Goal: Task Accomplishment & Management: Use online tool/utility

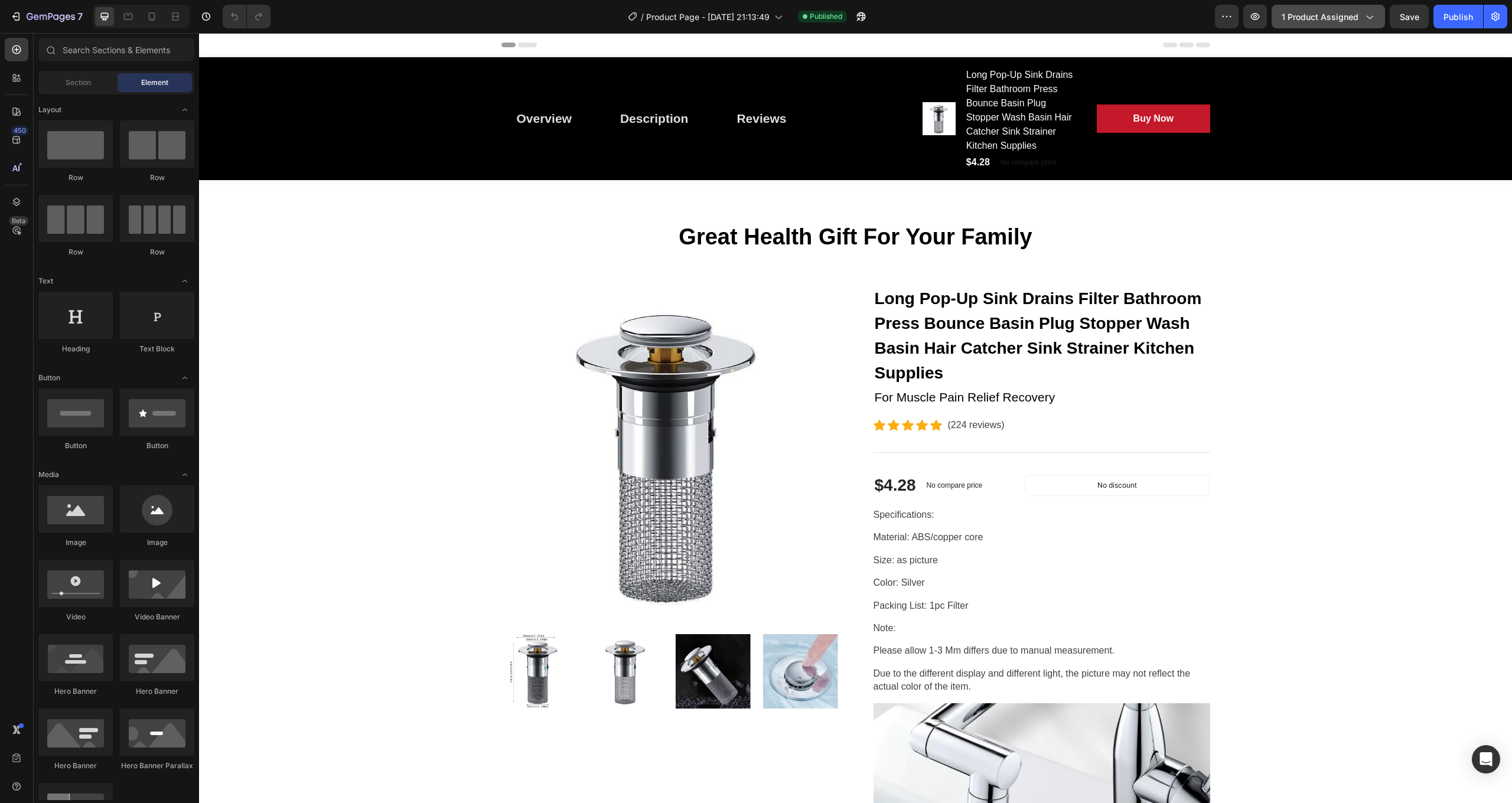
click at [1358, 16] on span "1 product assigned" at bounding box center [1320, 17] width 77 height 12
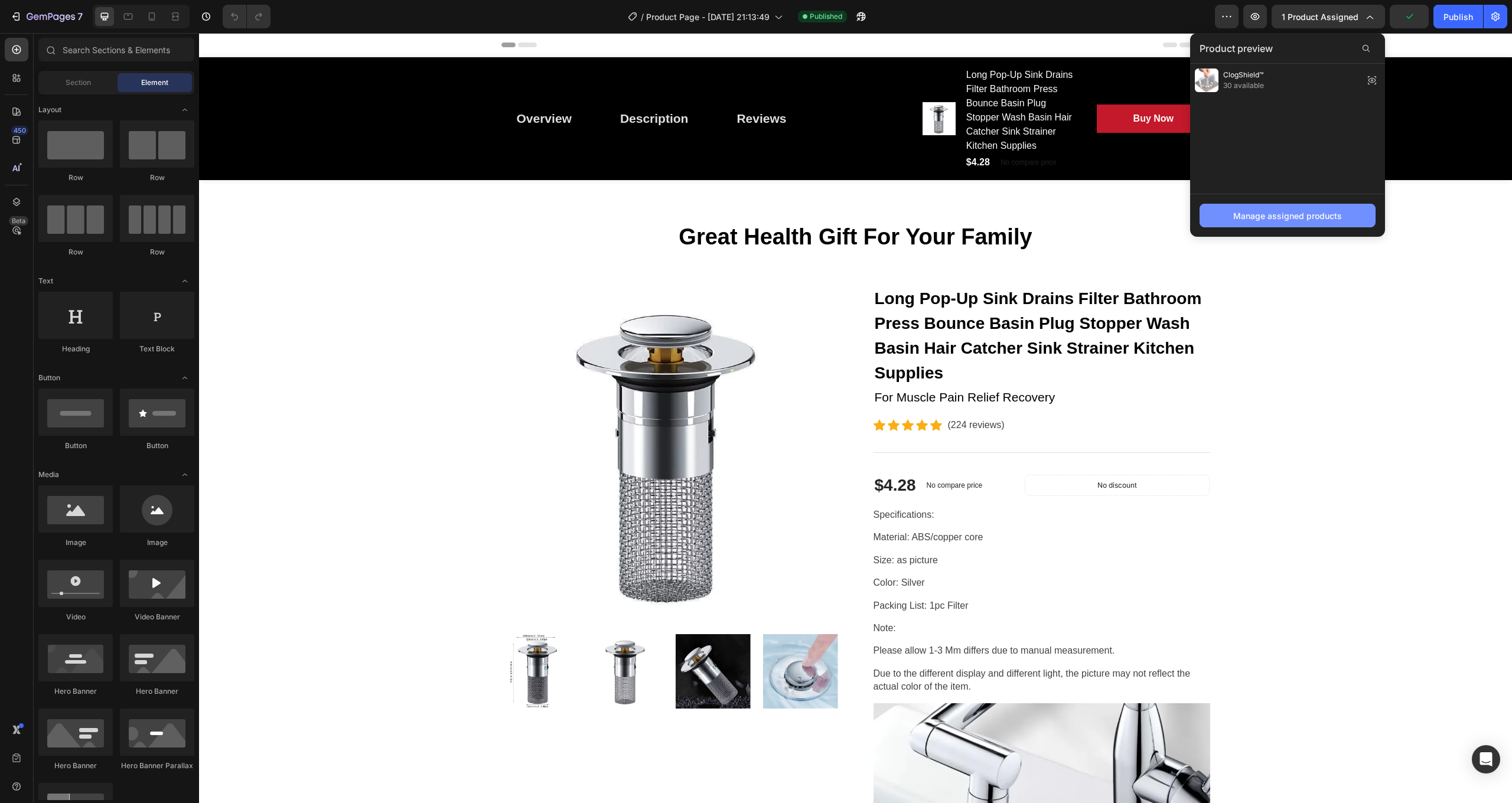
click at [1259, 219] on div "Manage assigned products" at bounding box center [1287, 216] width 109 height 12
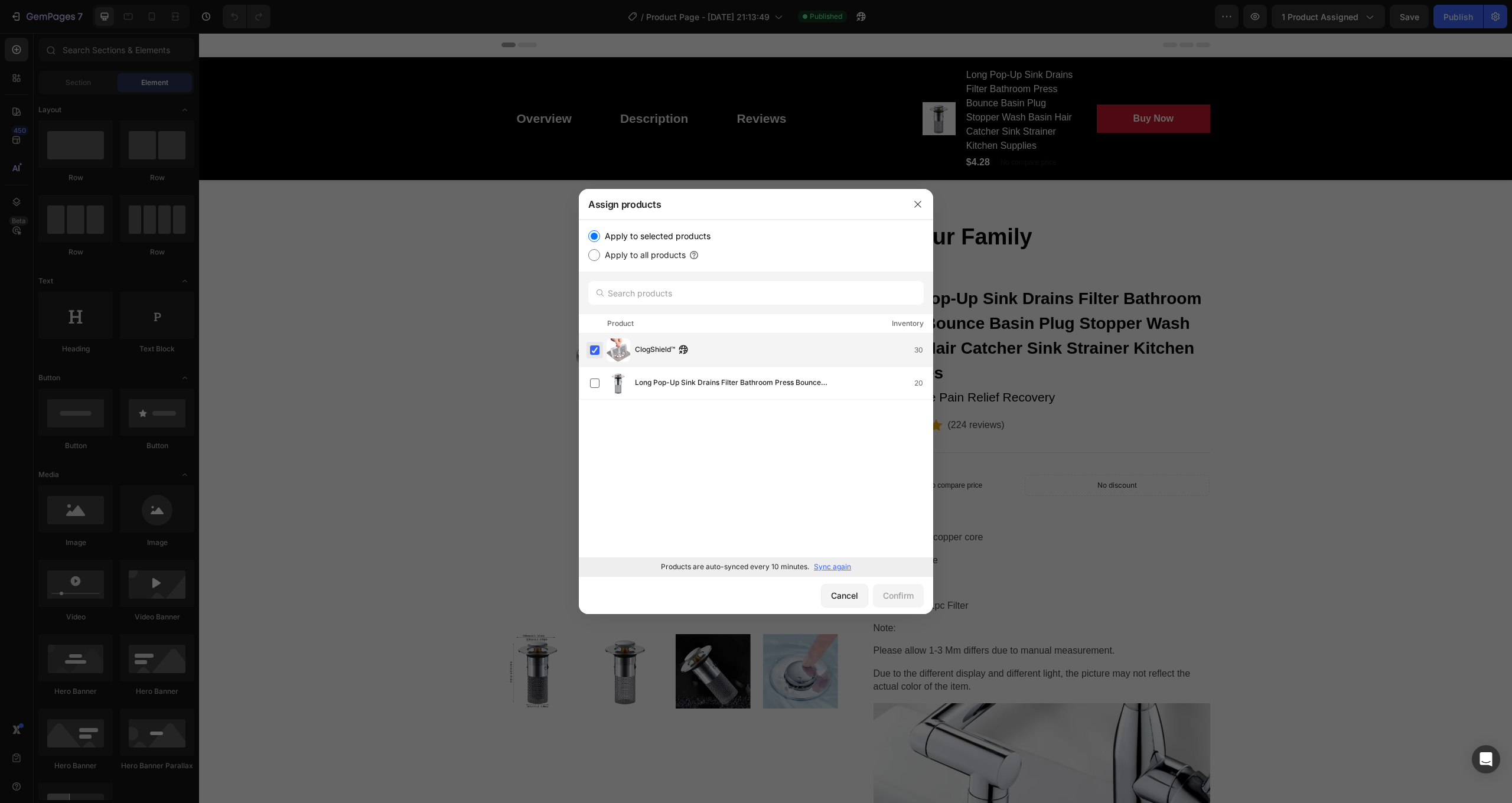
click at [594, 353] on label at bounding box center [594, 350] width 9 height 9
click at [596, 380] on label at bounding box center [594, 383] width 9 height 9
click at [901, 599] on div "Confirm" at bounding box center [899, 595] width 31 height 12
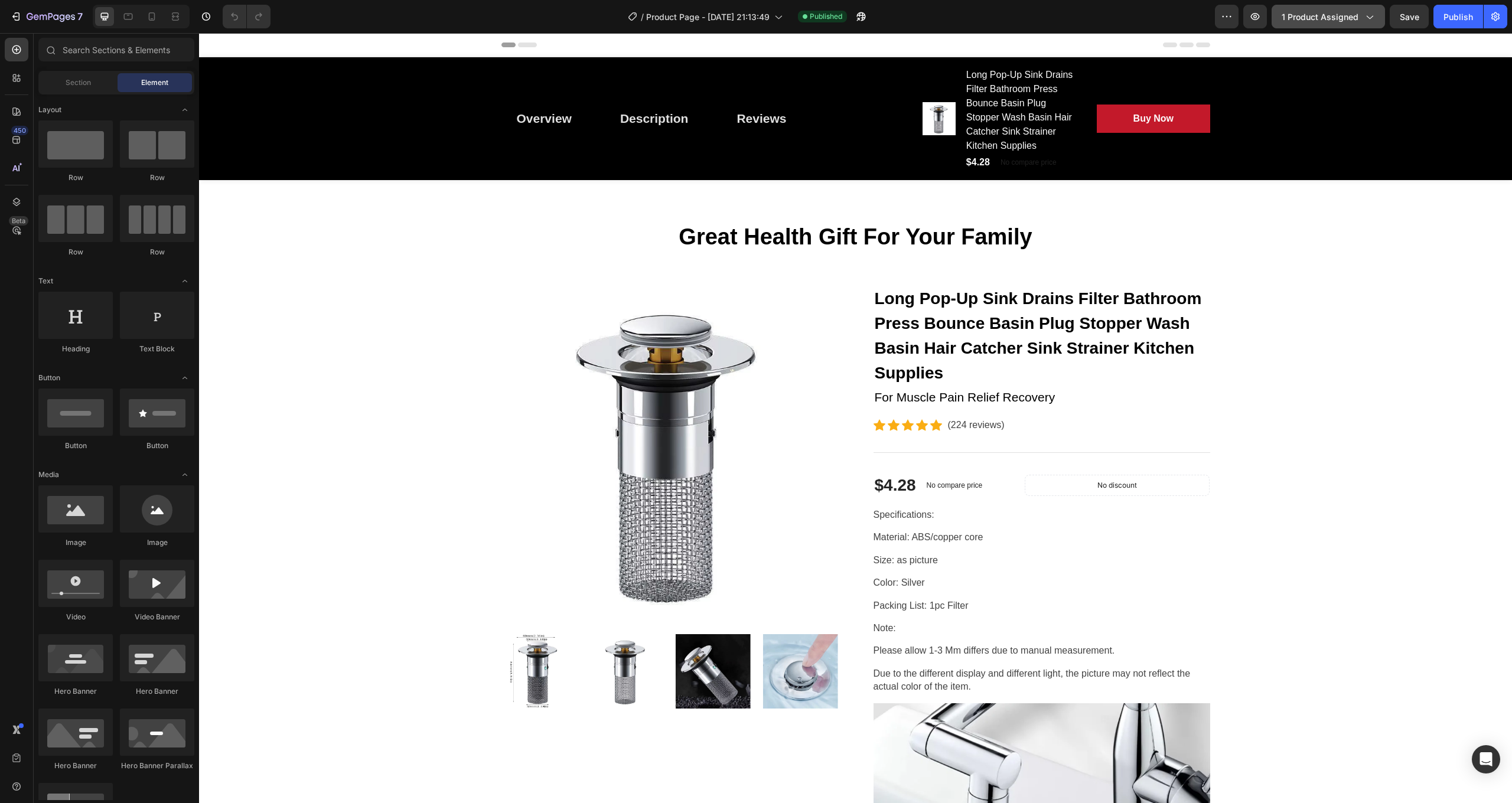
click at [1349, 24] on button "1 product assigned" at bounding box center [1328, 17] width 113 height 23
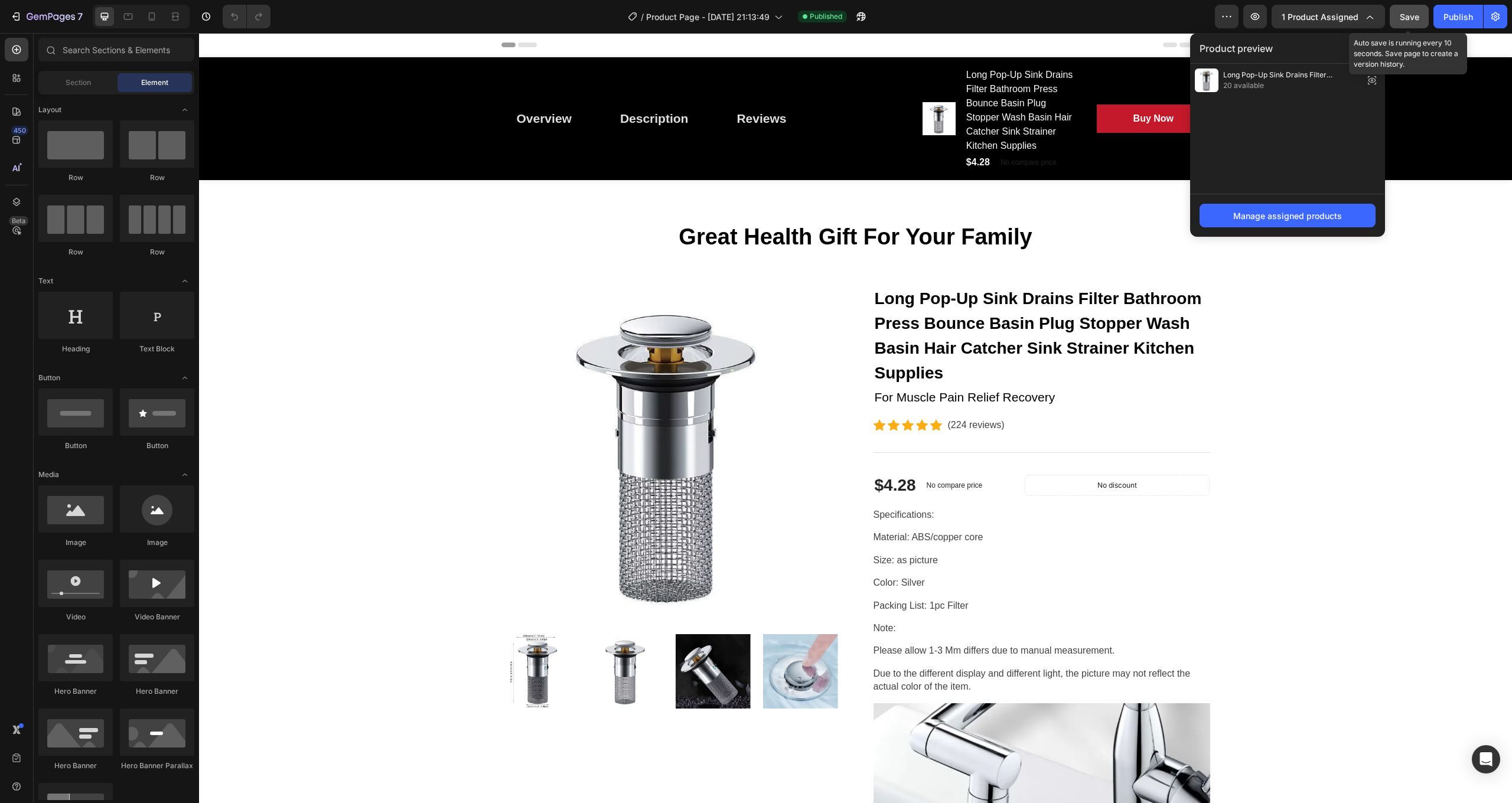
click at [1414, 21] on span "Save" at bounding box center [1409, 17] width 20 height 10
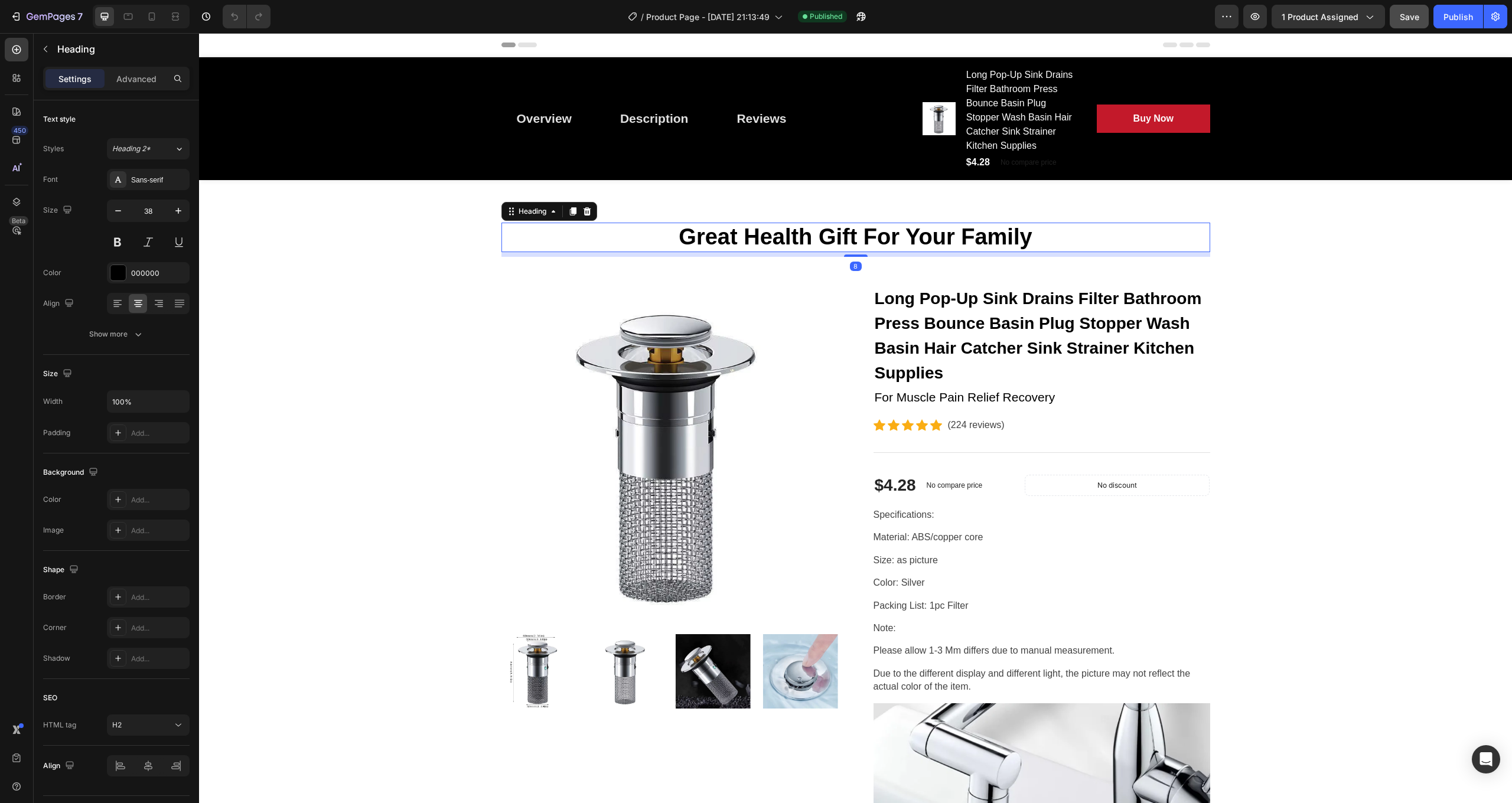
click at [1028, 237] on p "Great Health Gift For Your Family" at bounding box center [856, 237] width 706 height 27
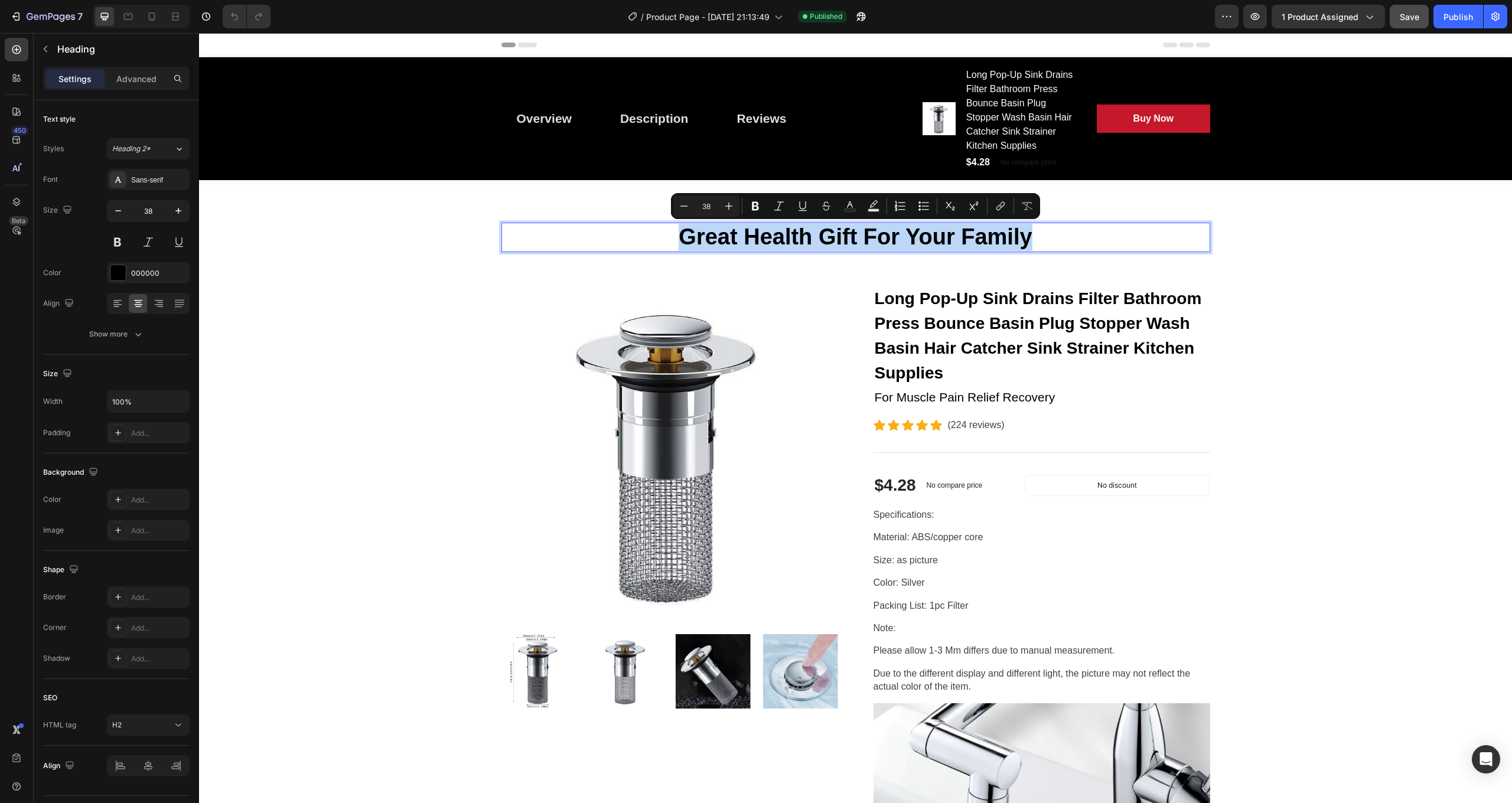
drag, startPoint x: 1031, startPoint y: 237, endPoint x: 685, endPoint y: 232, distance: 346.0
click at [685, 232] on p "Great Health Gift For Your Family" at bounding box center [856, 237] width 706 height 27
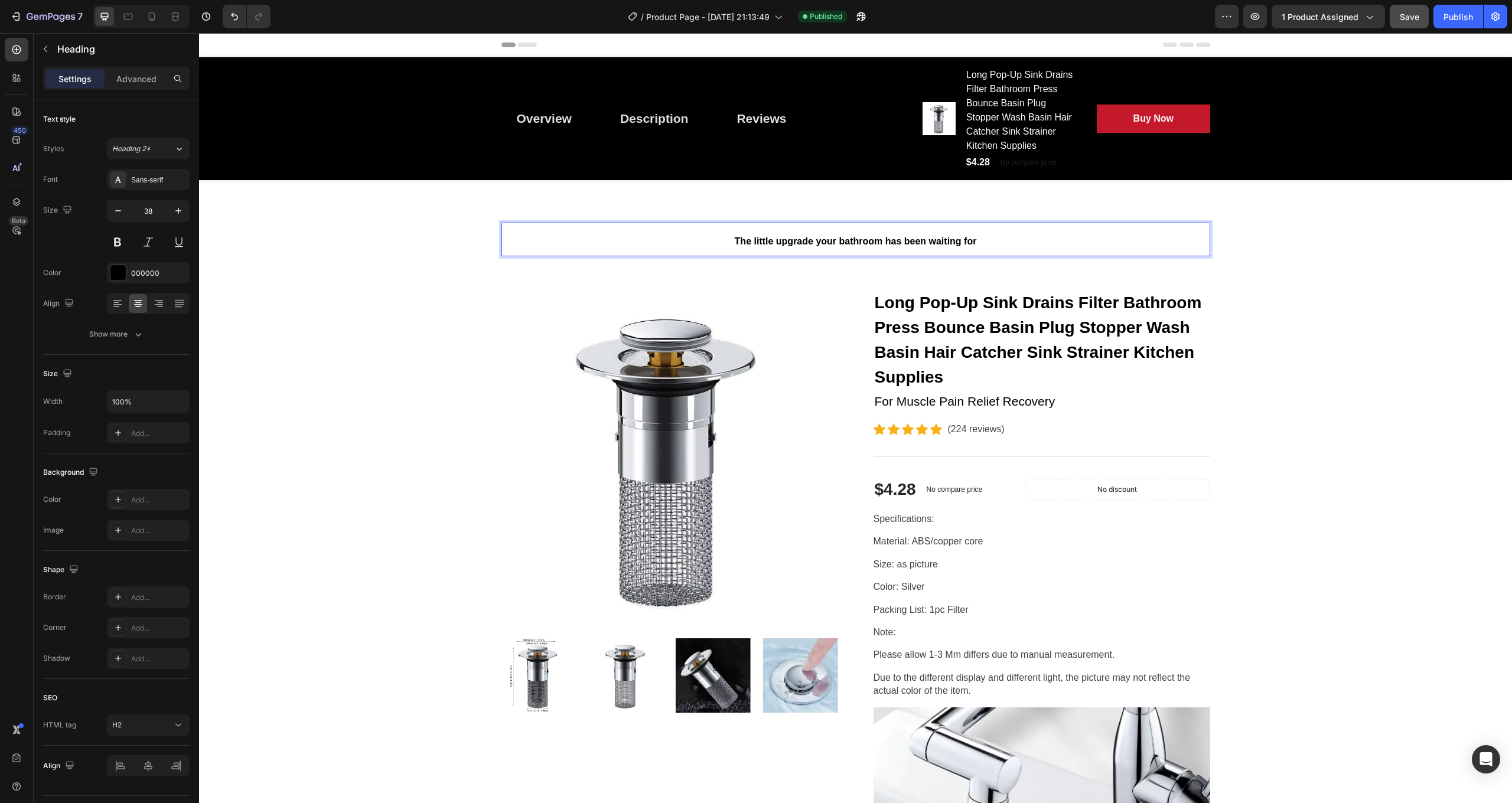
click at [779, 238] on span "The little upgrade your bathroom has been waiting for" at bounding box center [856, 241] width 242 height 10
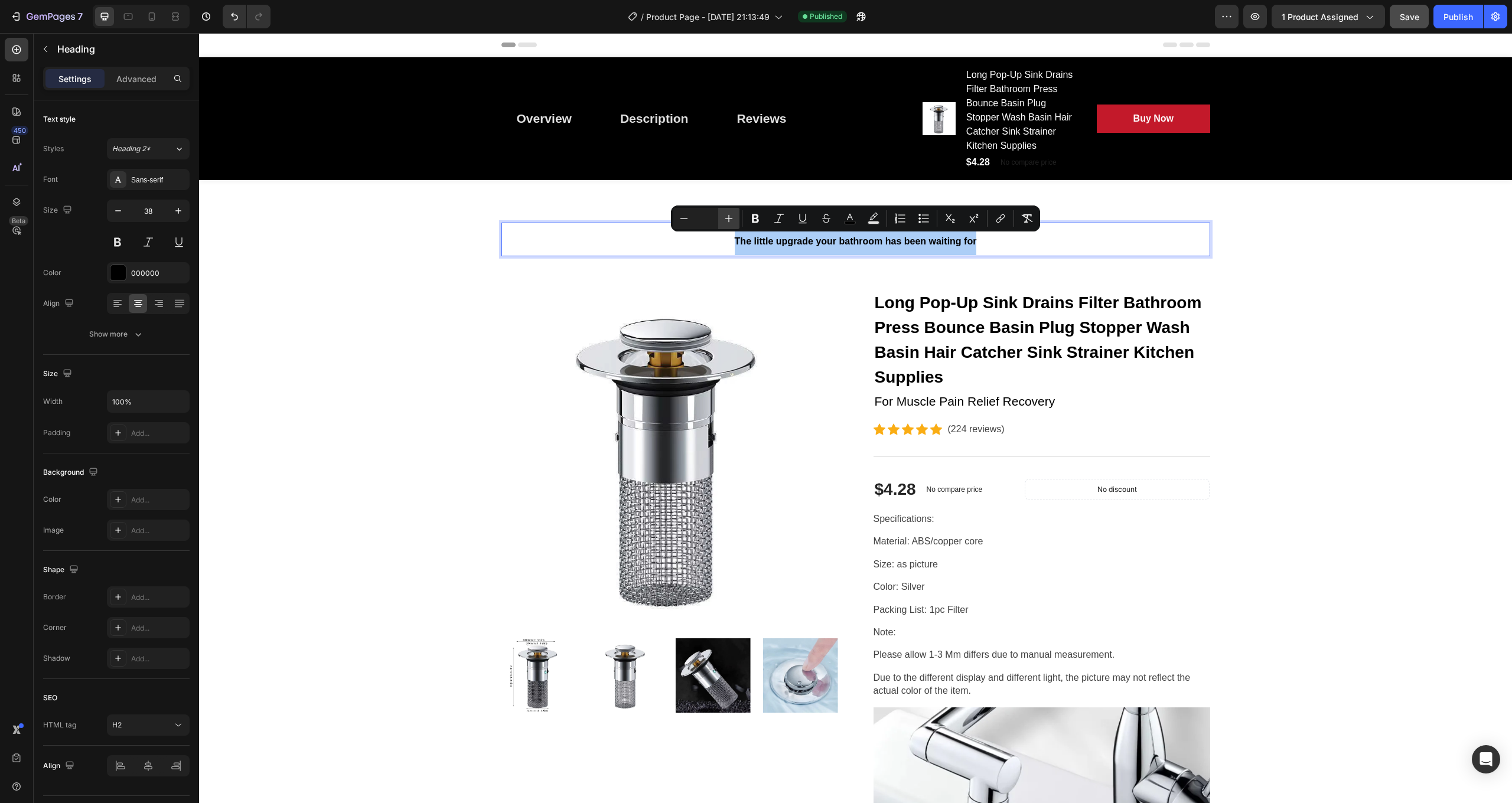
click at [730, 217] on icon "Editor contextual toolbar" at bounding box center [728, 218] width 12 height 12
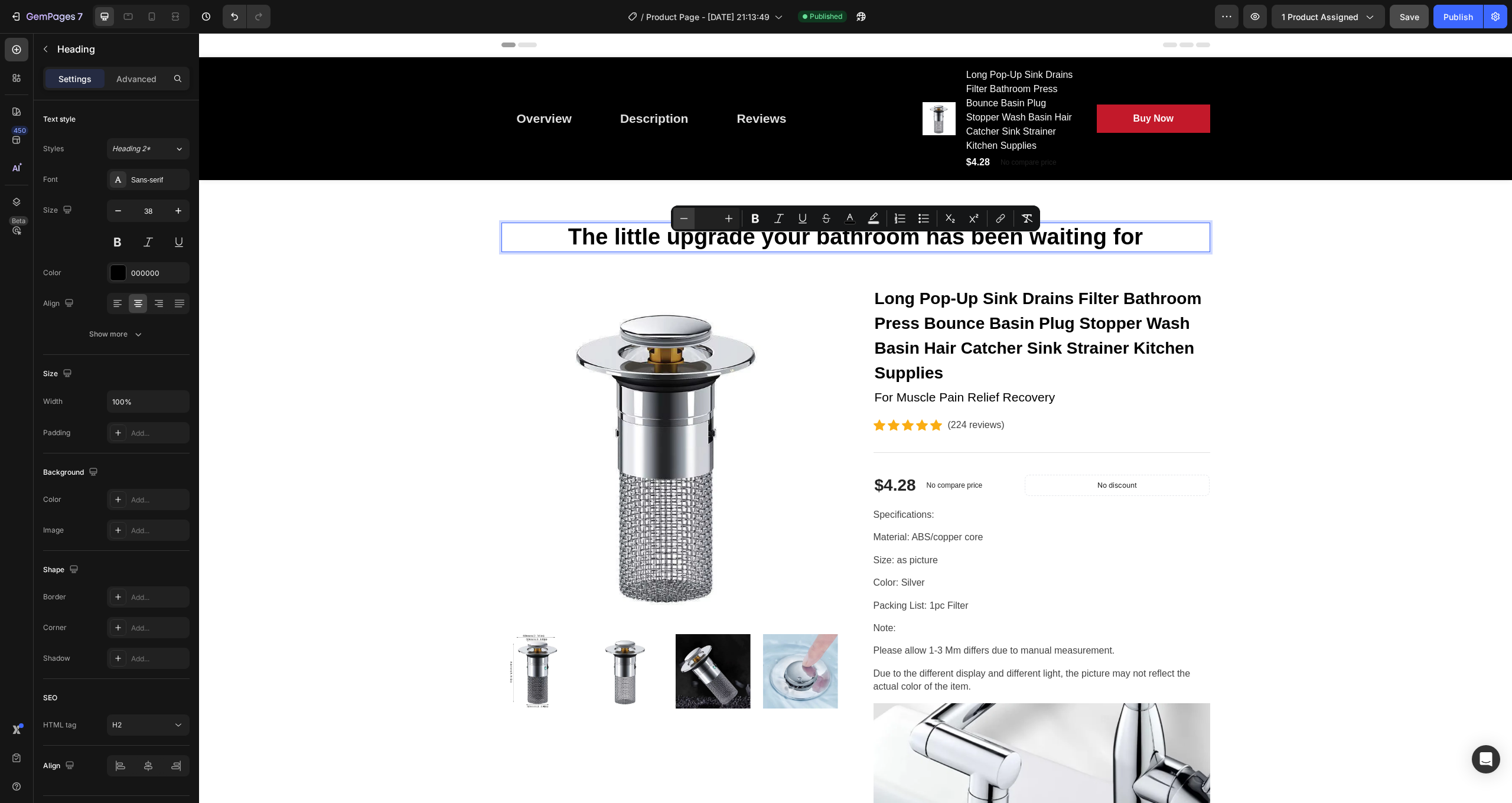
click at [687, 219] on icon "Editor contextual toolbar" at bounding box center [683, 218] width 12 height 12
click at [708, 216] on input "Editor contextual toolbar" at bounding box center [706, 218] width 23 height 14
type input "38"
click at [660, 244] on span "The little upgrade your bathroom has been waiting for" at bounding box center [855, 237] width 575 height 25
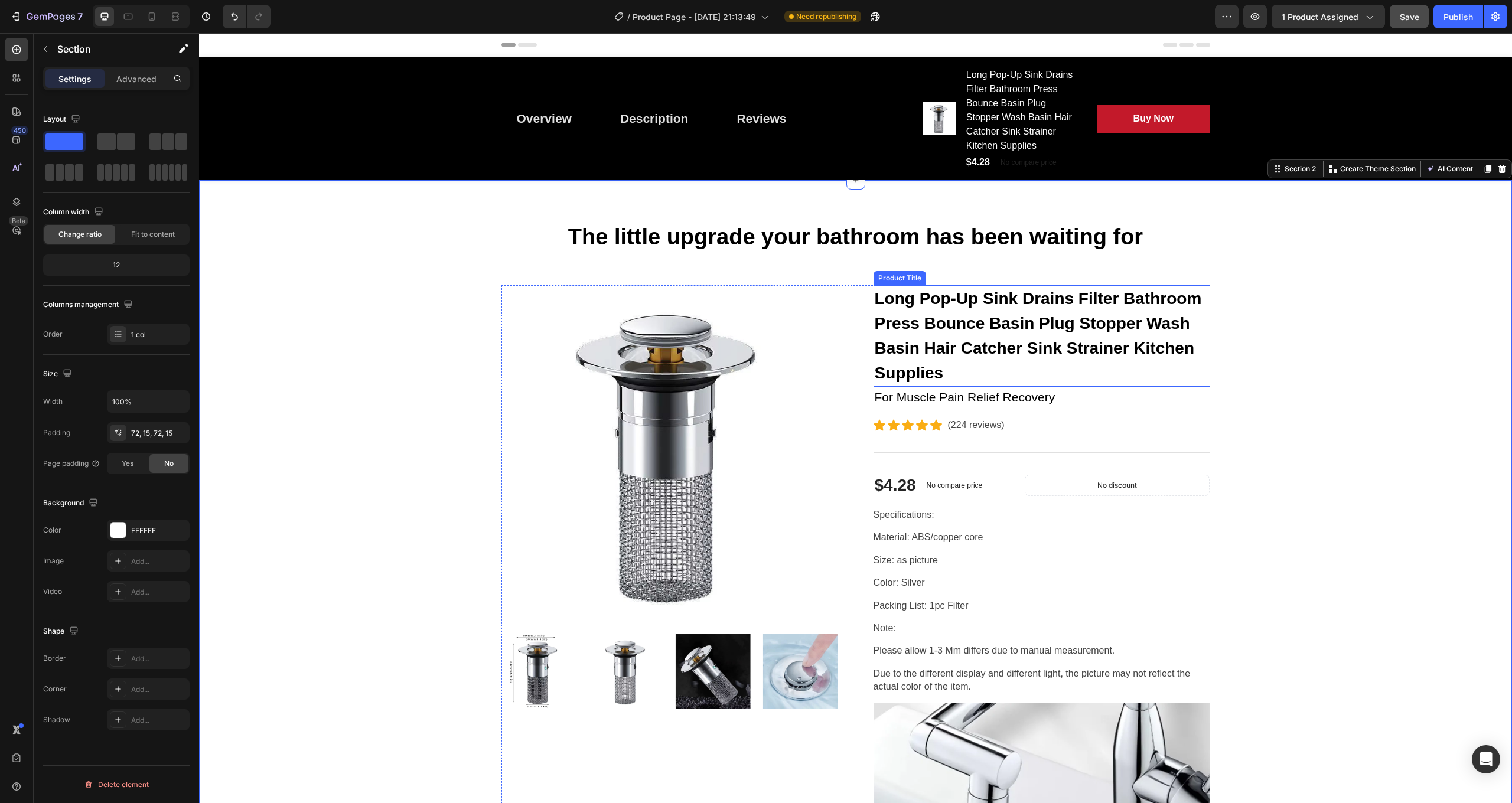
click at [880, 300] on h2 "Long Pop-Up Sink Drains Filter Bathroom Press Bounce Basin Plug Stopper Wash Ba…" at bounding box center [1042, 335] width 337 height 101
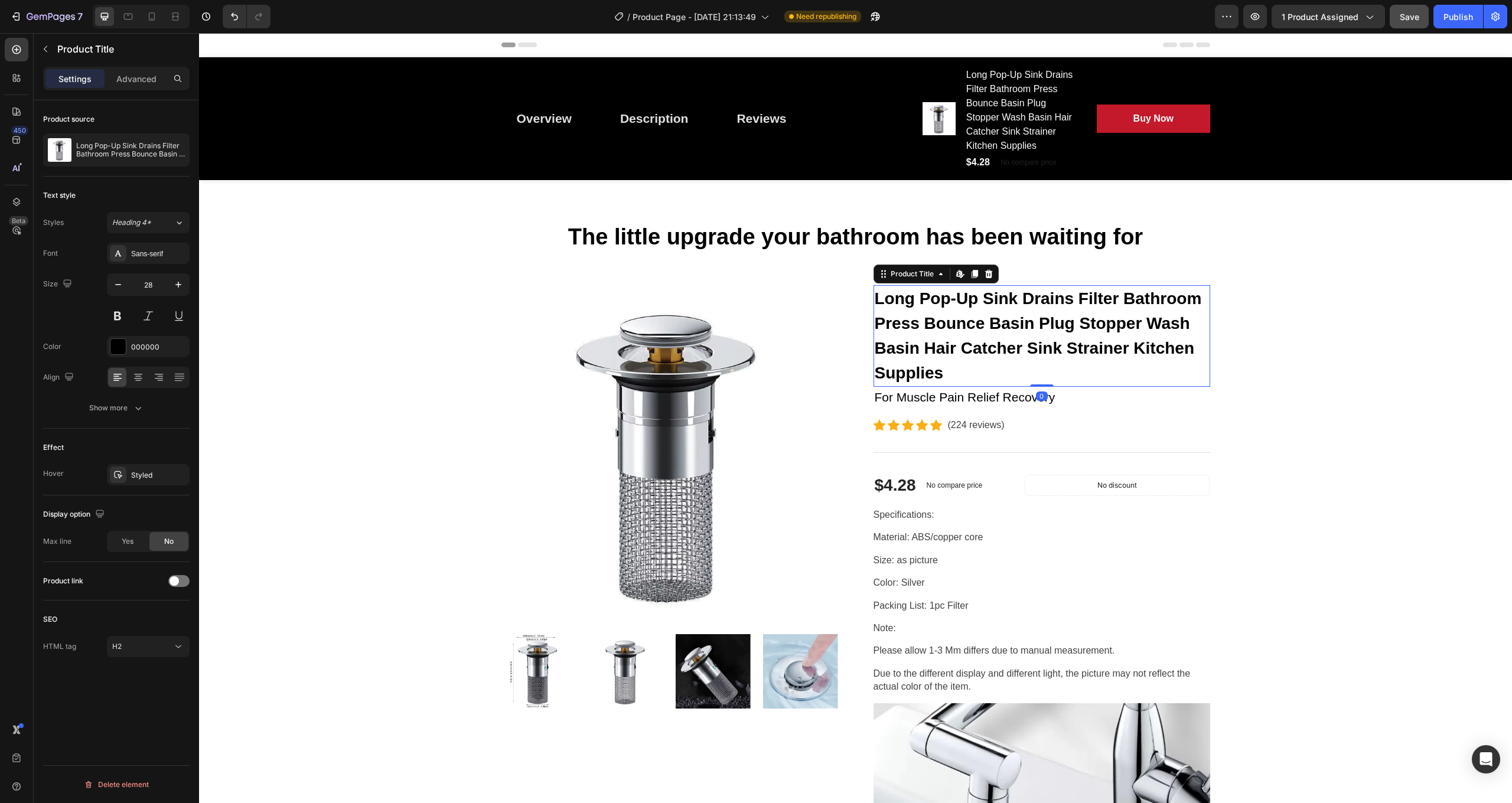
click at [878, 301] on h2 "Long Pop-Up Sink Drains Filter Bathroom Press Bounce Basin Plug Stopper Wash Ba…" at bounding box center [1042, 335] width 337 height 101
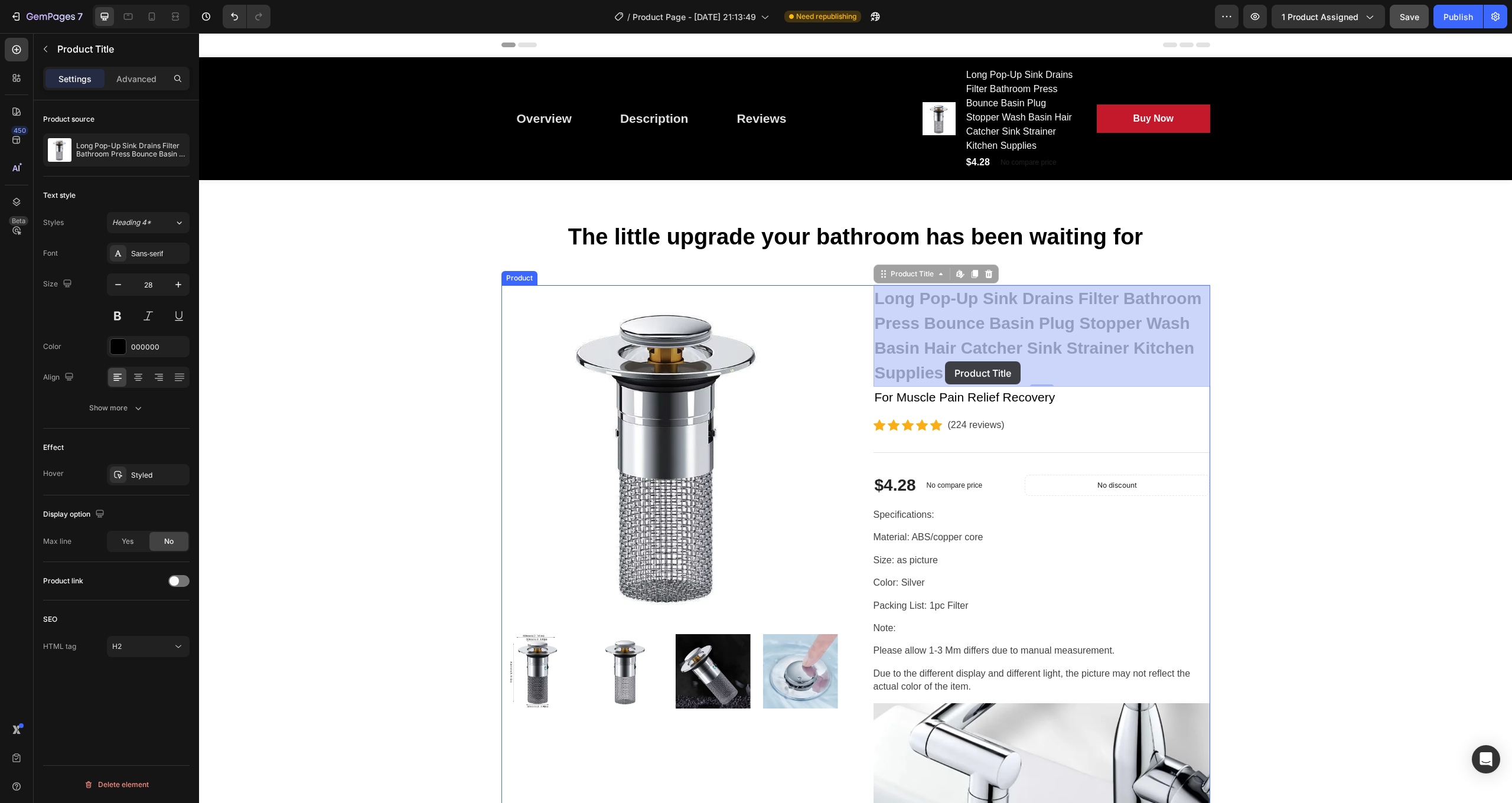
drag, startPoint x: 939, startPoint y: 374, endPoint x: 945, endPoint y: 361, distance: 14.3
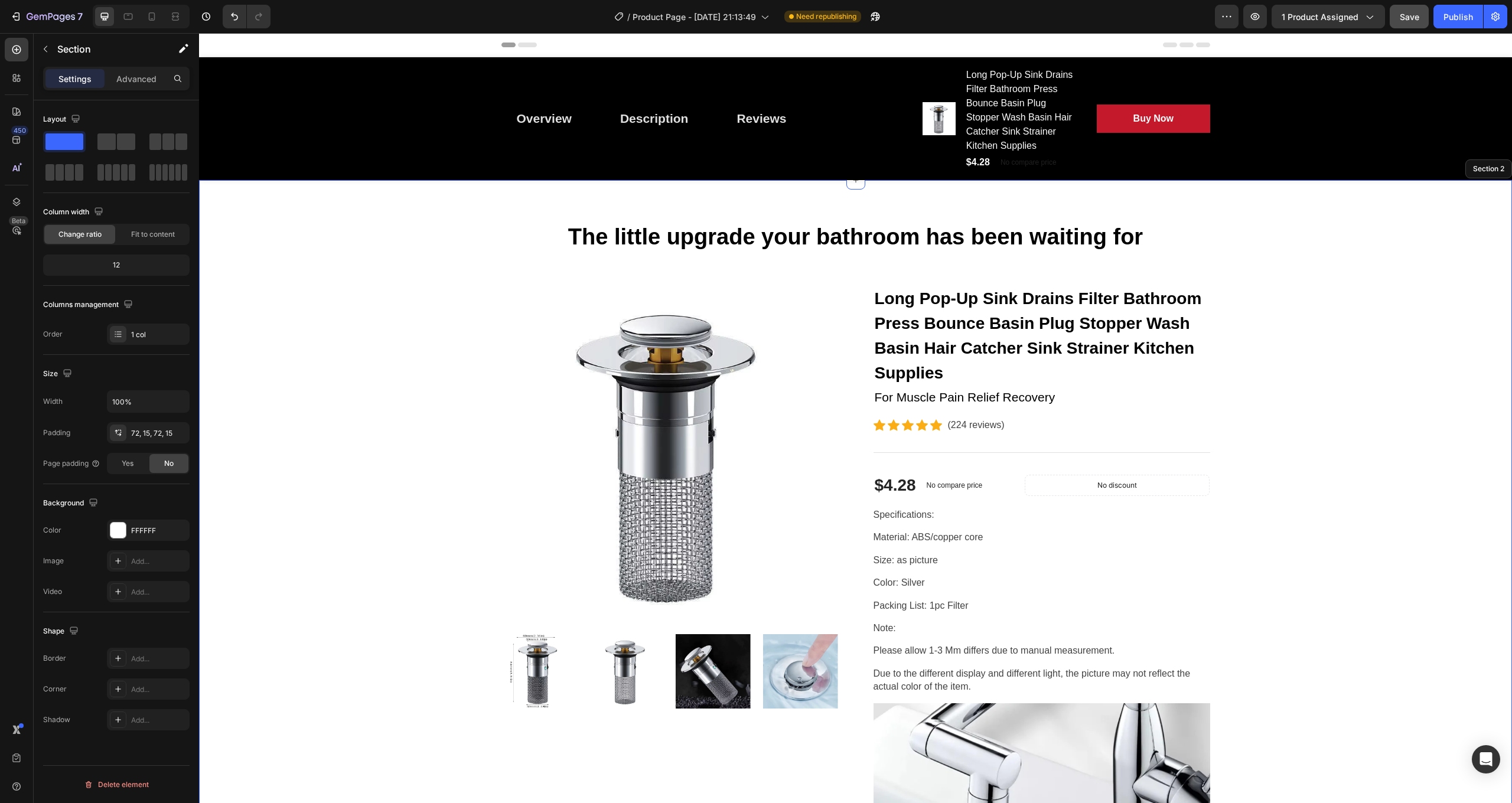
click at [1449, 17] on div "Publish" at bounding box center [1458, 17] width 30 height 12
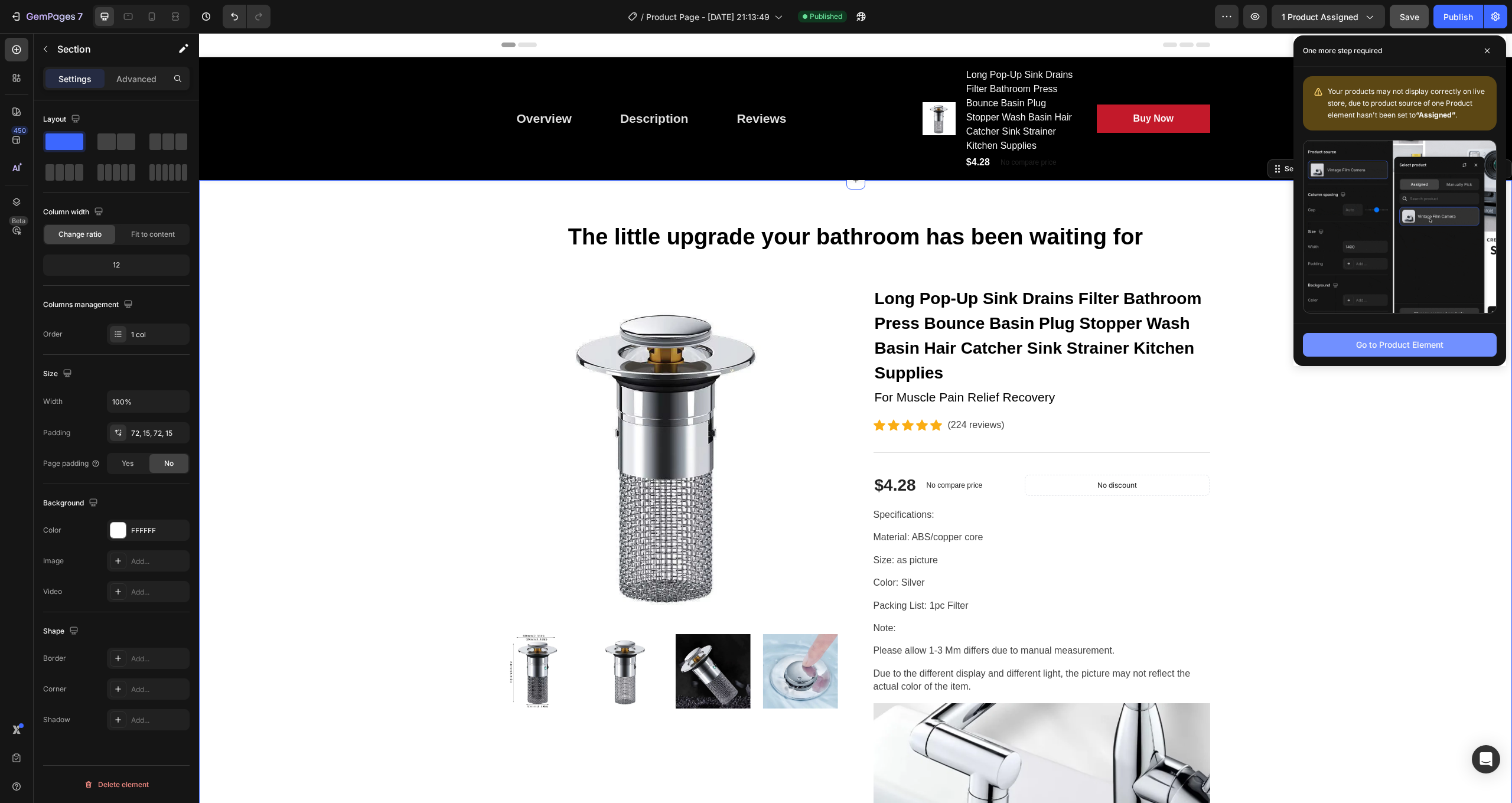
click at [1420, 350] on div "Go to Product Element" at bounding box center [1400, 345] width 87 height 12
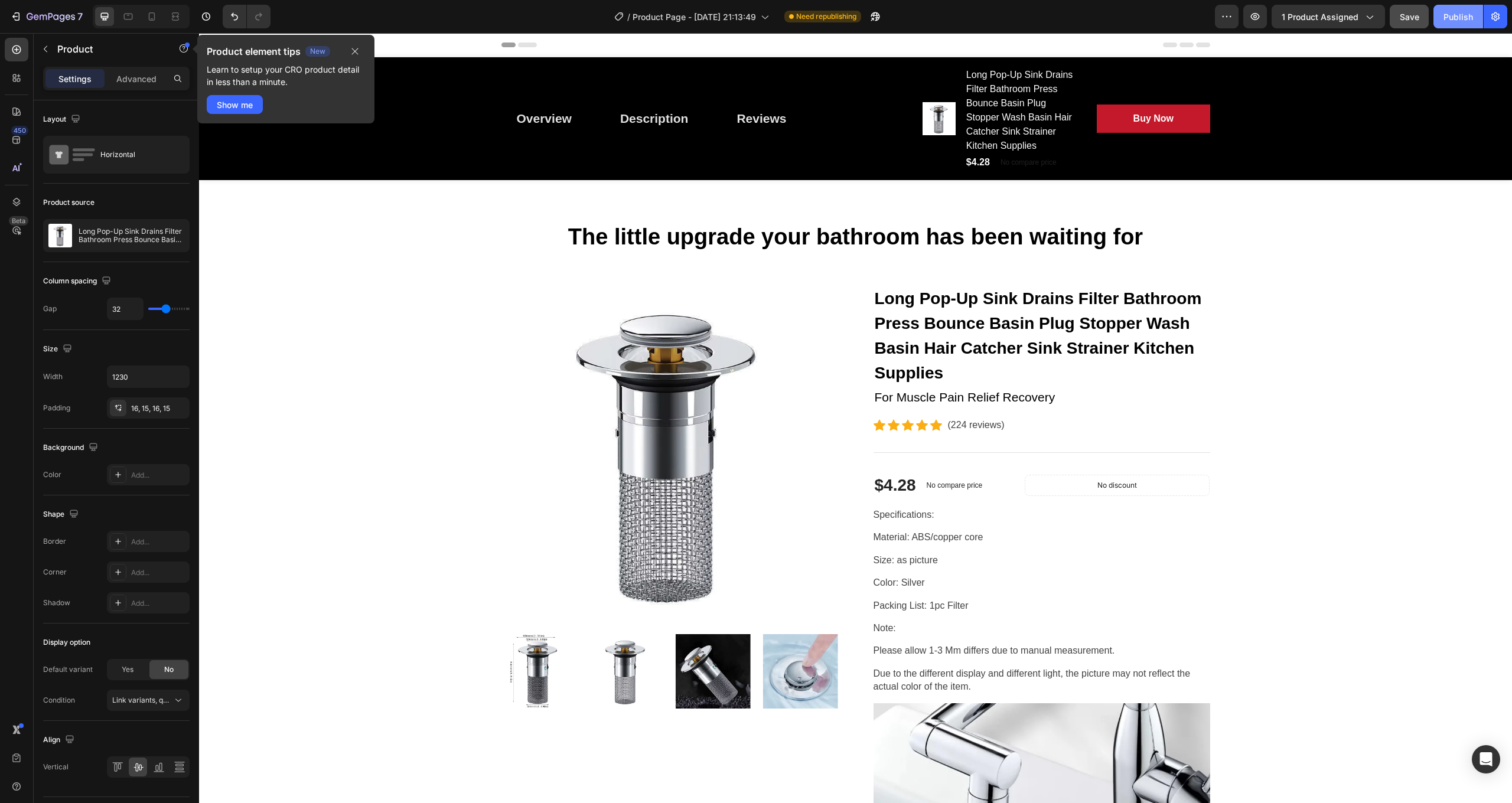
click at [1442, 20] on button "Publish" at bounding box center [1458, 17] width 50 height 23
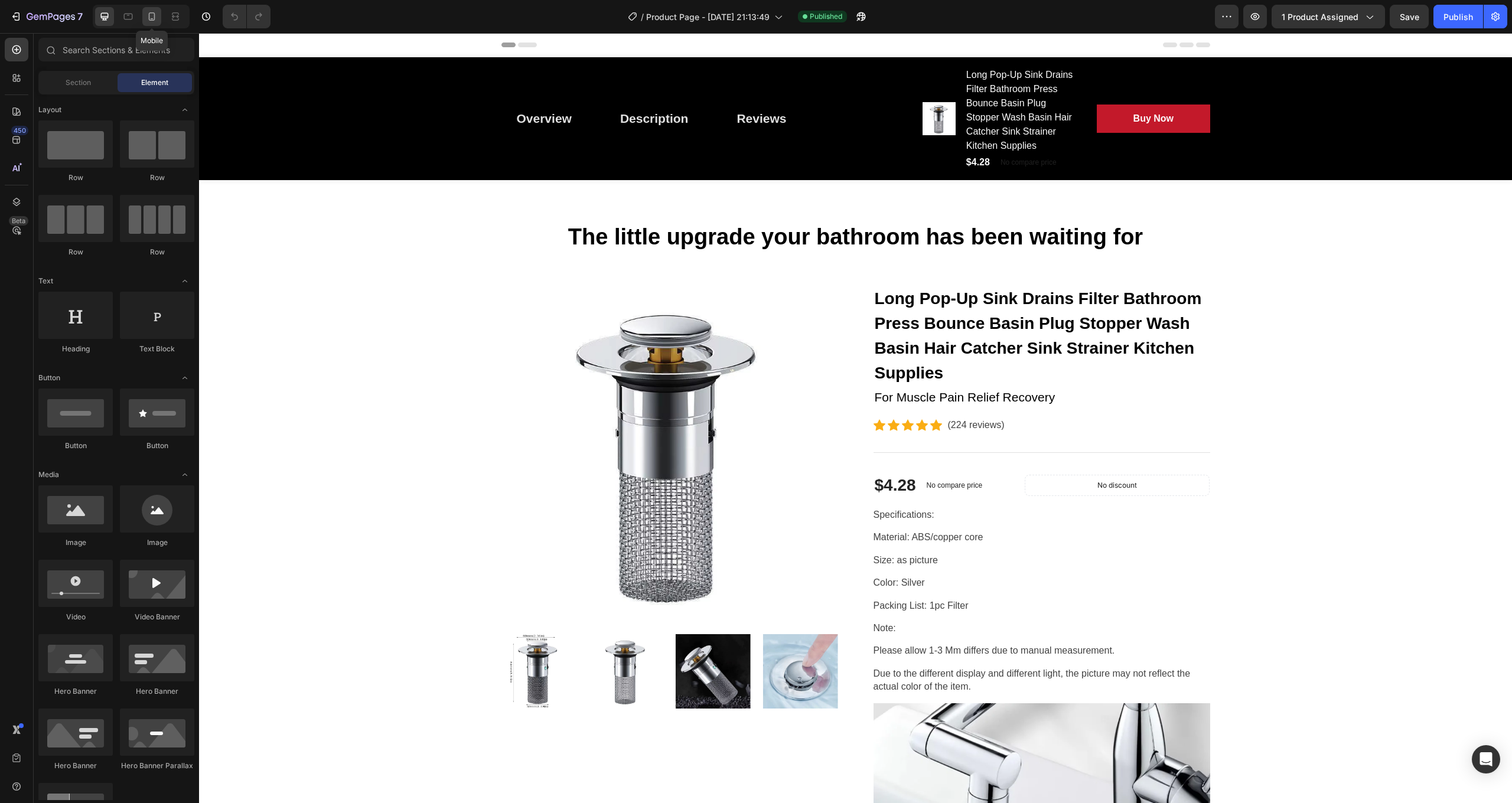
click at [157, 18] on icon at bounding box center [151, 16] width 12 height 12
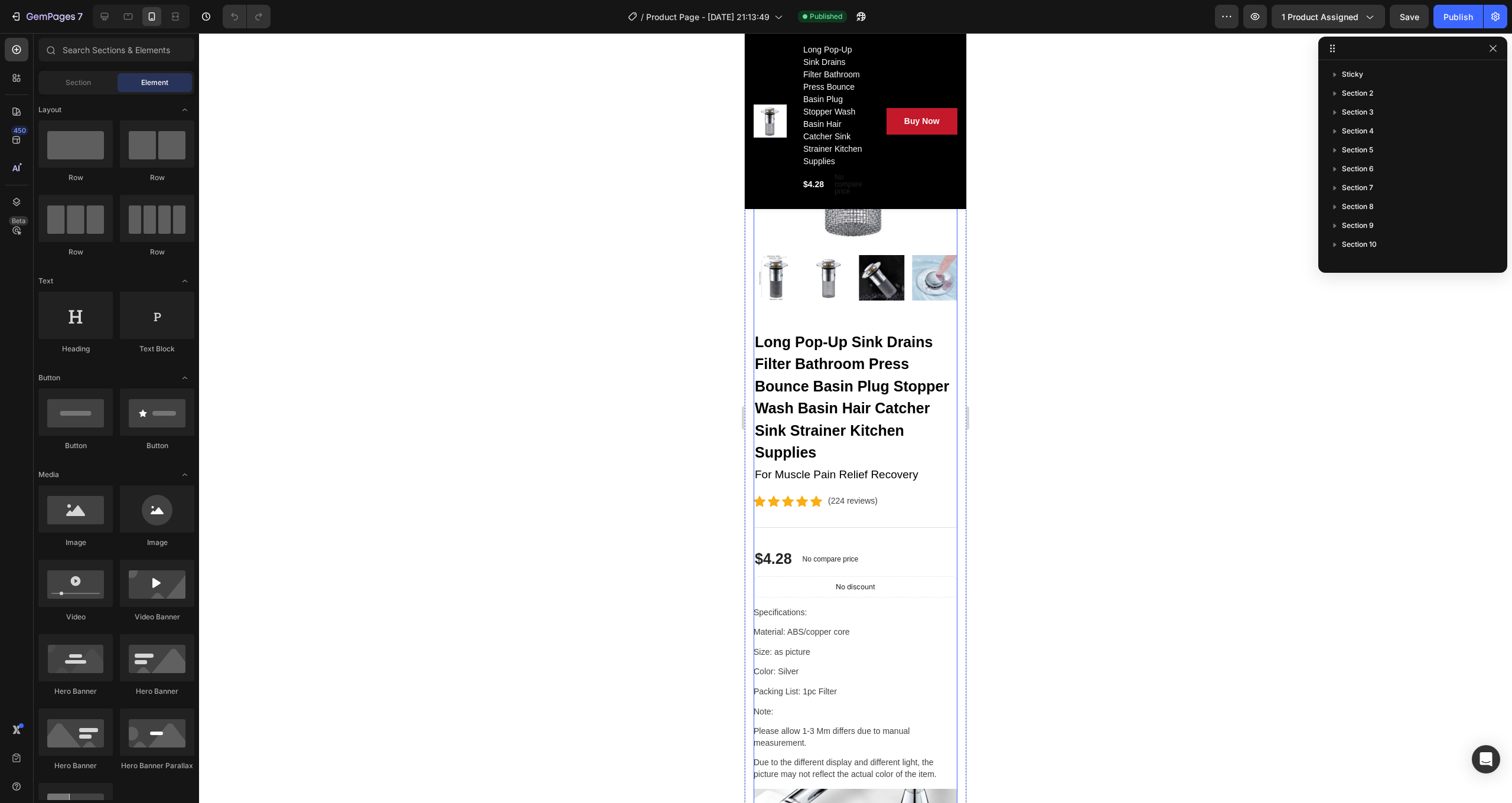
scroll to position [360, 0]
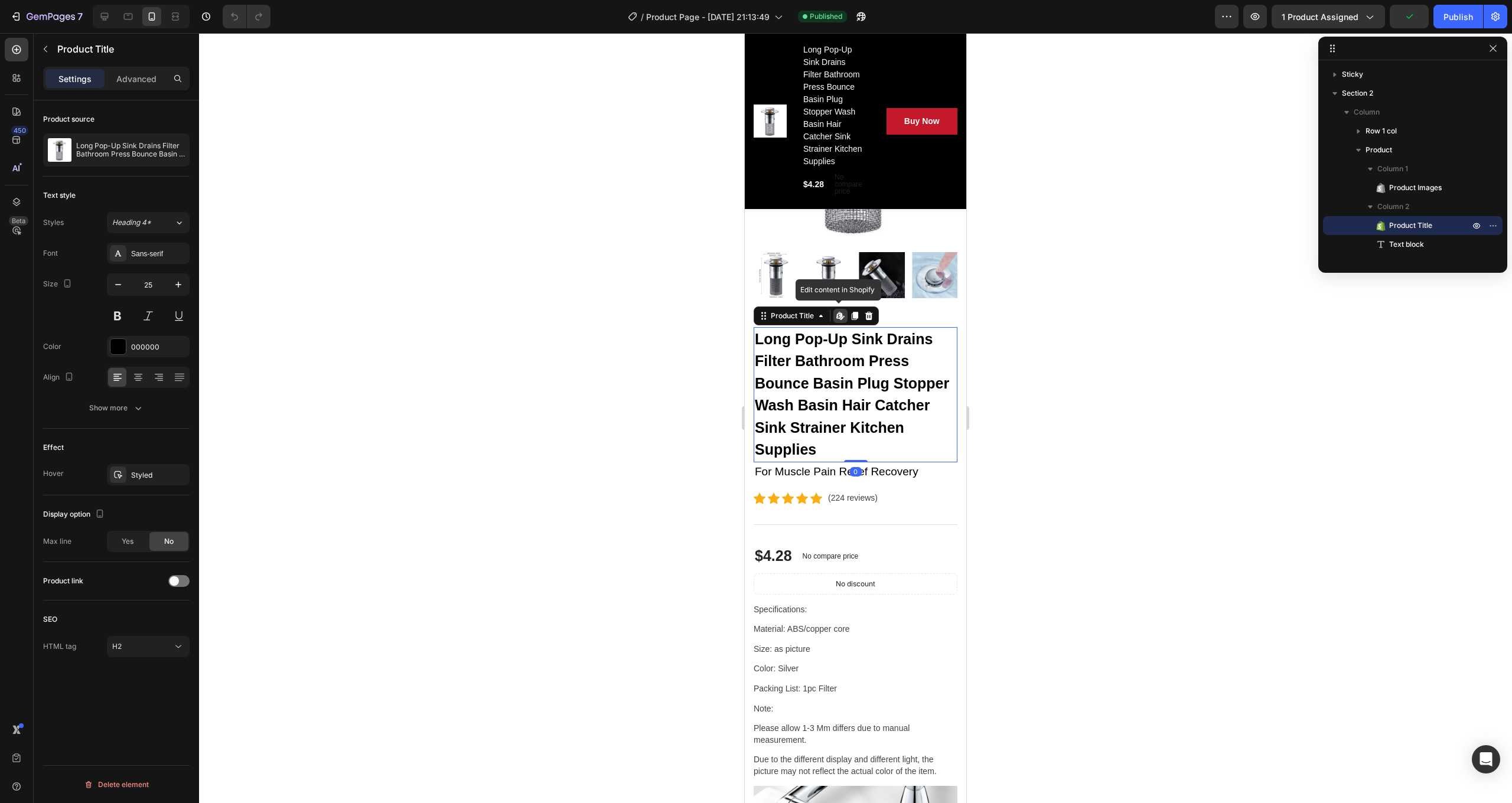
click at [837, 316] on icon at bounding box center [839, 315] width 5 height 7
click at [106, 18] on icon at bounding box center [104, 17] width 7 height 7
type input "28"
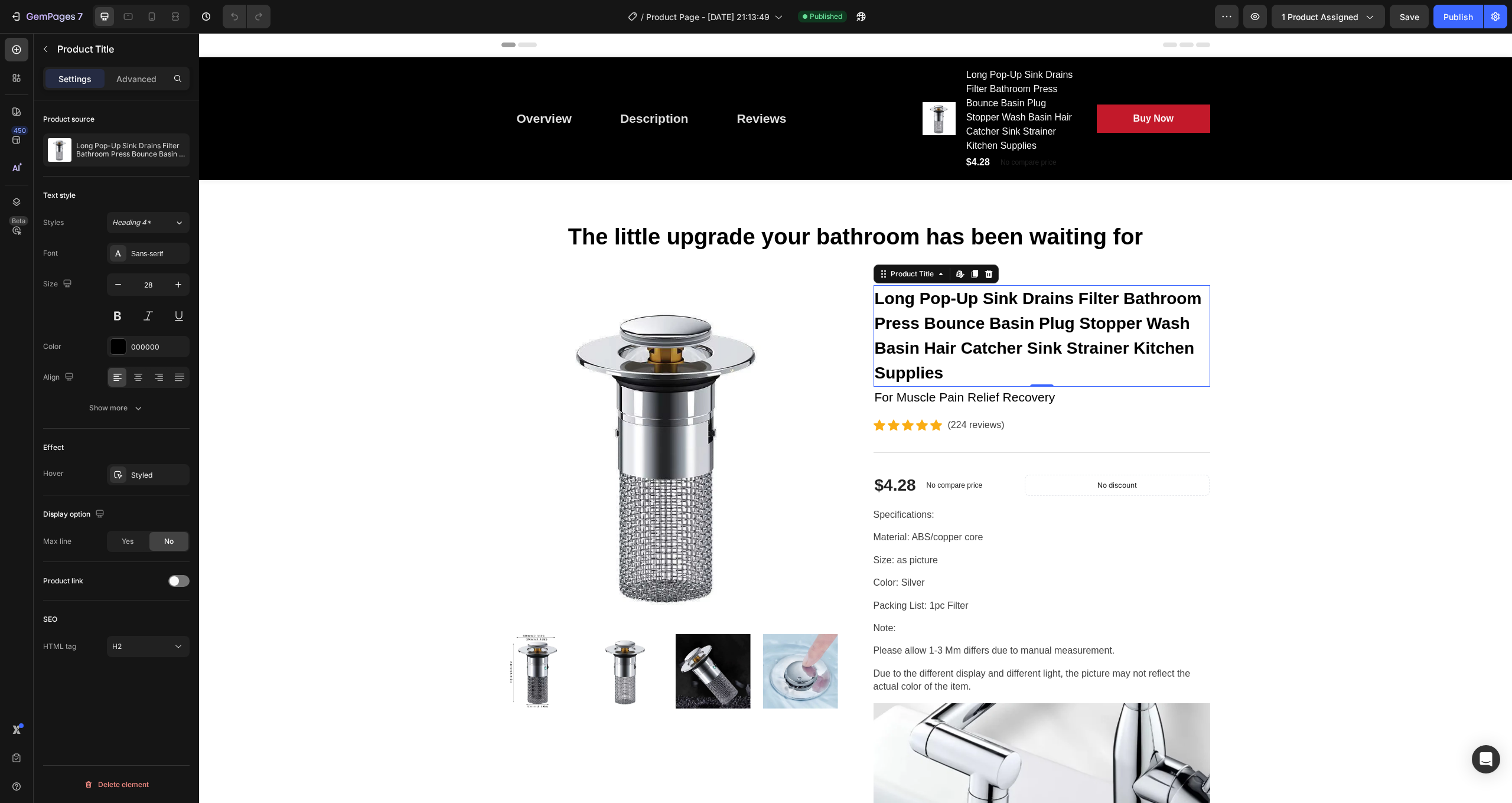
click at [1039, 396] on div "0" at bounding box center [1041, 396] width 12 height 9
click at [1050, 398] on p "For Muscle Pain Relief Recovery" at bounding box center [1042, 397] width 334 height 19
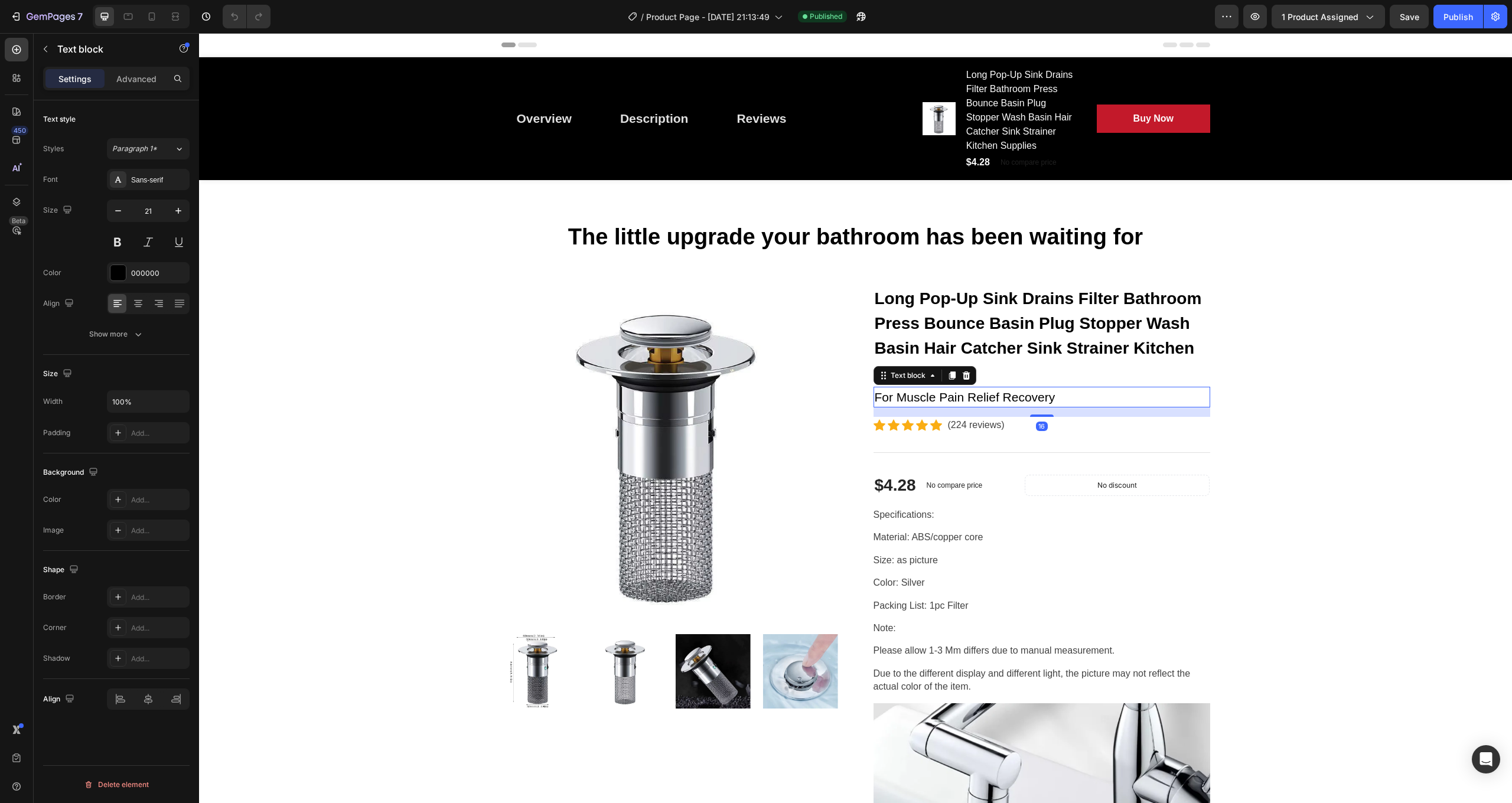
click at [1053, 398] on p "For Muscle Pain Relief Recovery" at bounding box center [1042, 397] width 334 height 19
drag, startPoint x: 1056, startPoint y: 396, endPoint x: 876, endPoint y: 393, distance: 180.0
click at [876, 393] on p "For Muscle Pain Relief Recovery" at bounding box center [1042, 397] width 334 height 19
click at [914, 394] on span "Keep your drains flowing, stress-free." at bounding box center [953, 398] width 156 height 10
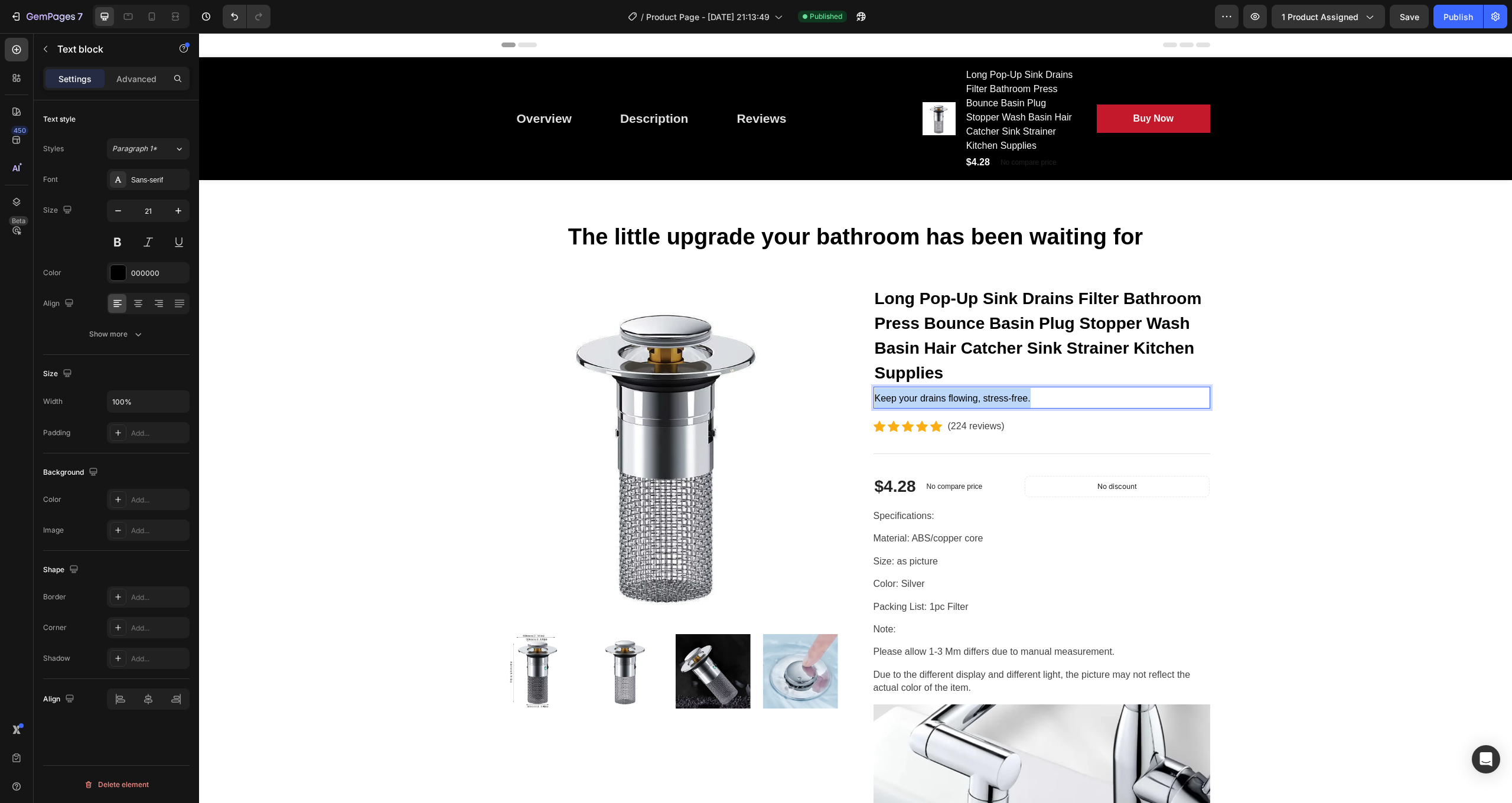
click at [914, 394] on span "Keep your drains flowing, stress-free." at bounding box center [953, 398] width 156 height 10
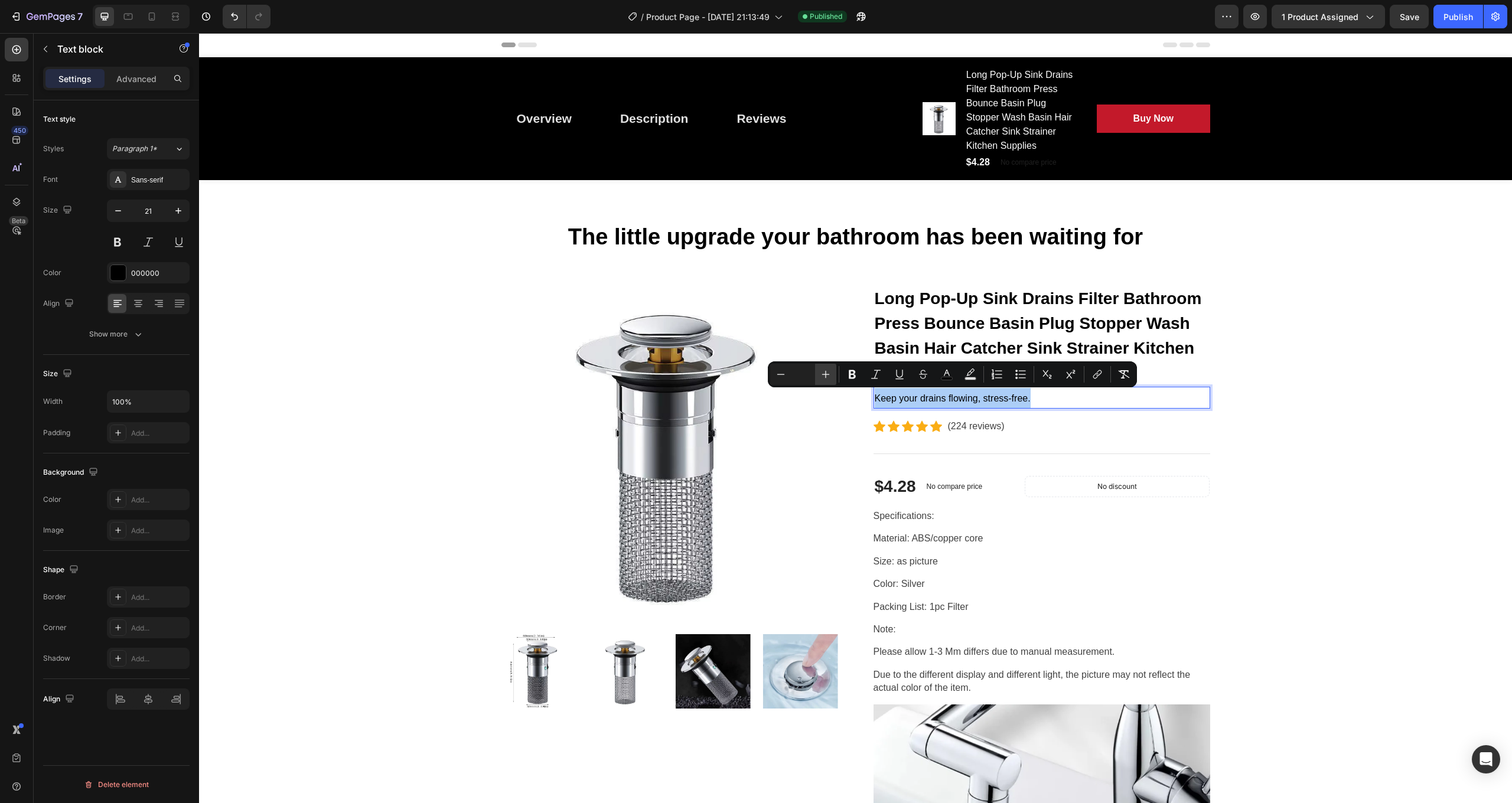
click at [824, 372] on icon "Editor contextual toolbar" at bounding box center [825, 374] width 12 height 12
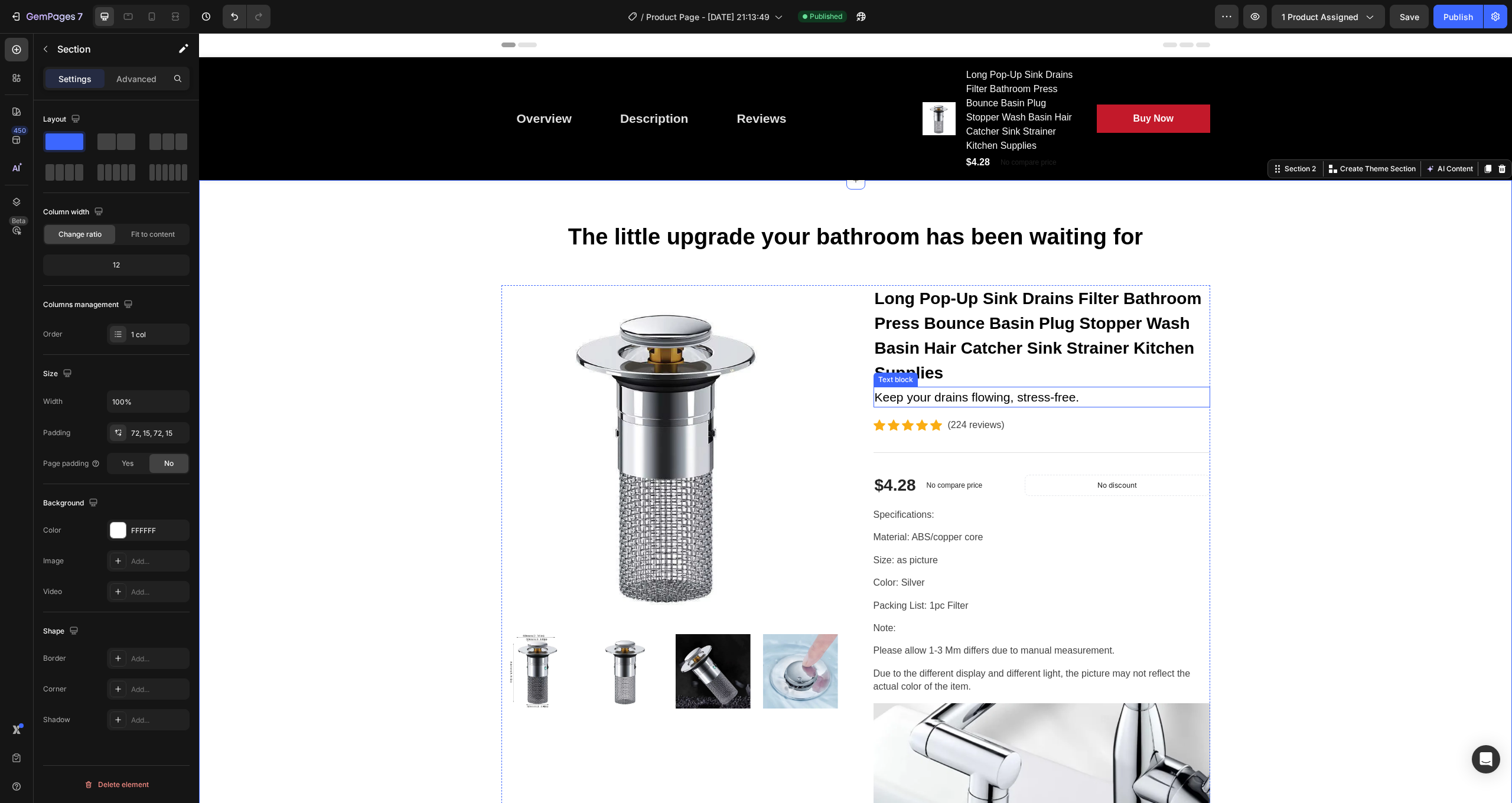
click at [1087, 396] on p "Keep your drains flowing, stress-free." at bounding box center [1042, 397] width 334 height 19
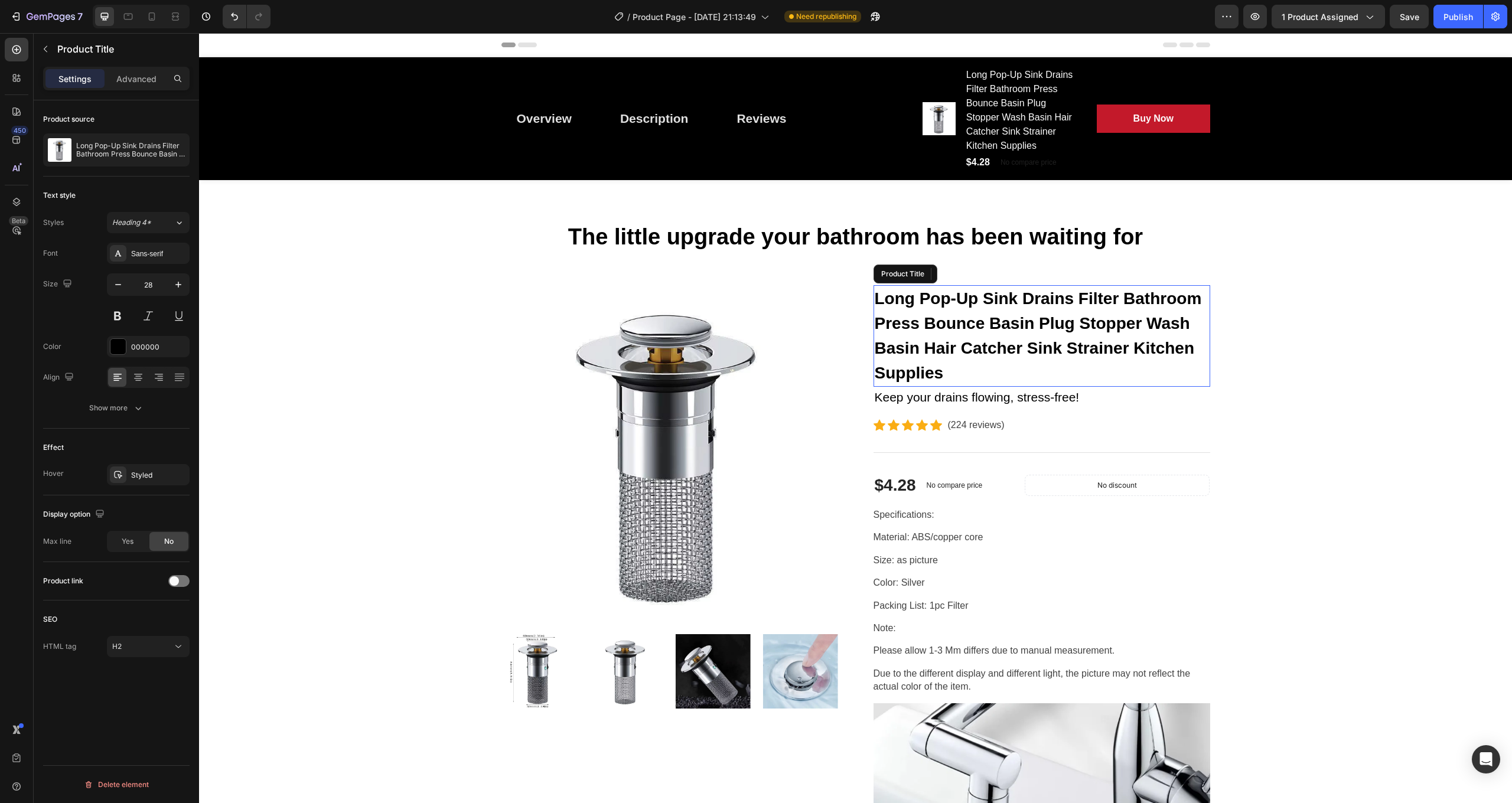
click at [959, 307] on h2 "Long Pop-Up Sink Drains Filter Bathroom Press Bounce Basin Plug Stopper Wash Ba…" at bounding box center [1042, 335] width 337 height 101
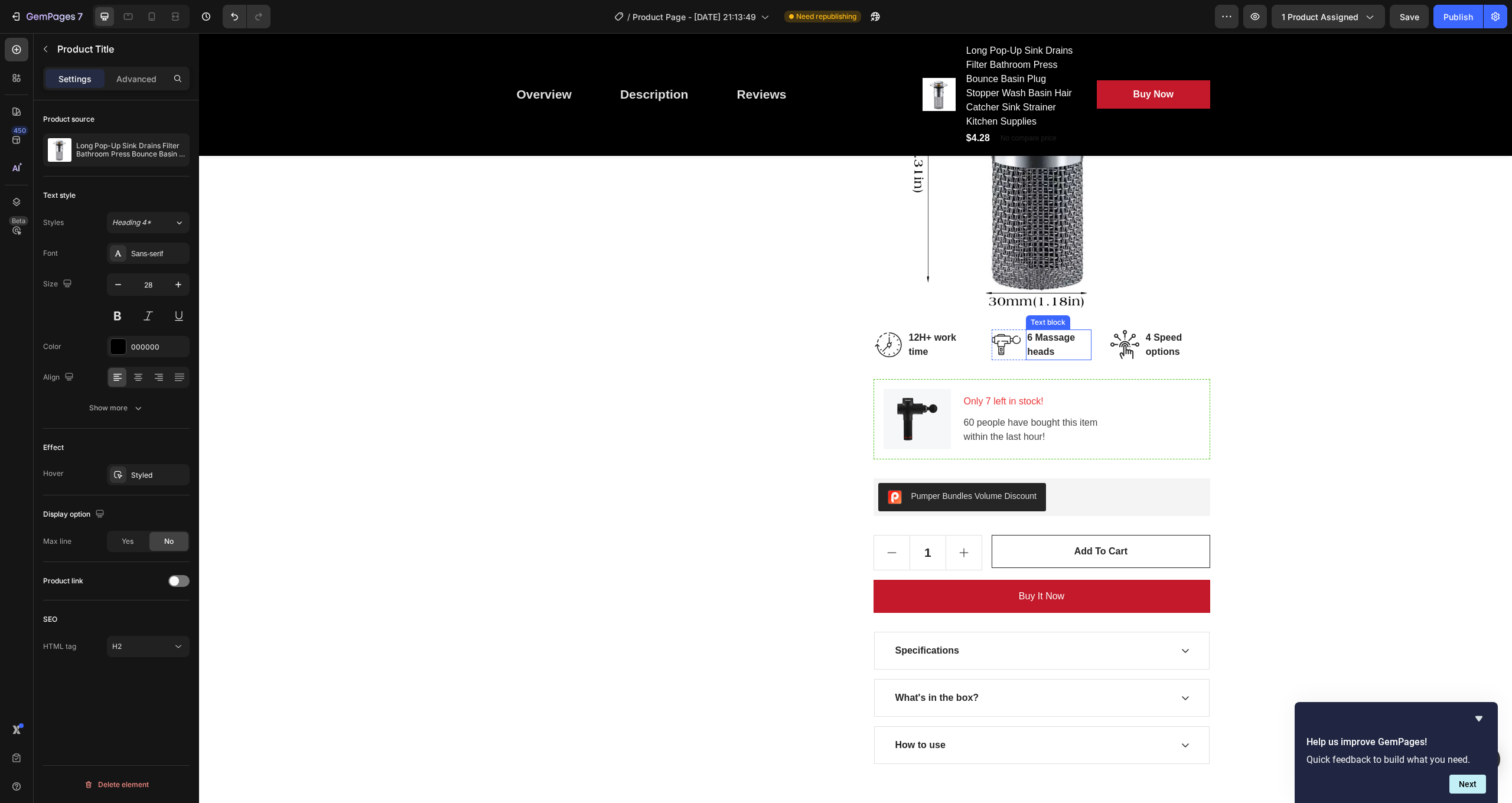
scroll to position [3415, 0]
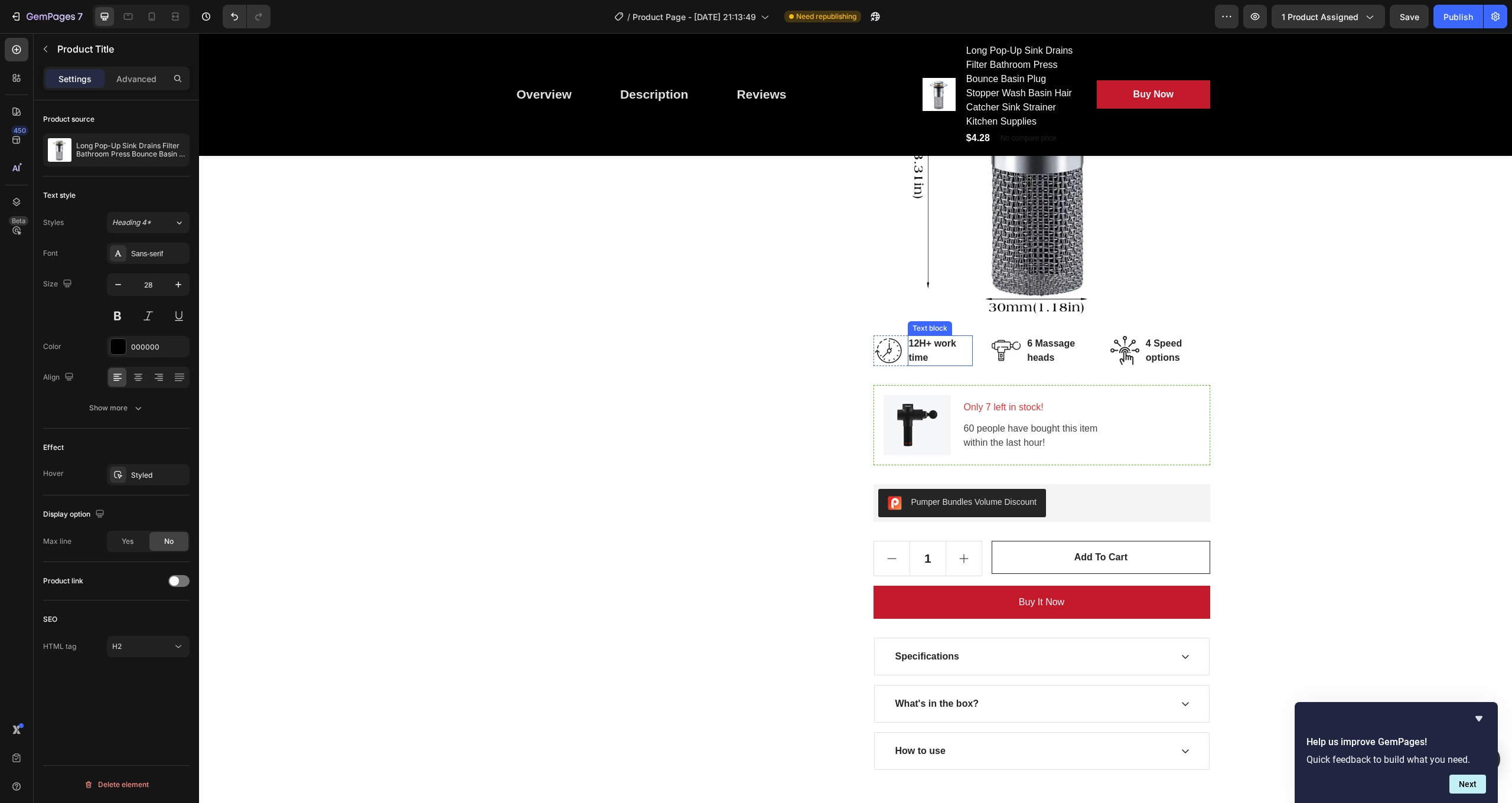
click at [921, 344] on p "12H+ work time" at bounding box center [940, 351] width 63 height 28
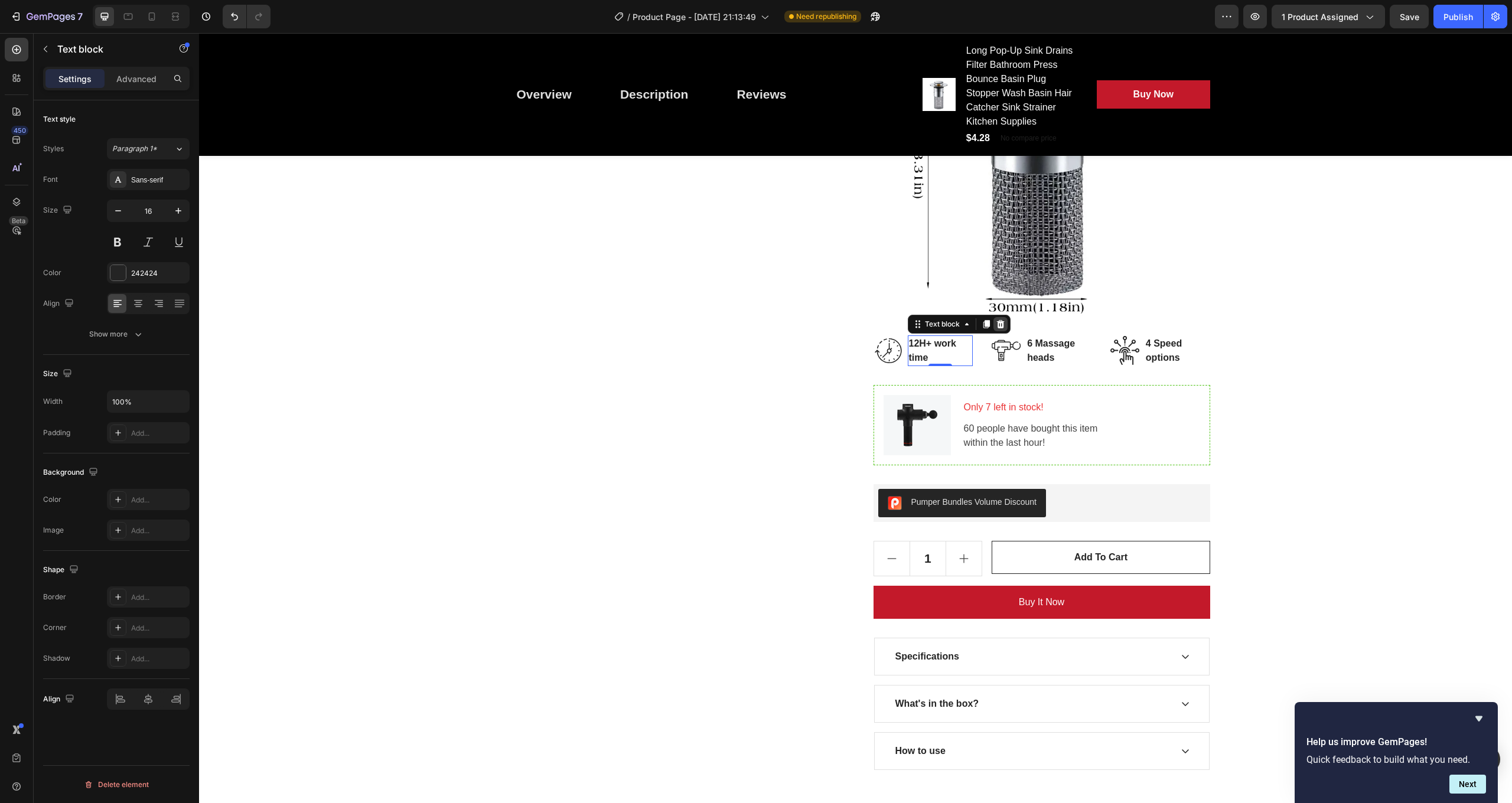
click at [1002, 321] on icon at bounding box center [1000, 324] width 9 height 9
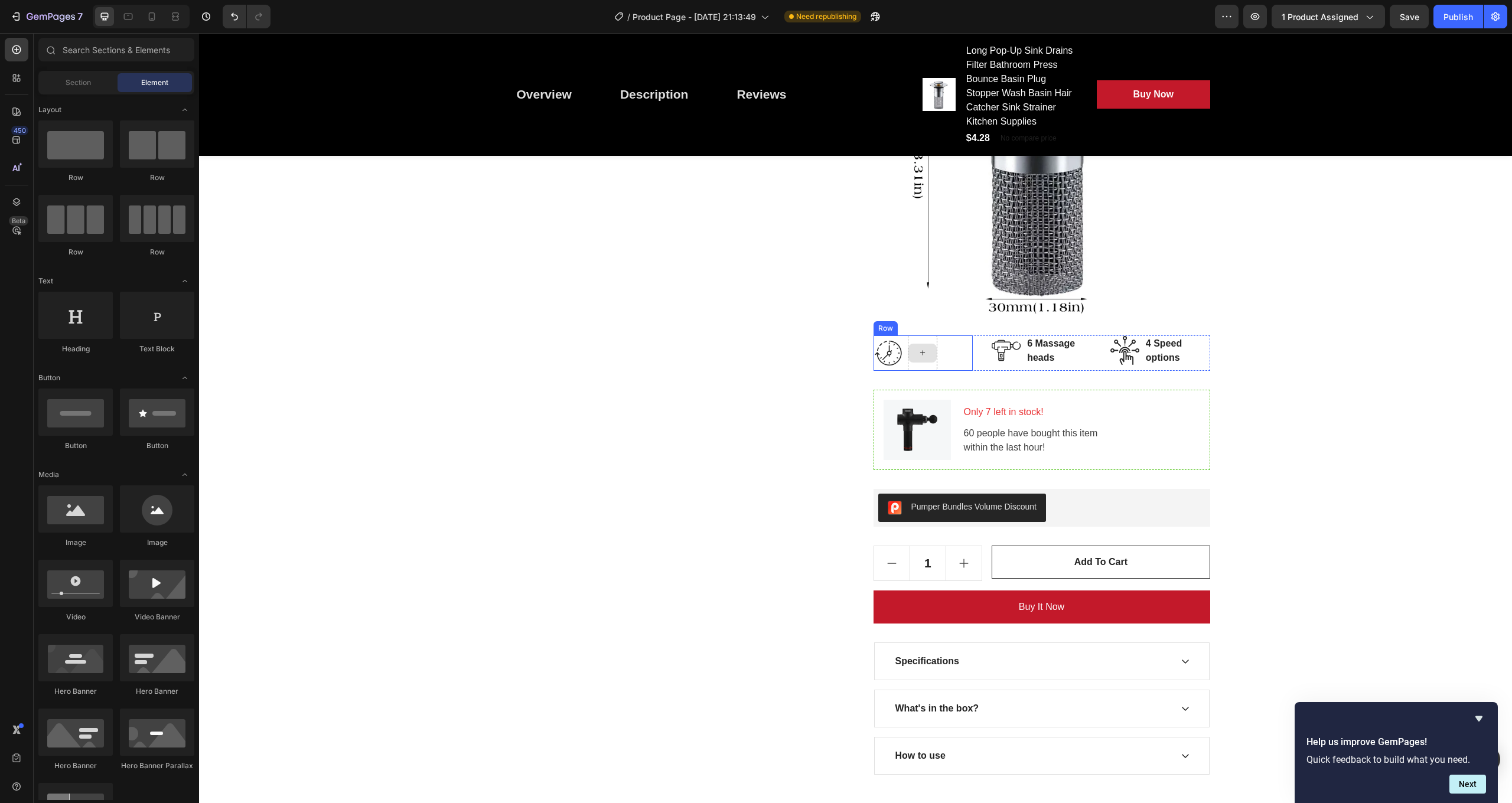
click at [908, 336] on div at bounding box center [923, 353] width 30 height 36
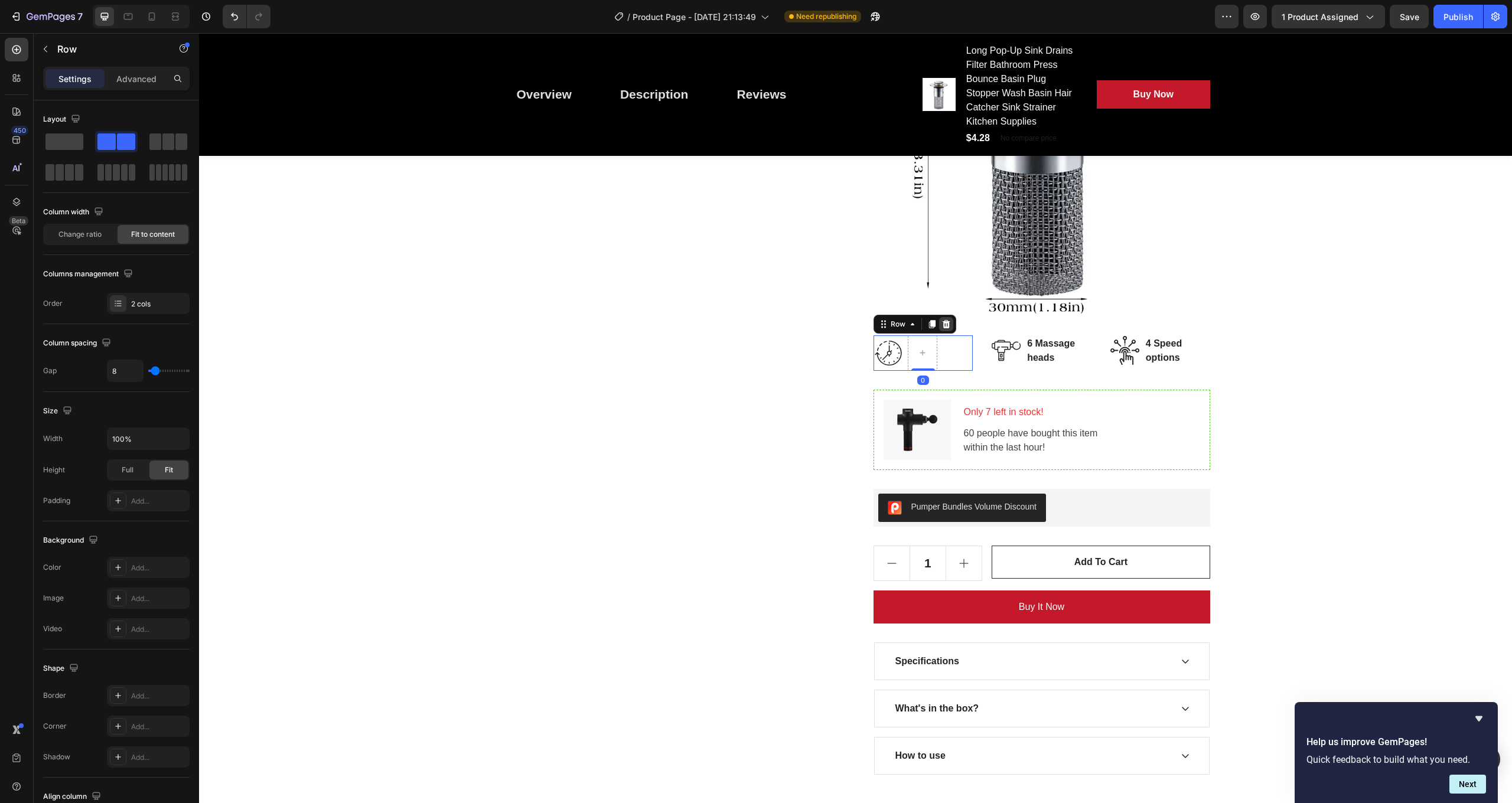
click at [946, 319] on icon at bounding box center [946, 323] width 7 height 8
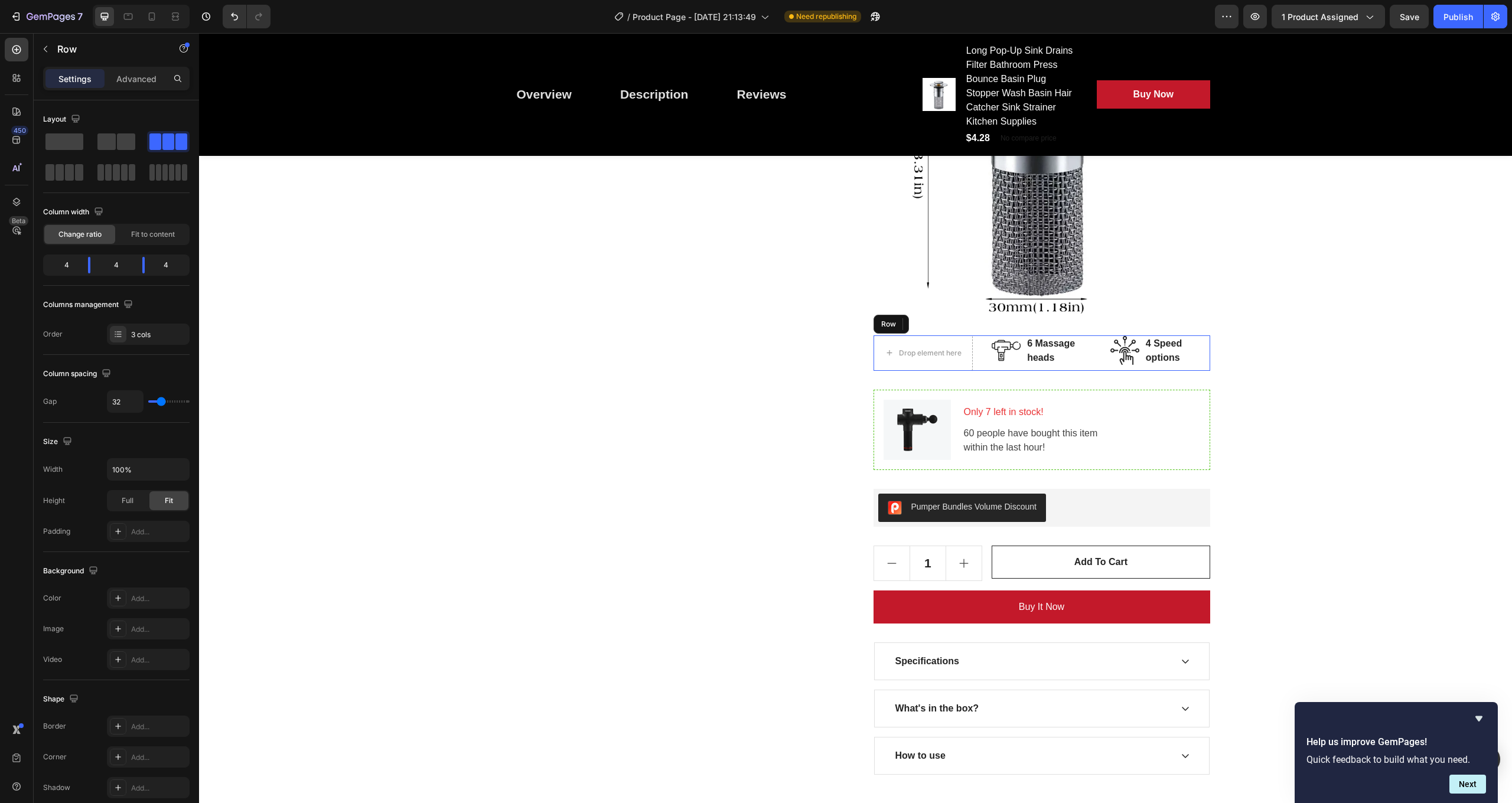
click at [979, 335] on div "Drop element here Image 6 Massage heads Text block Row Image 4 Speed options Te…" at bounding box center [1042, 353] width 337 height 36
click at [948, 320] on icon at bounding box center [946, 323] width 7 height 8
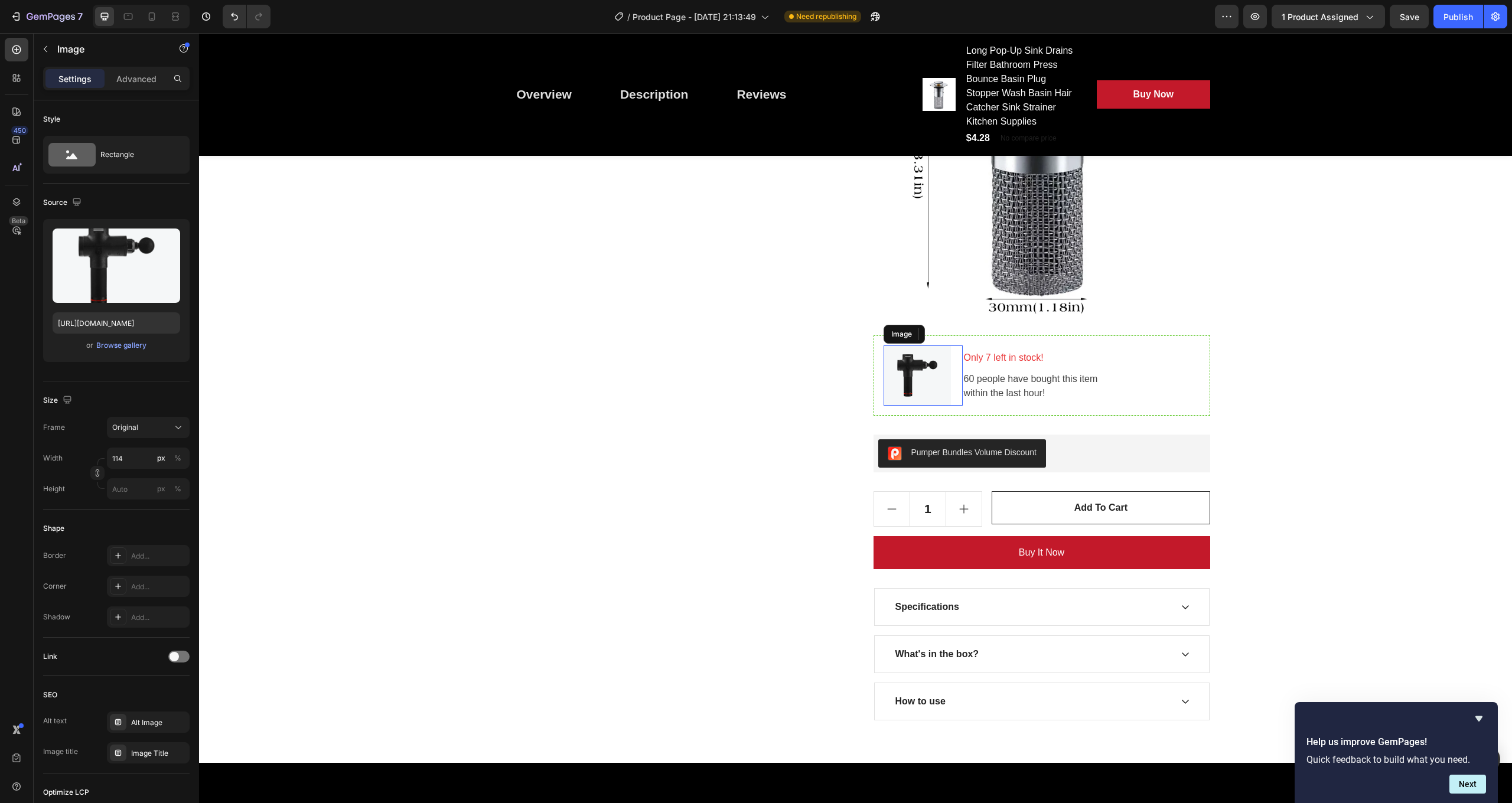
click at [923, 378] on img at bounding box center [917, 375] width 68 height 60
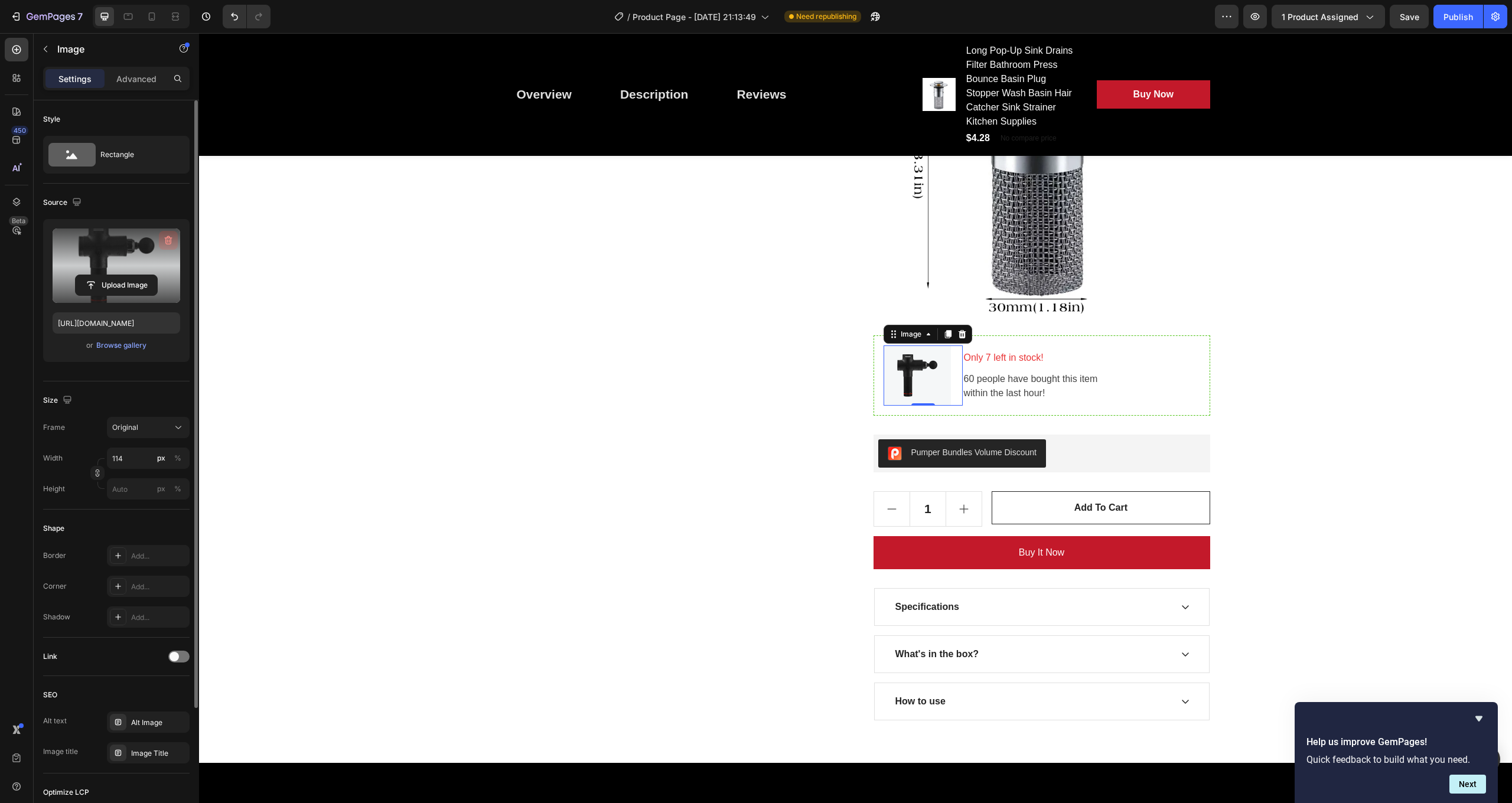
click at [165, 241] on icon "button" at bounding box center [168, 240] width 12 height 12
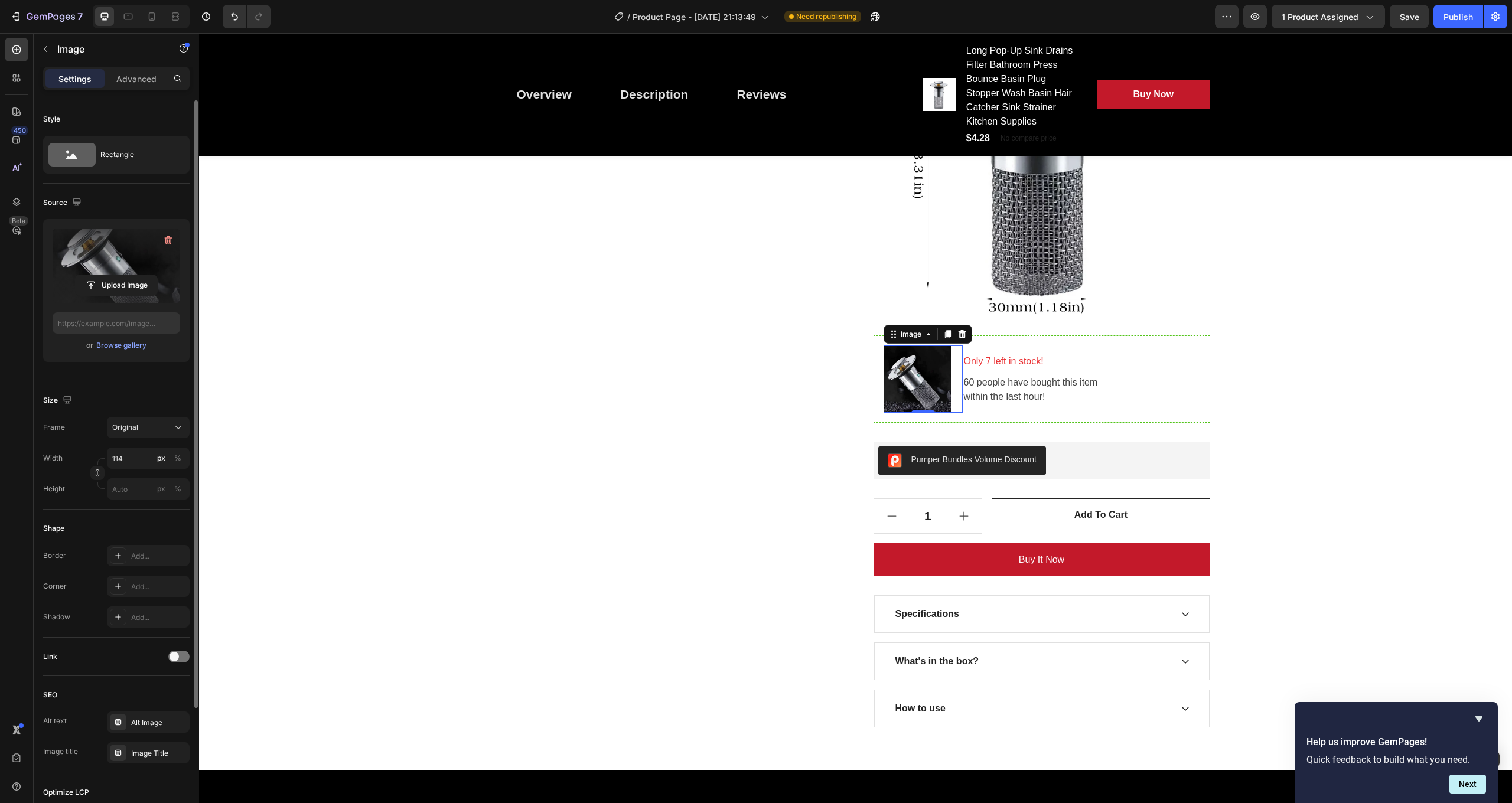
type input "[URL][DOMAIN_NAME]"
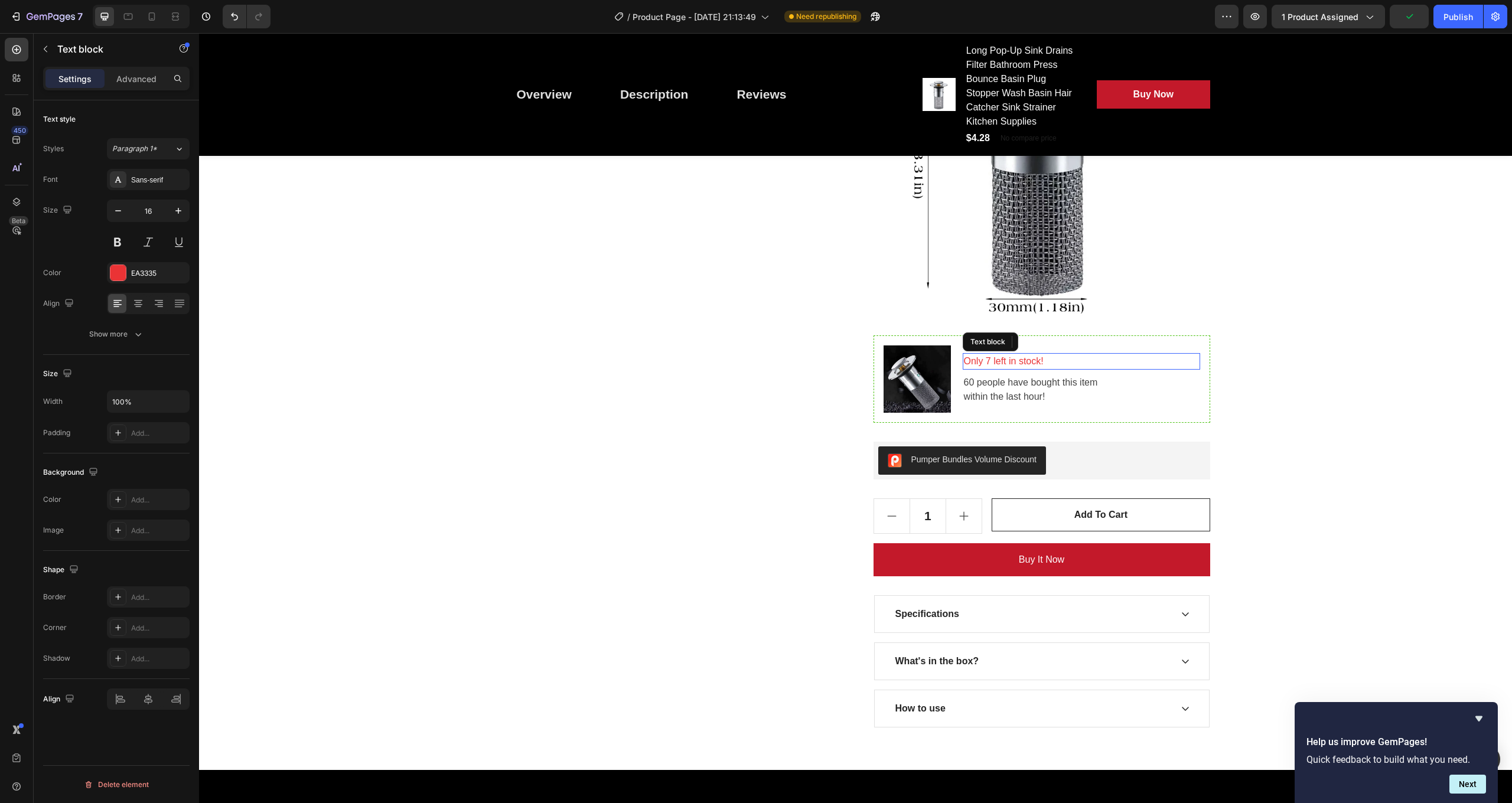
click at [1081, 361] on p "Only 7 left in stock!" at bounding box center [1081, 361] width 235 height 14
click at [990, 357] on p "Only 7 left in stock!" at bounding box center [1081, 361] width 235 height 14
click at [972, 379] on p "60 people have bought this item within the last hour!" at bounding box center [1081, 390] width 235 height 28
click at [972, 380] on p "60 people have bought this item within the last hour!" at bounding box center [1081, 390] width 235 height 28
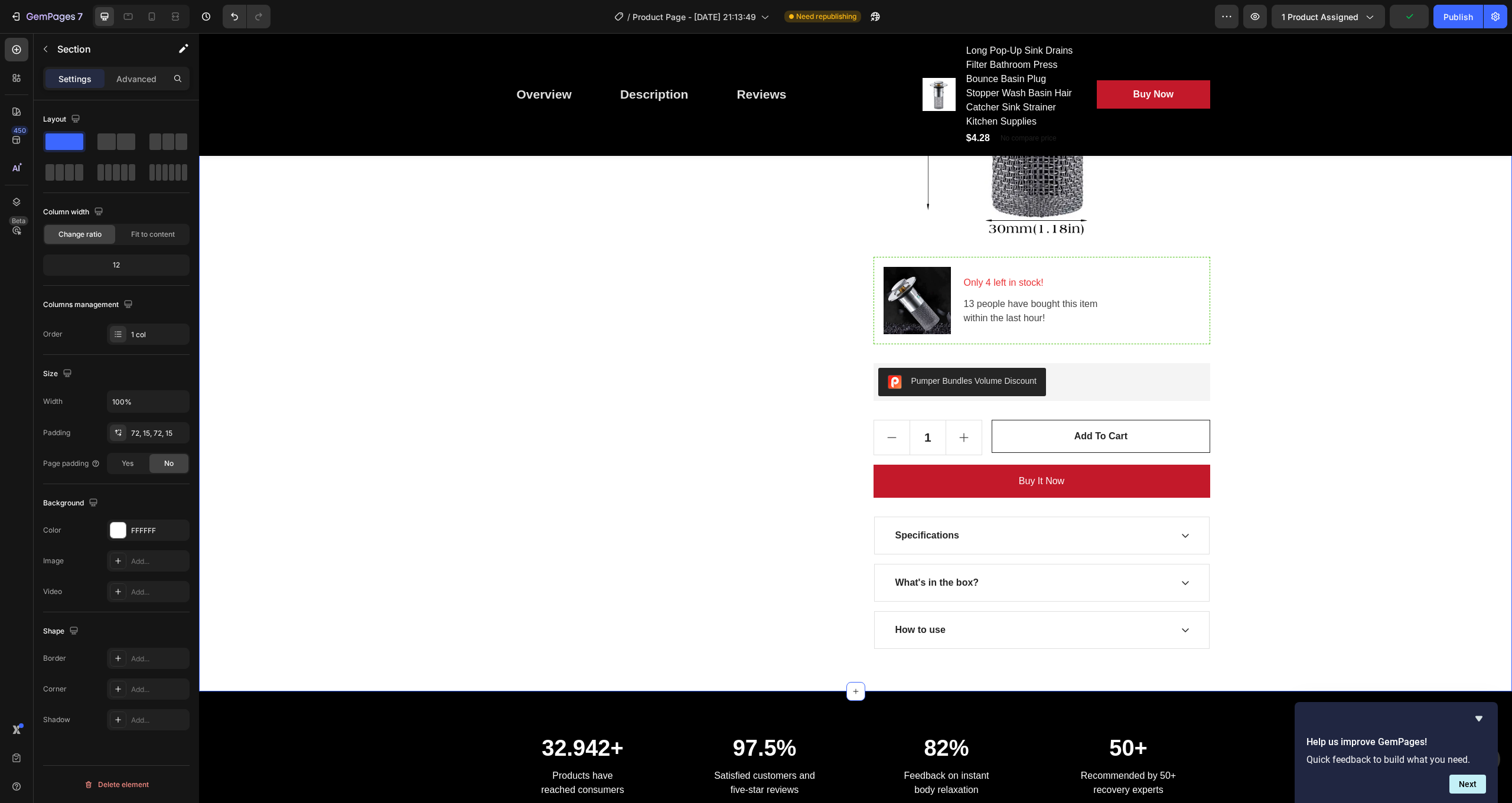
scroll to position [3502, 0]
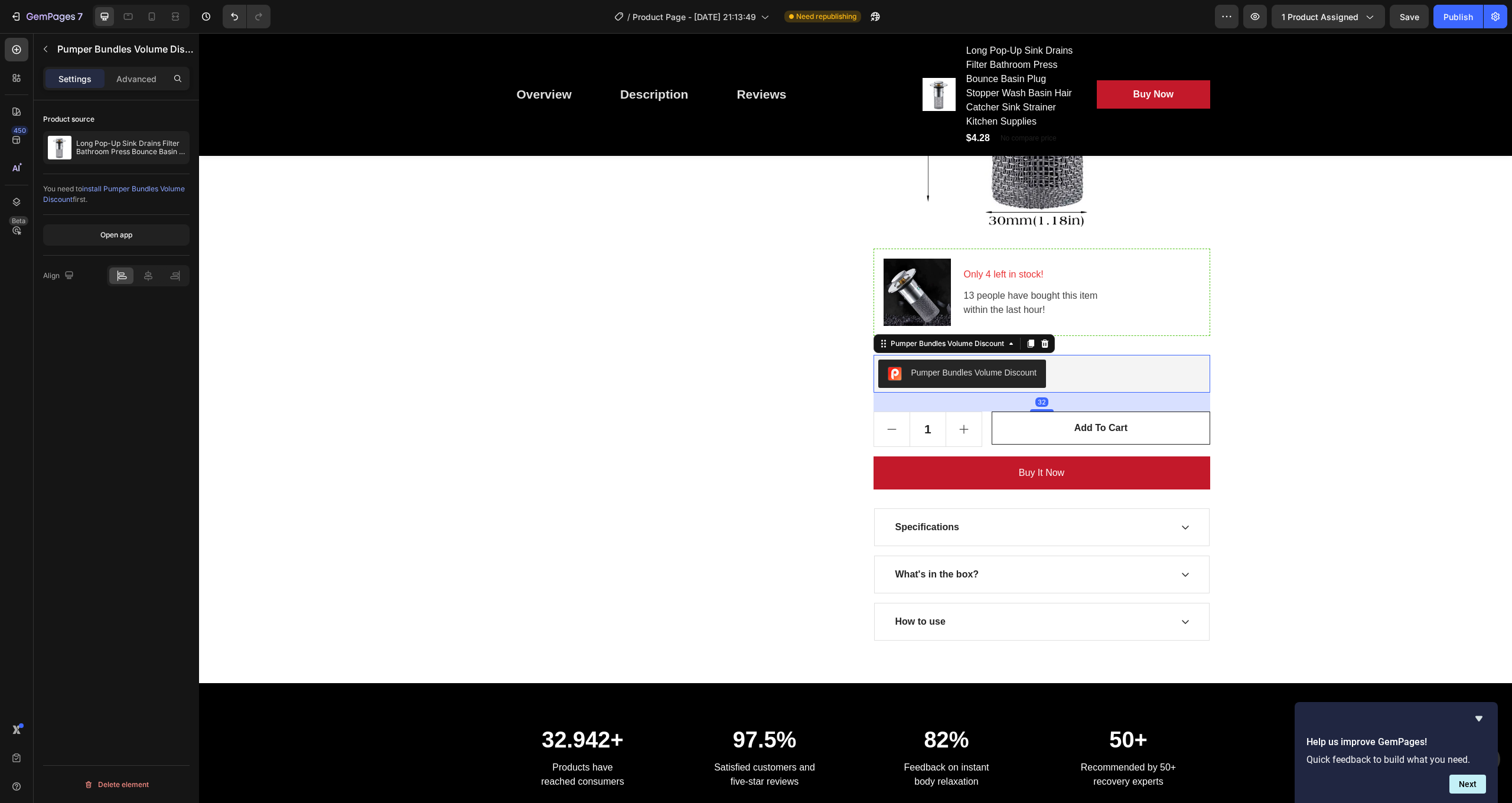
click at [1128, 360] on div "Pumper Bundles Volume Discount" at bounding box center [1042, 374] width 327 height 28
click at [1049, 340] on icon at bounding box center [1044, 343] width 7 height 8
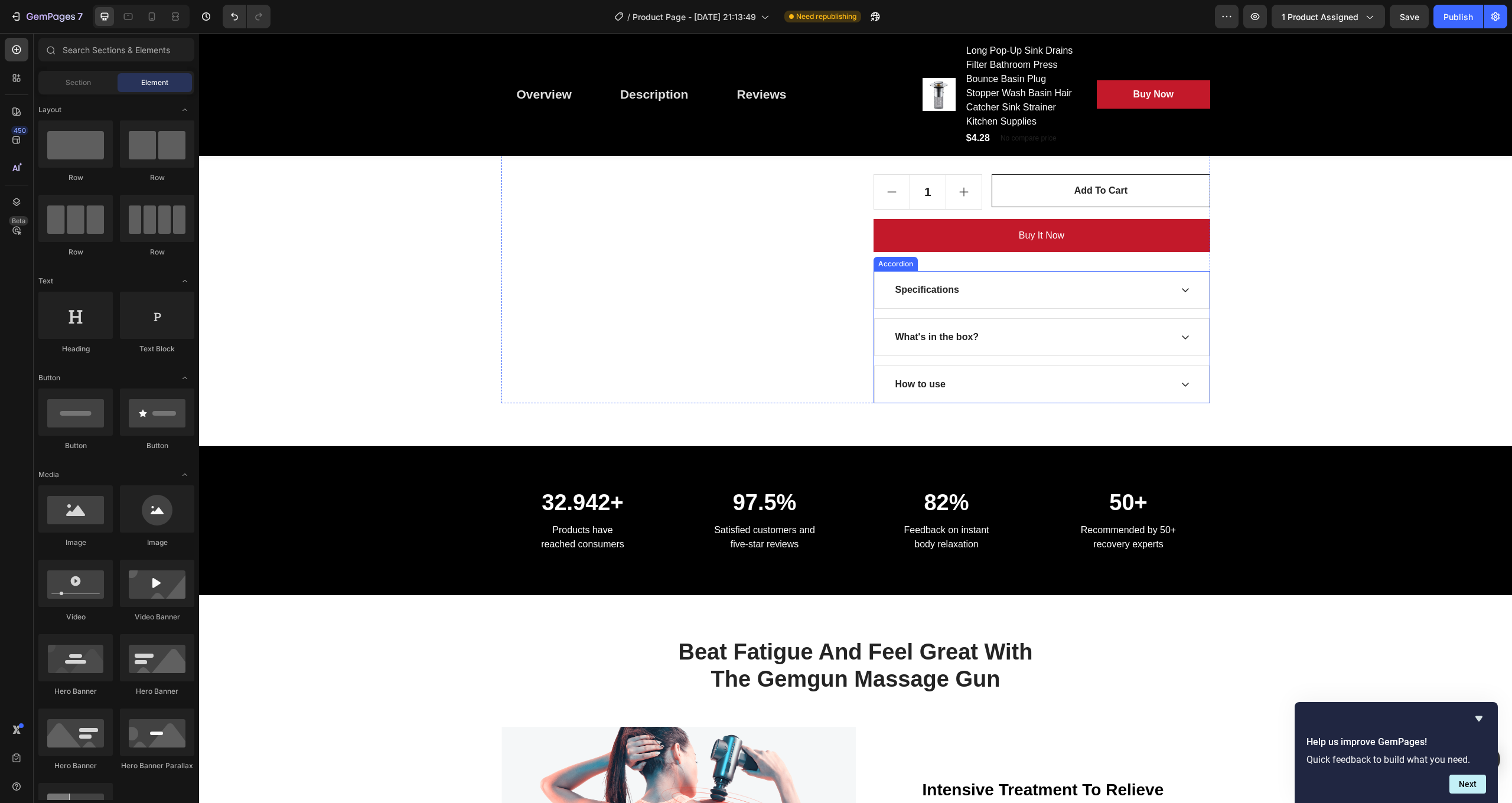
scroll to position [3683, 0]
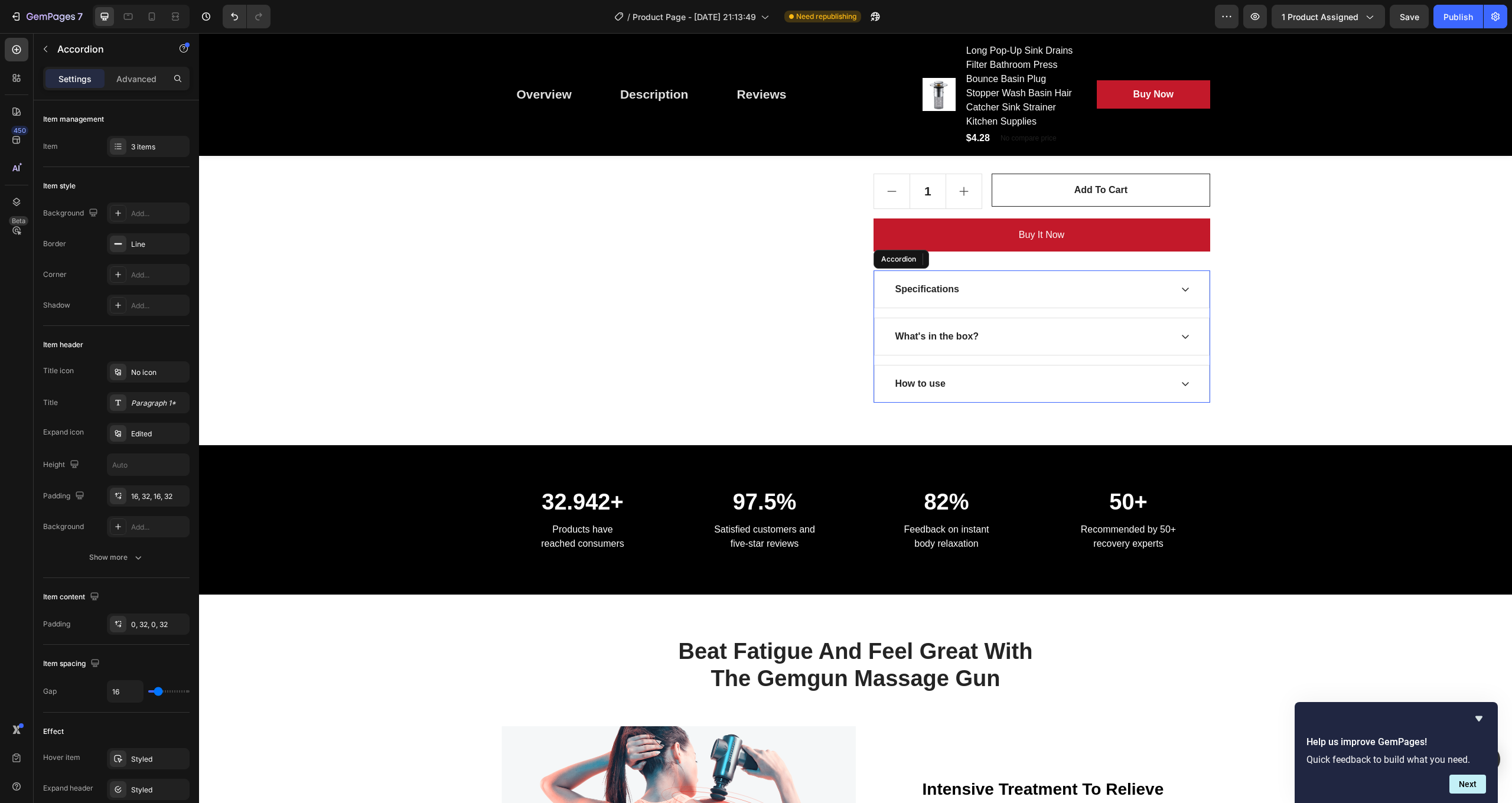
click at [1187, 287] on icon at bounding box center [1185, 289] width 9 height 9
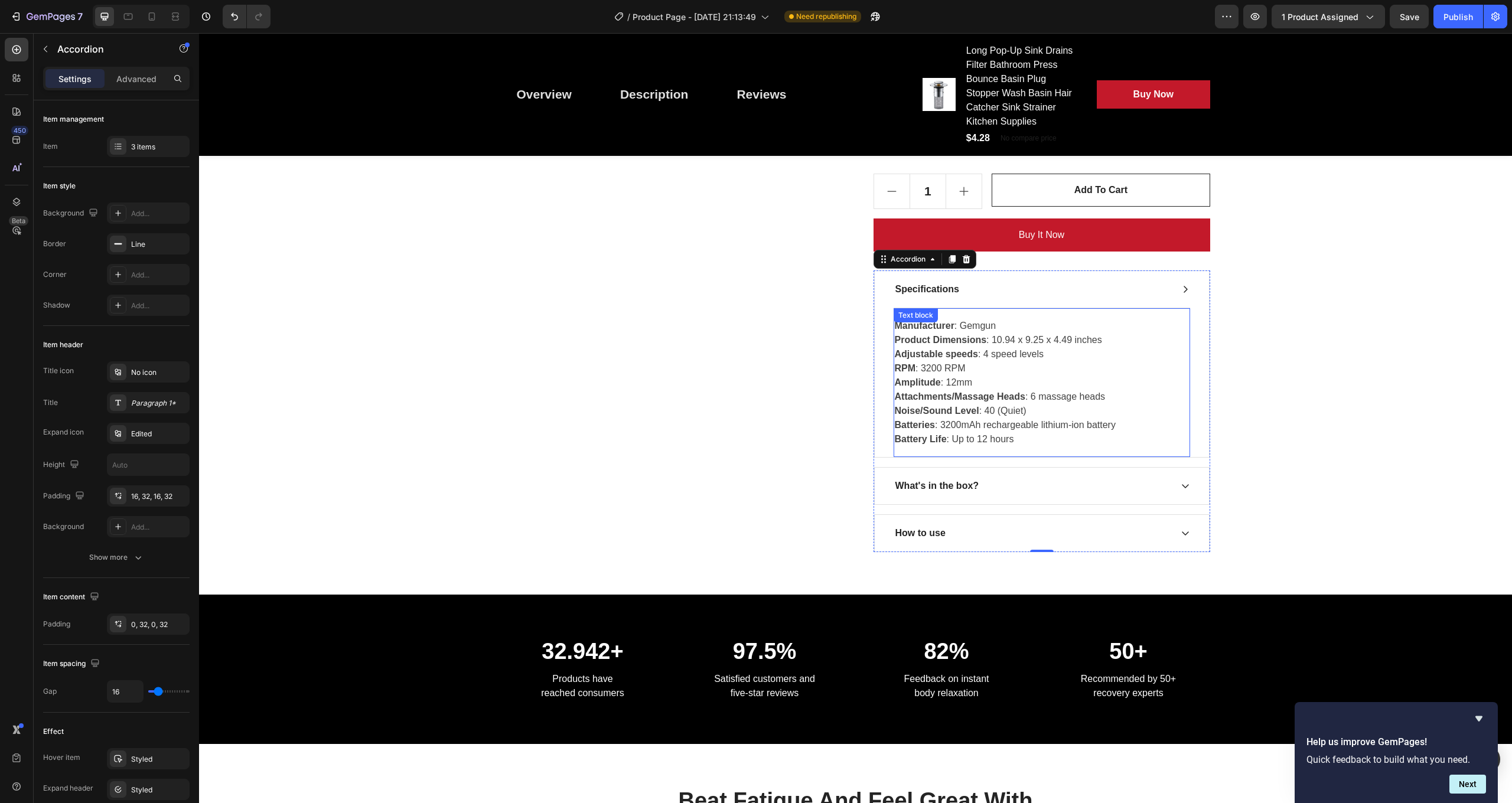
click at [1010, 436] on p "Manufacturer : Gemgun Product Dimensions : 10.94 x 9.25 x 4.49 inches Adjustabl…" at bounding box center [1042, 383] width 294 height 128
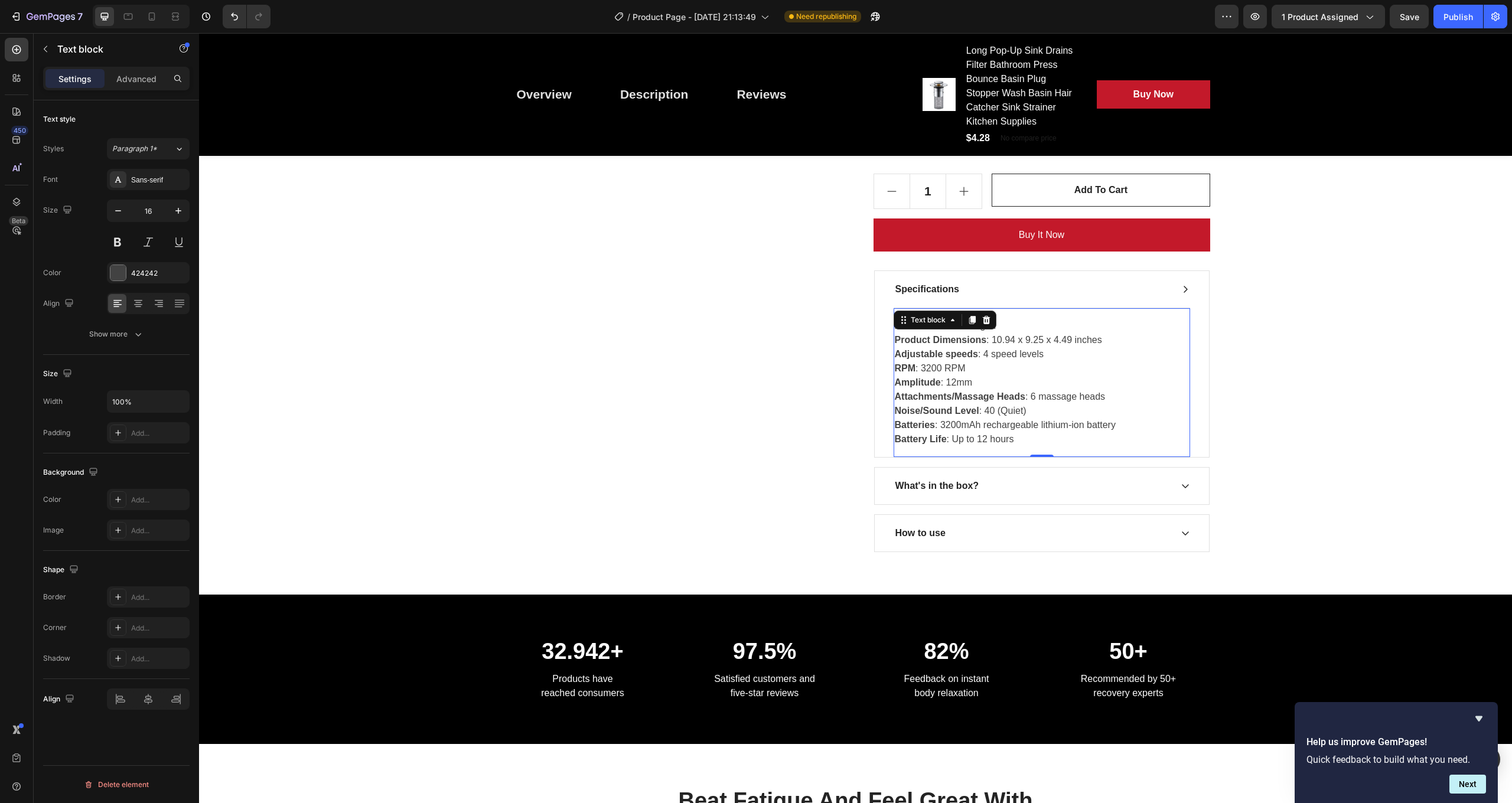
click at [1014, 437] on p "Manufacturer : Gemgun Product Dimensions : 10.94 x 9.25 x 4.49 inches Adjustabl…" at bounding box center [1042, 383] width 294 height 128
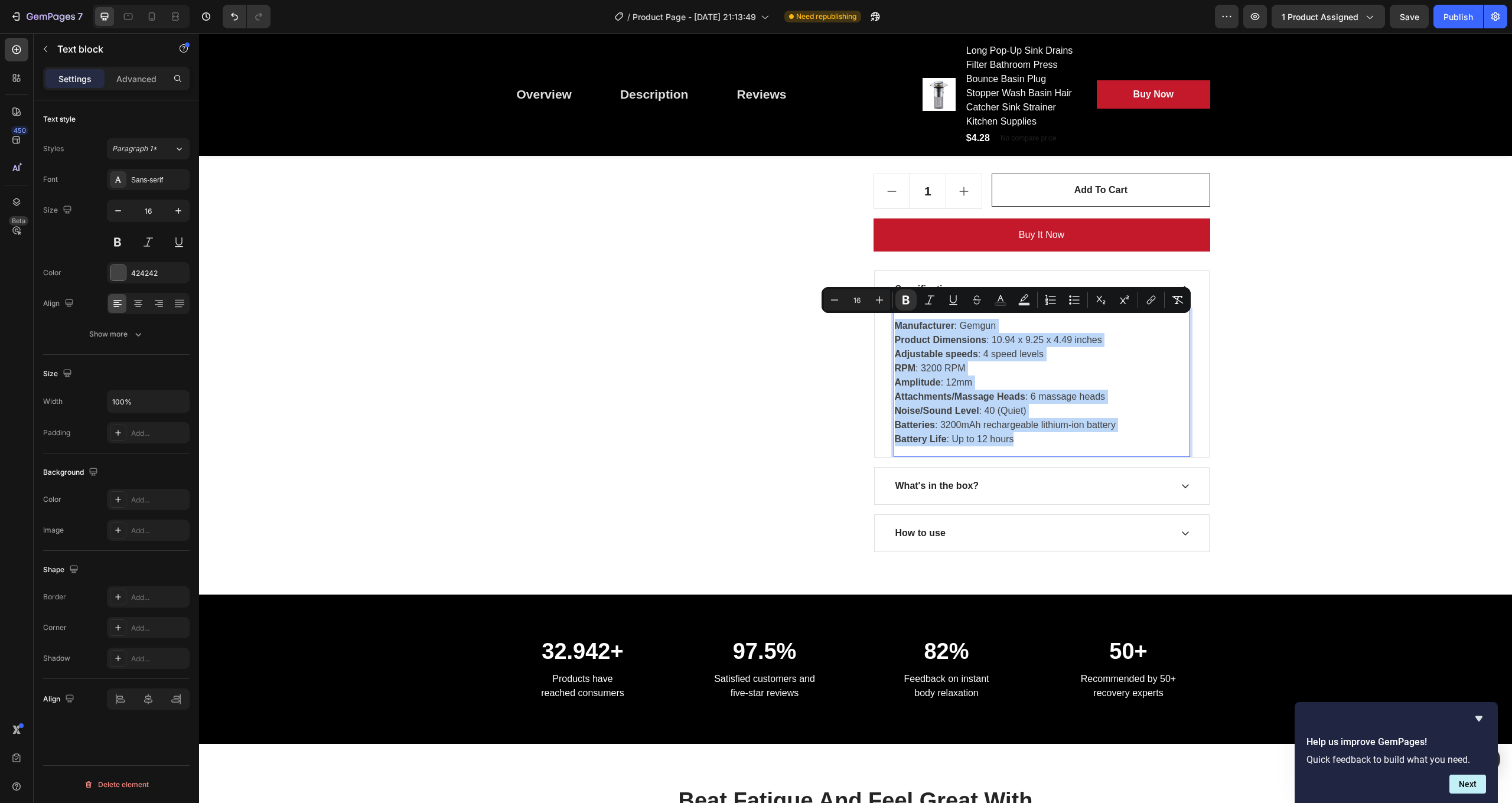
drag, startPoint x: 1014, startPoint y: 437, endPoint x: 899, endPoint y: 315, distance: 167.7
click at [899, 318] on div "Manufacturer : Gemgun Product Dimensions : 10.94 x 9.25 x 4.49 inches Adjustabl…" at bounding box center [1042, 382] width 296 height 130
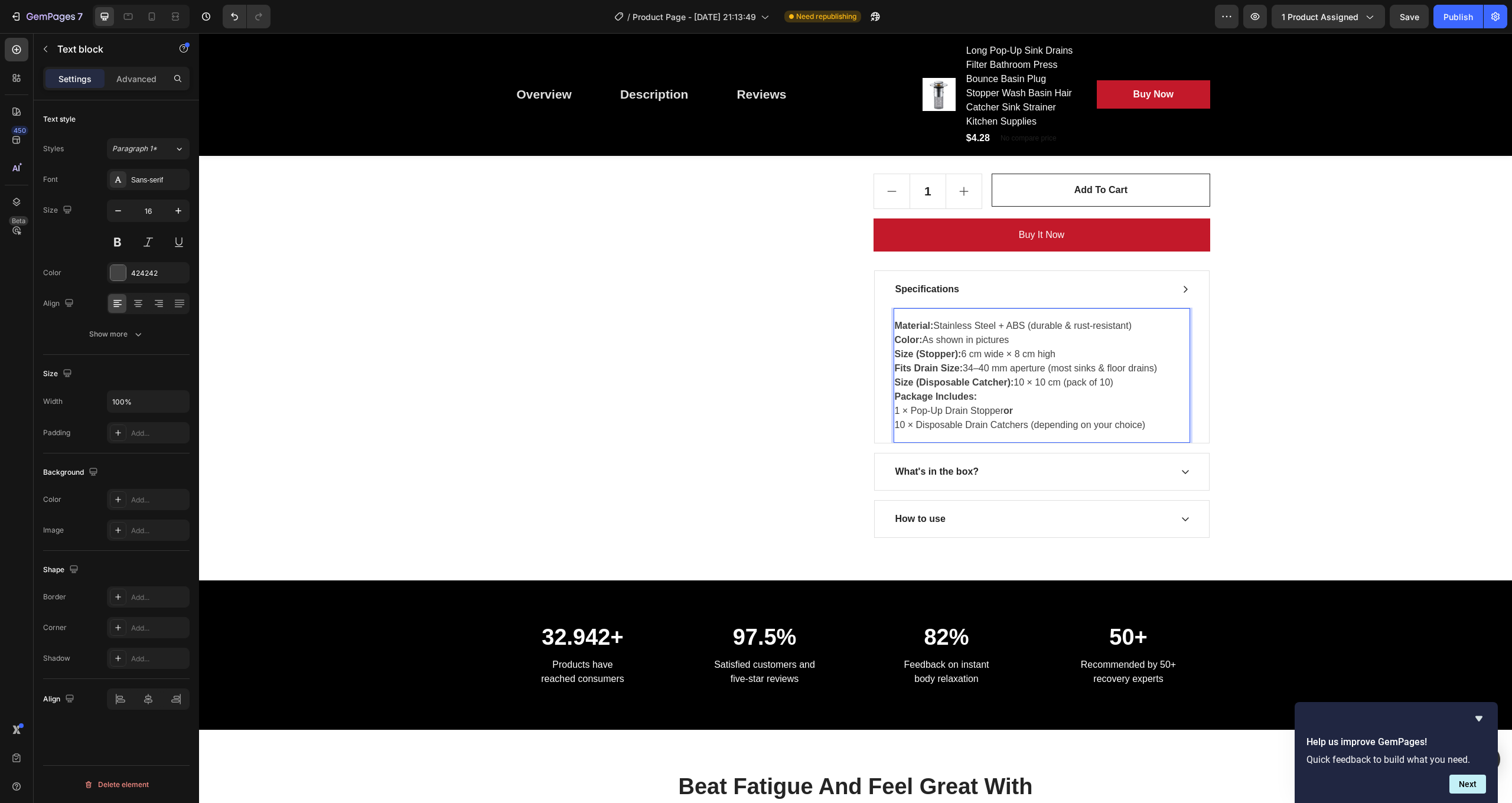
click at [1006, 407] on strong "or" at bounding box center [1008, 410] width 9 height 10
drag, startPoint x: 1006, startPoint y: 407, endPoint x: 1143, endPoint y: 418, distance: 137.4
click at [1144, 418] on div "Material: Stainless Steel + ABS (durable & rust-resistant) Color: As shown in p…" at bounding box center [1042, 375] width 296 height 116
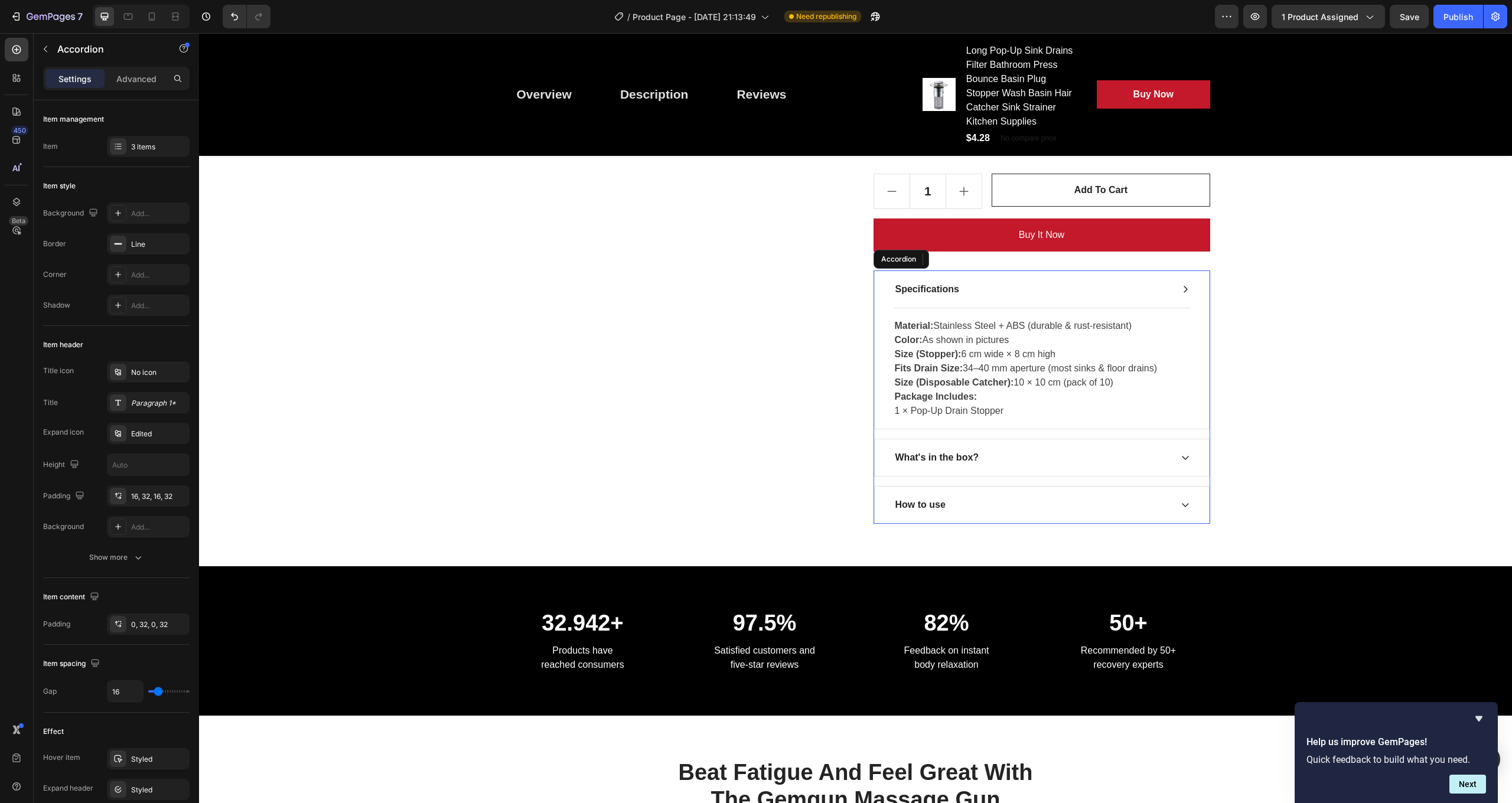
click at [1185, 285] on icon at bounding box center [1185, 289] width 9 height 9
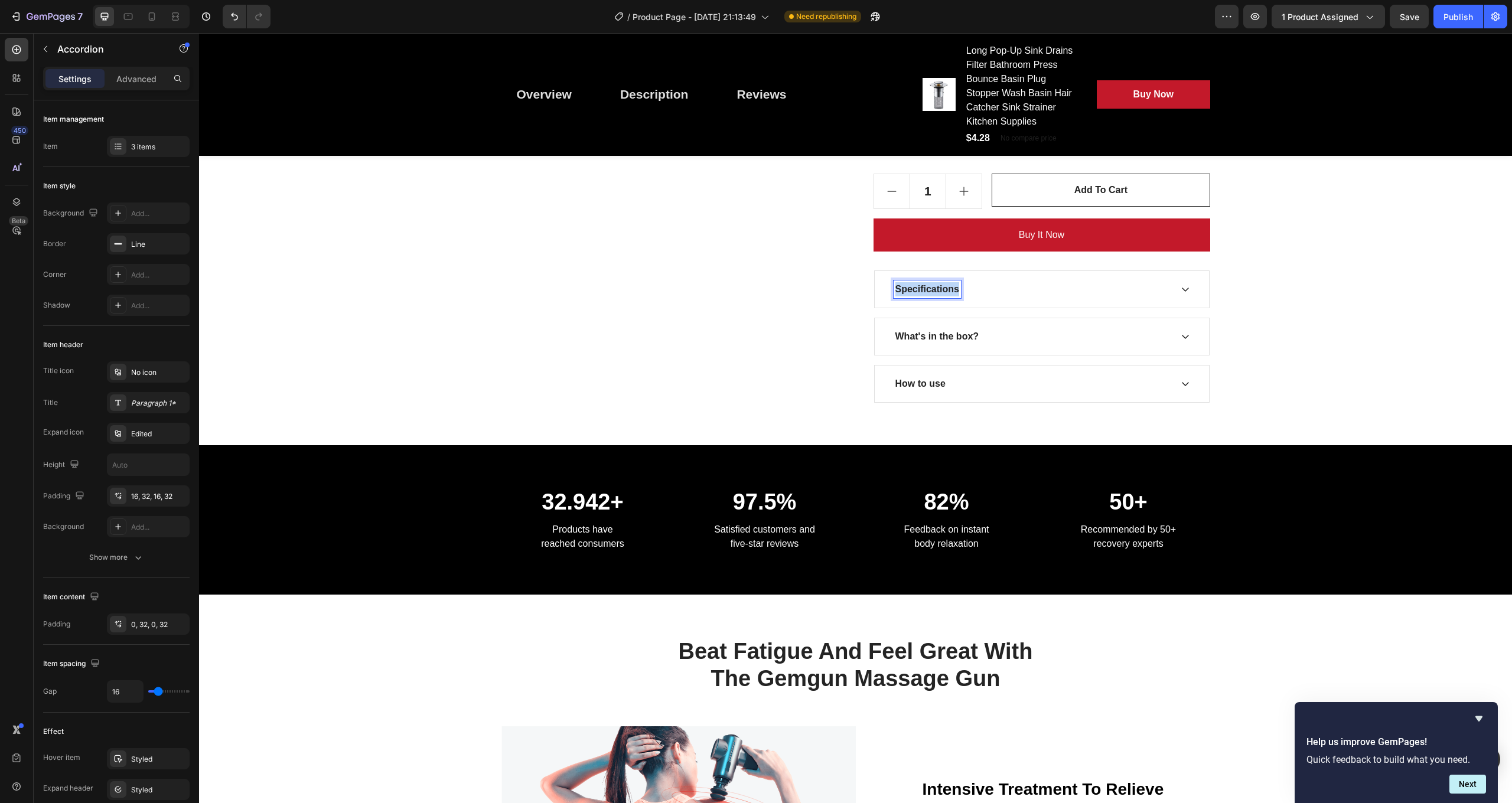
drag, startPoint x: 958, startPoint y: 286, endPoint x: 896, endPoint y: 279, distance: 62.4
click at [896, 280] on div "Specifications" at bounding box center [927, 289] width 68 height 18
click at [1005, 328] on div "What's in the box?" at bounding box center [1033, 336] width 278 height 18
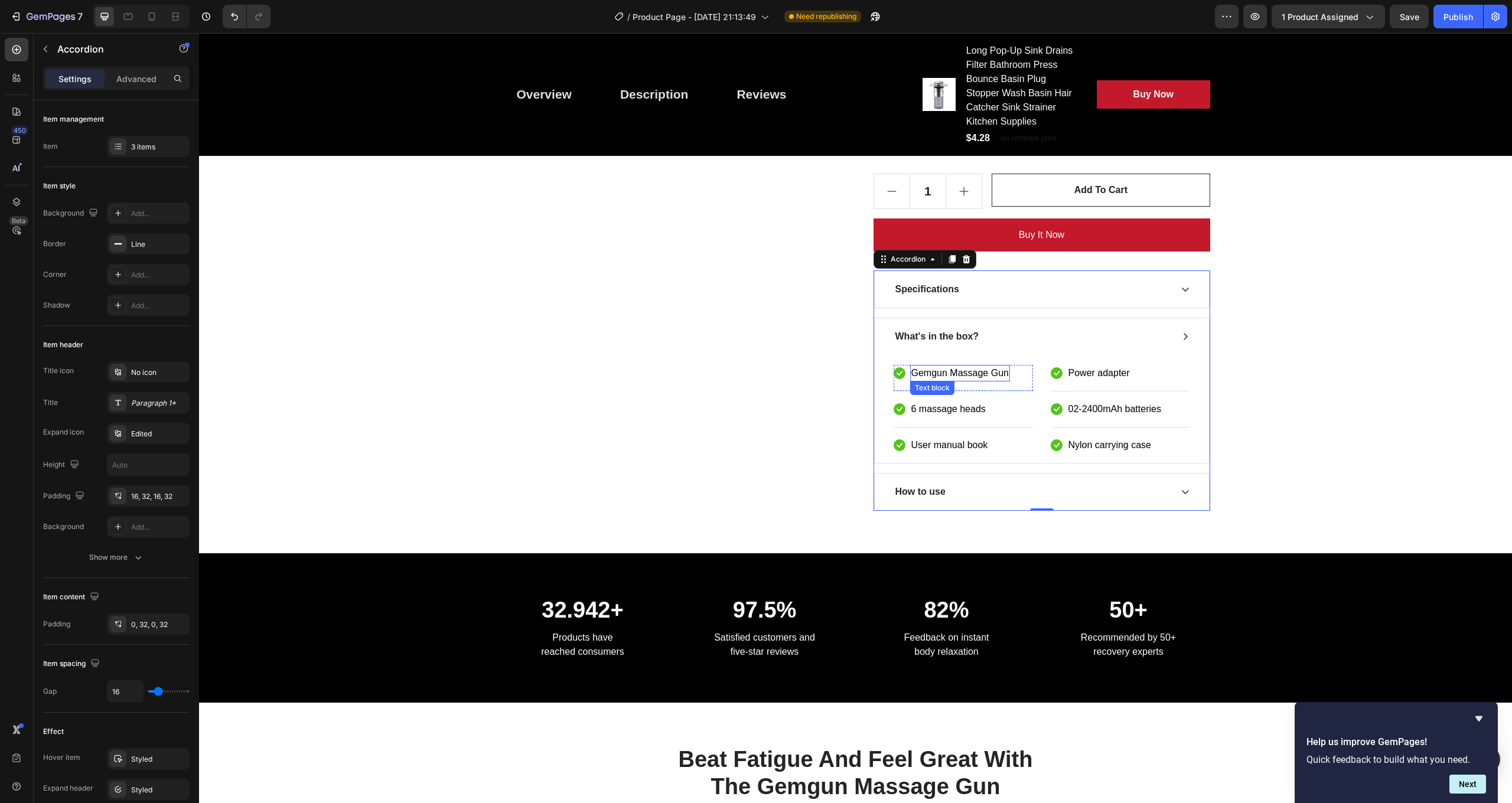
click at [1006, 370] on p "Gemgun Massage Gun" at bounding box center [960, 373] width 98 height 14
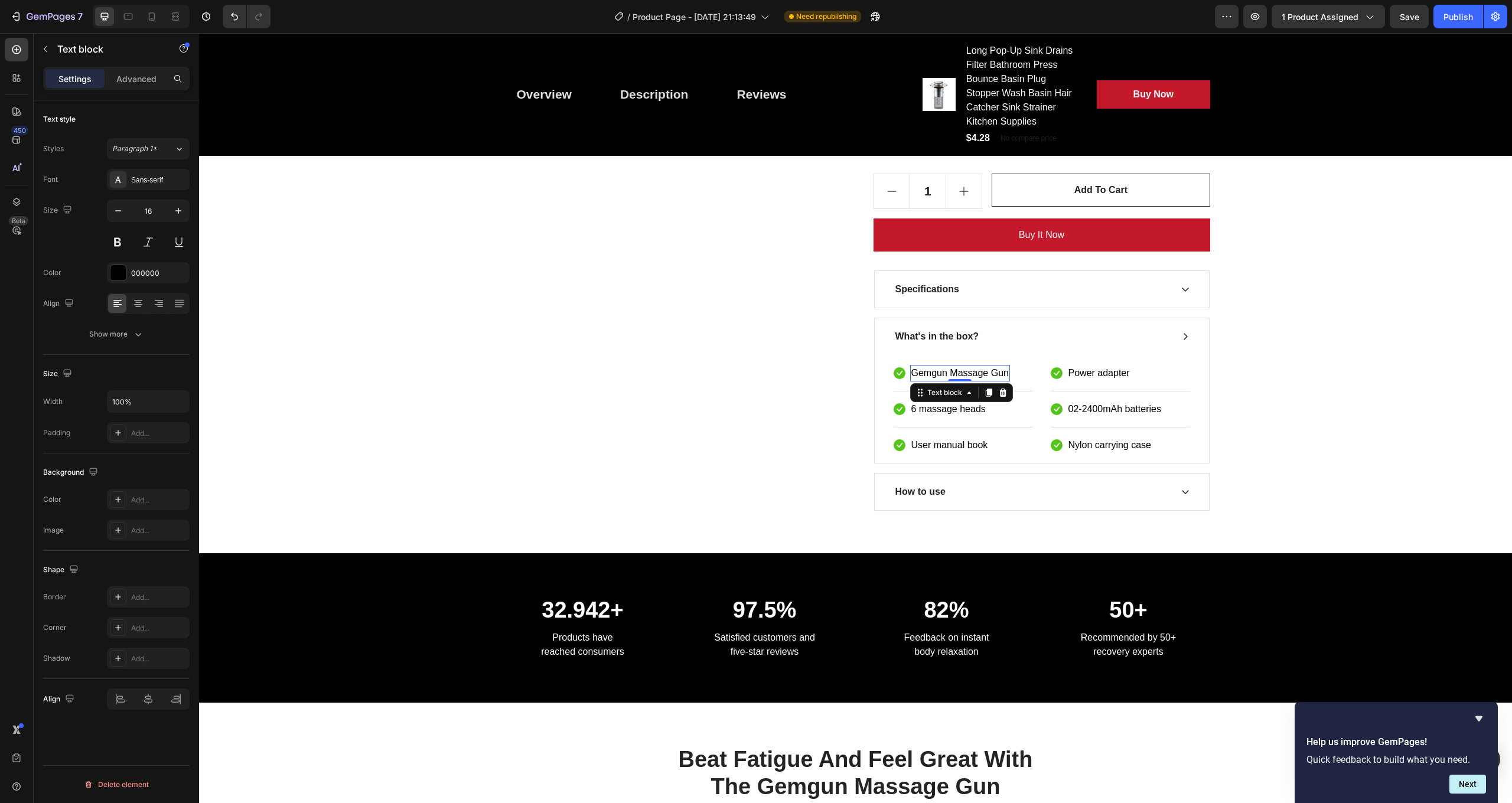
click at [1006, 370] on p "Gemgun Massage Gun" at bounding box center [960, 373] width 98 height 14
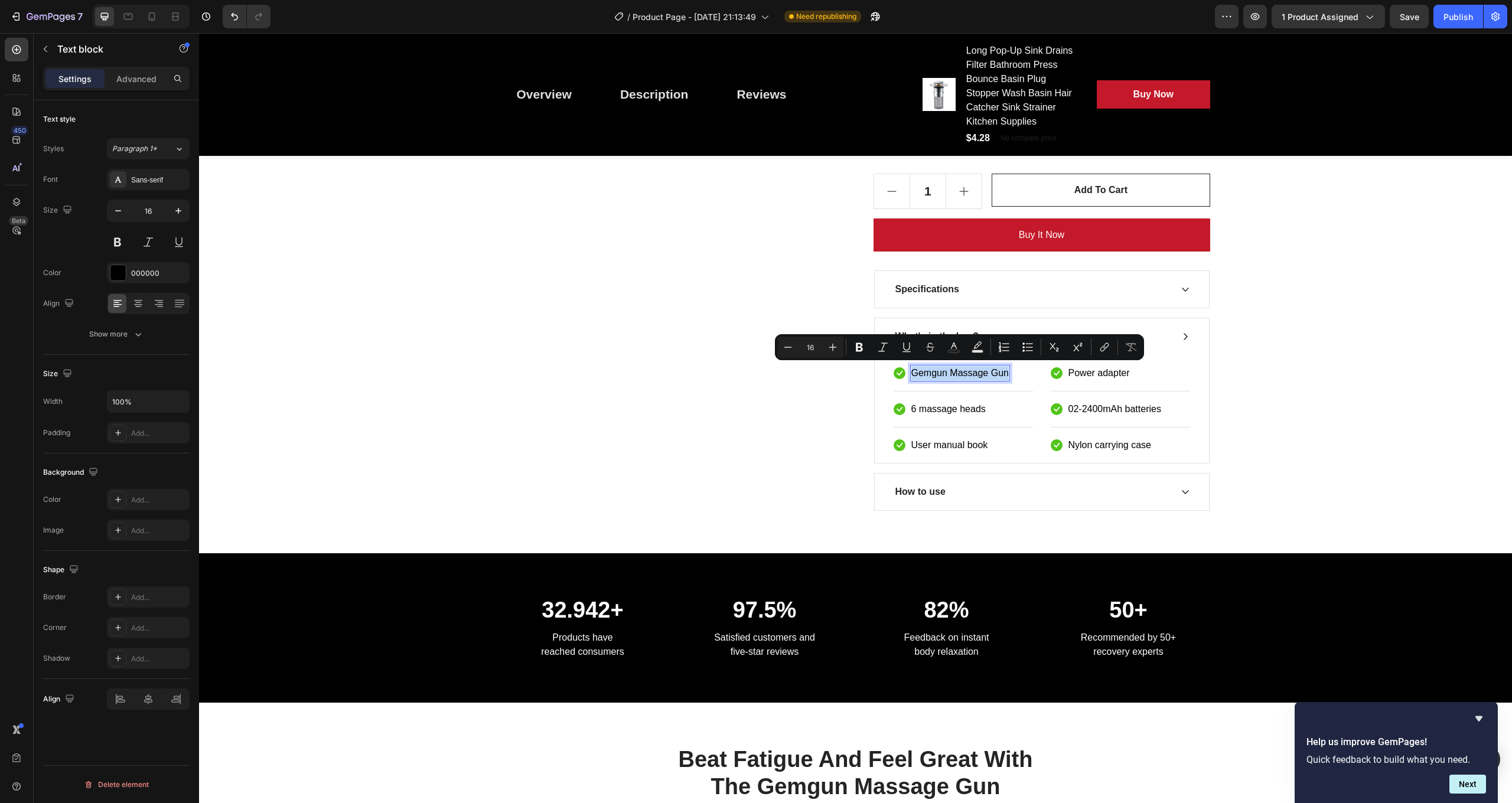
drag, startPoint x: 1007, startPoint y: 370, endPoint x: 912, endPoint y: 367, distance: 95.0
click at [912, 367] on p "Gemgun Massage Gun" at bounding box center [960, 373] width 98 height 14
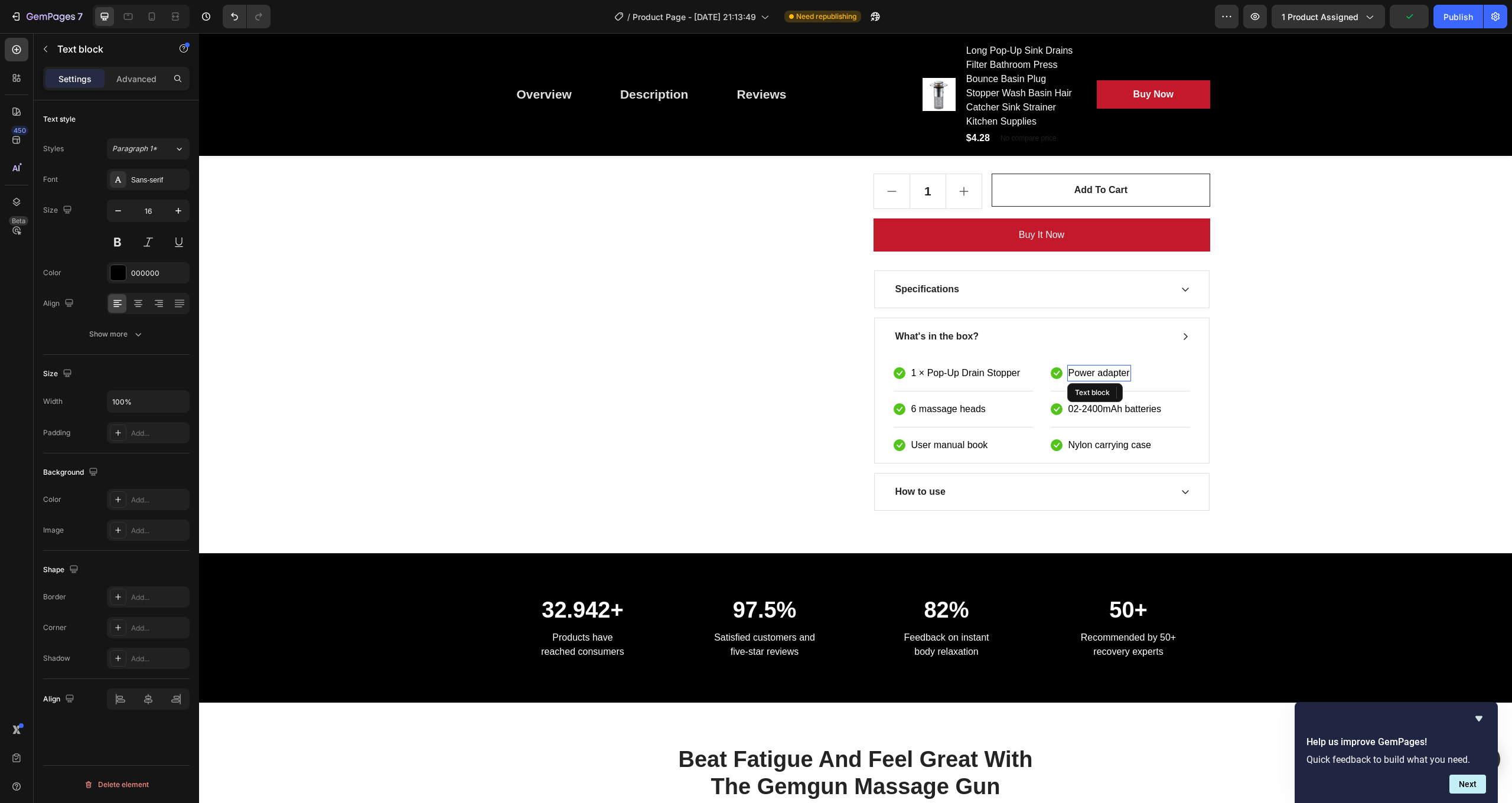
click at [1127, 370] on p "Power adapter" at bounding box center [1099, 373] width 61 height 14
click at [1128, 370] on p "Power adapter" at bounding box center [1099, 373] width 61 height 14
drag, startPoint x: 1128, startPoint y: 370, endPoint x: 1067, endPoint y: 366, distance: 61.1
click at [1067, 366] on div "Power adapter" at bounding box center [1099, 373] width 64 height 17
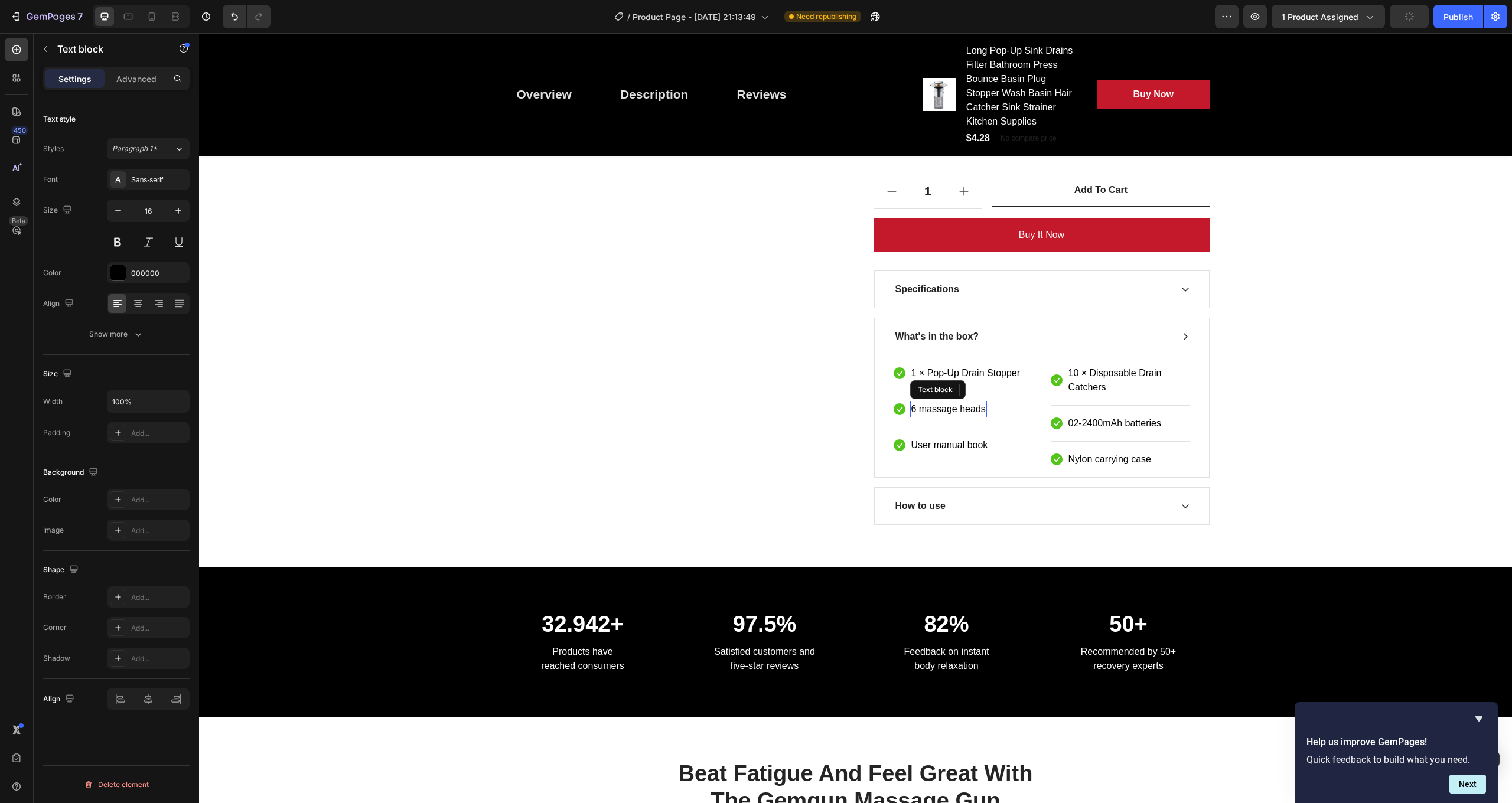
click at [984, 406] on p "6 massage heads" at bounding box center [948, 409] width 74 height 14
click at [984, 407] on p "6 massage heads" at bounding box center [948, 409] width 74 height 14
drag, startPoint x: 984, startPoint y: 407, endPoint x: 913, endPoint y: 406, distance: 71.0
click at [913, 406] on p "6 massage heads" at bounding box center [948, 409] width 74 height 14
click at [985, 442] on p "User manual book" at bounding box center [950, 445] width 77 height 14
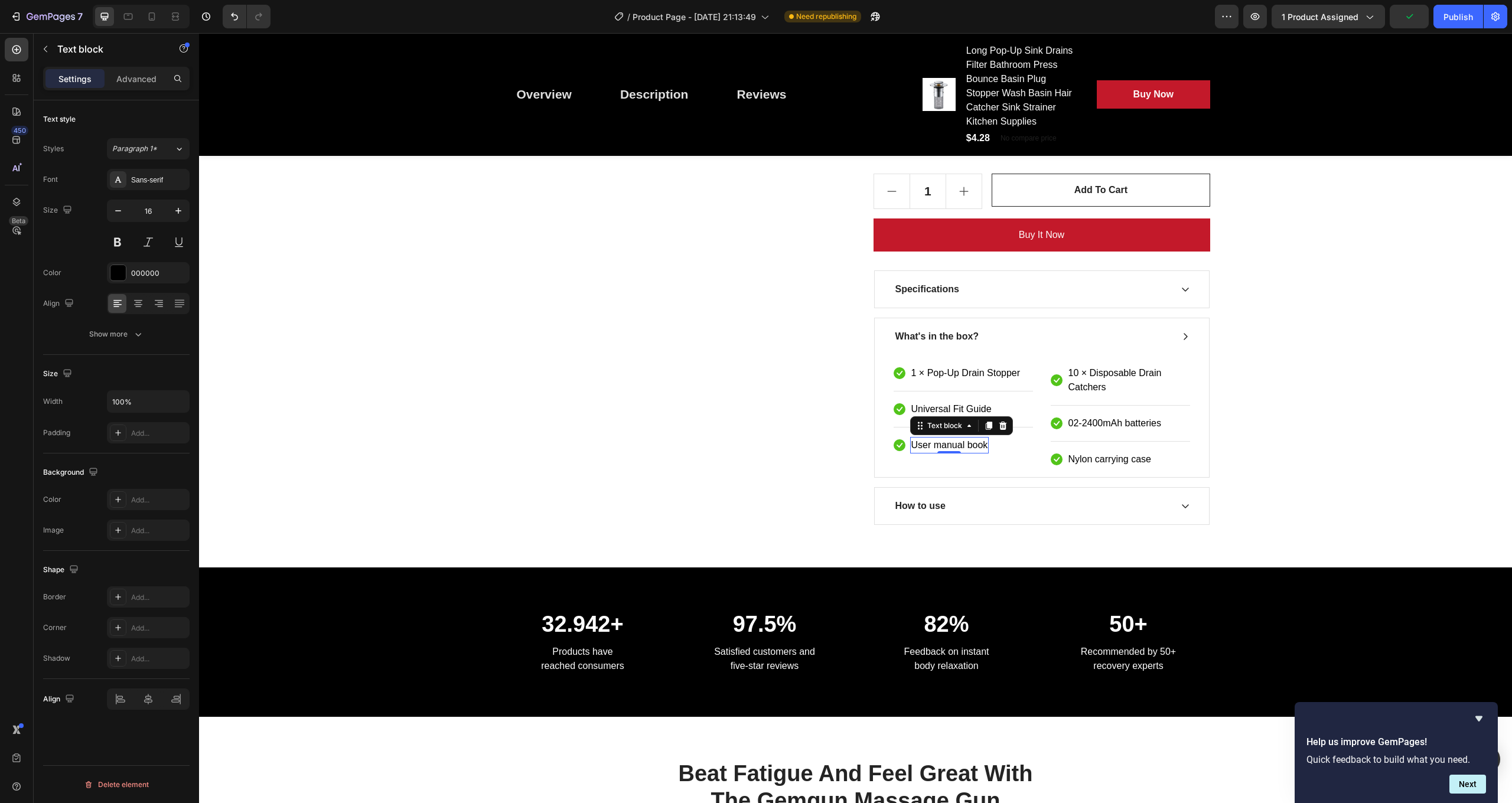
click at [985, 442] on p "User manual book" at bounding box center [950, 445] width 77 height 14
click at [1104, 418] on p "02-2400mAh batteries" at bounding box center [1114, 423] width 93 height 14
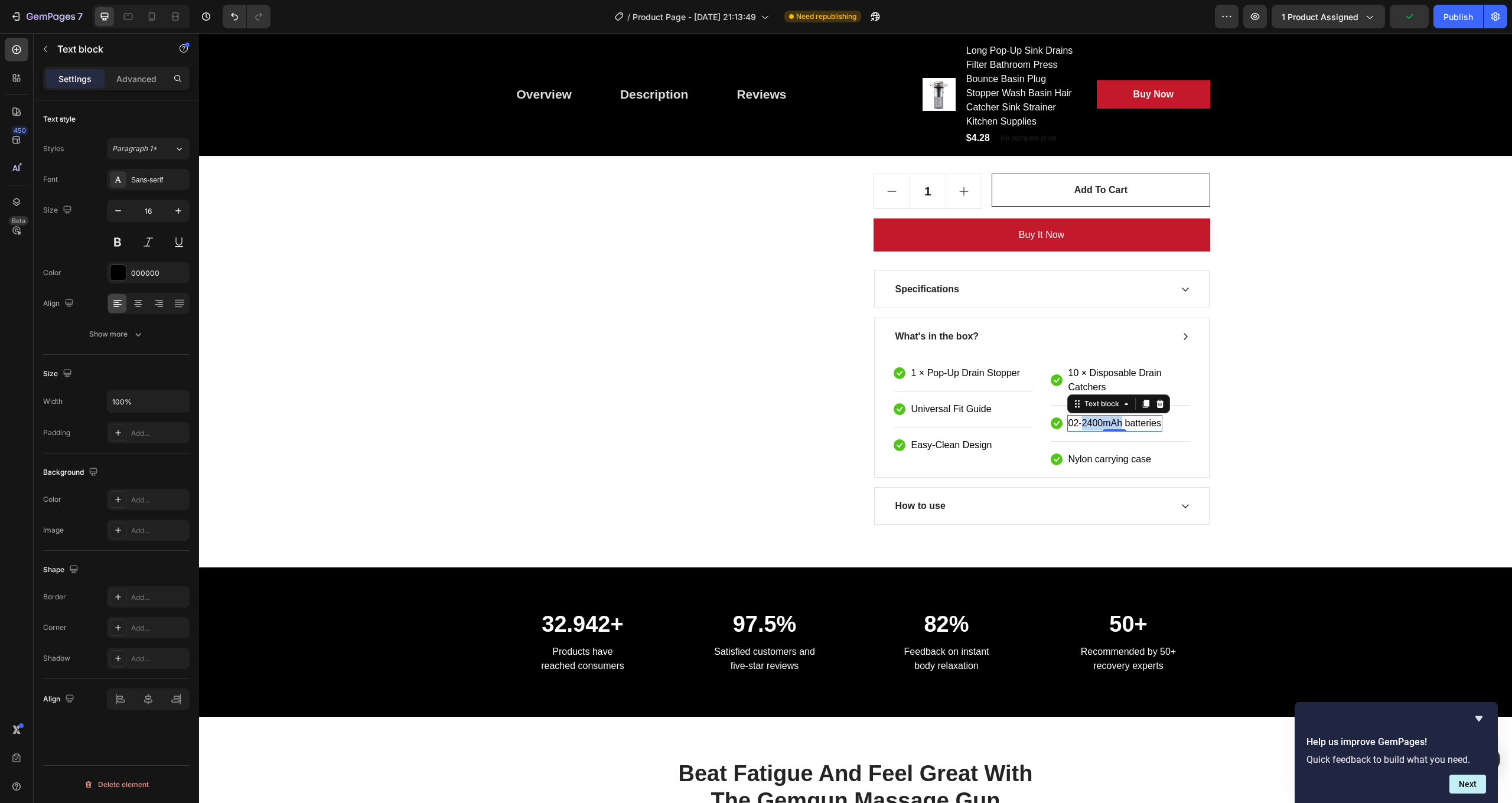
click at [1104, 418] on p "02-2400mAh batteries" at bounding box center [1114, 423] width 93 height 14
click at [1098, 456] on p "Nylon carrying case" at bounding box center [1109, 459] width 83 height 14
click at [1089, 372] on span "10 × Disposable Drain Catchers" at bounding box center [1115, 380] width 93 height 24
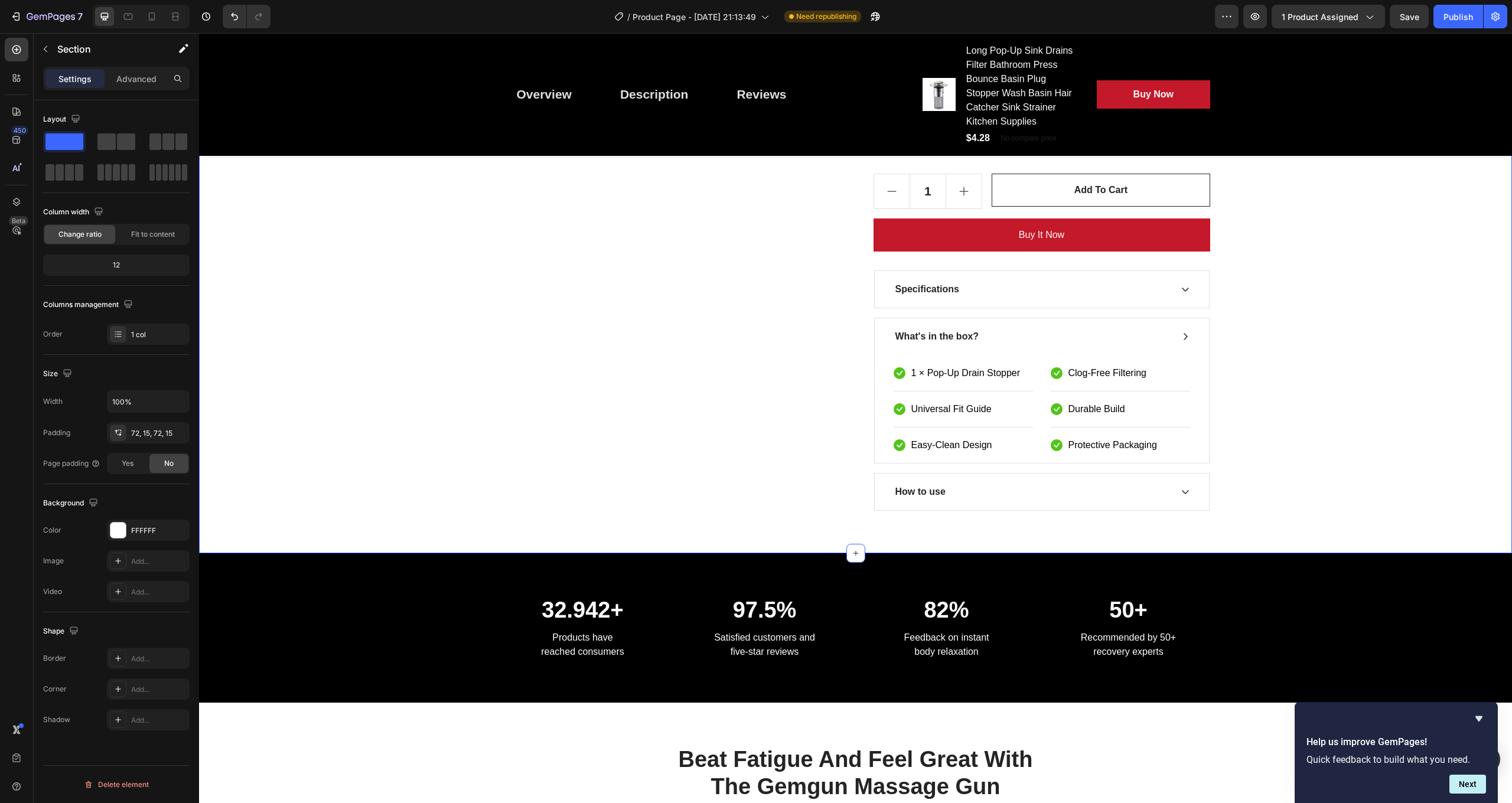
click at [1184, 333] on icon at bounding box center [1186, 337] width 4 height 7
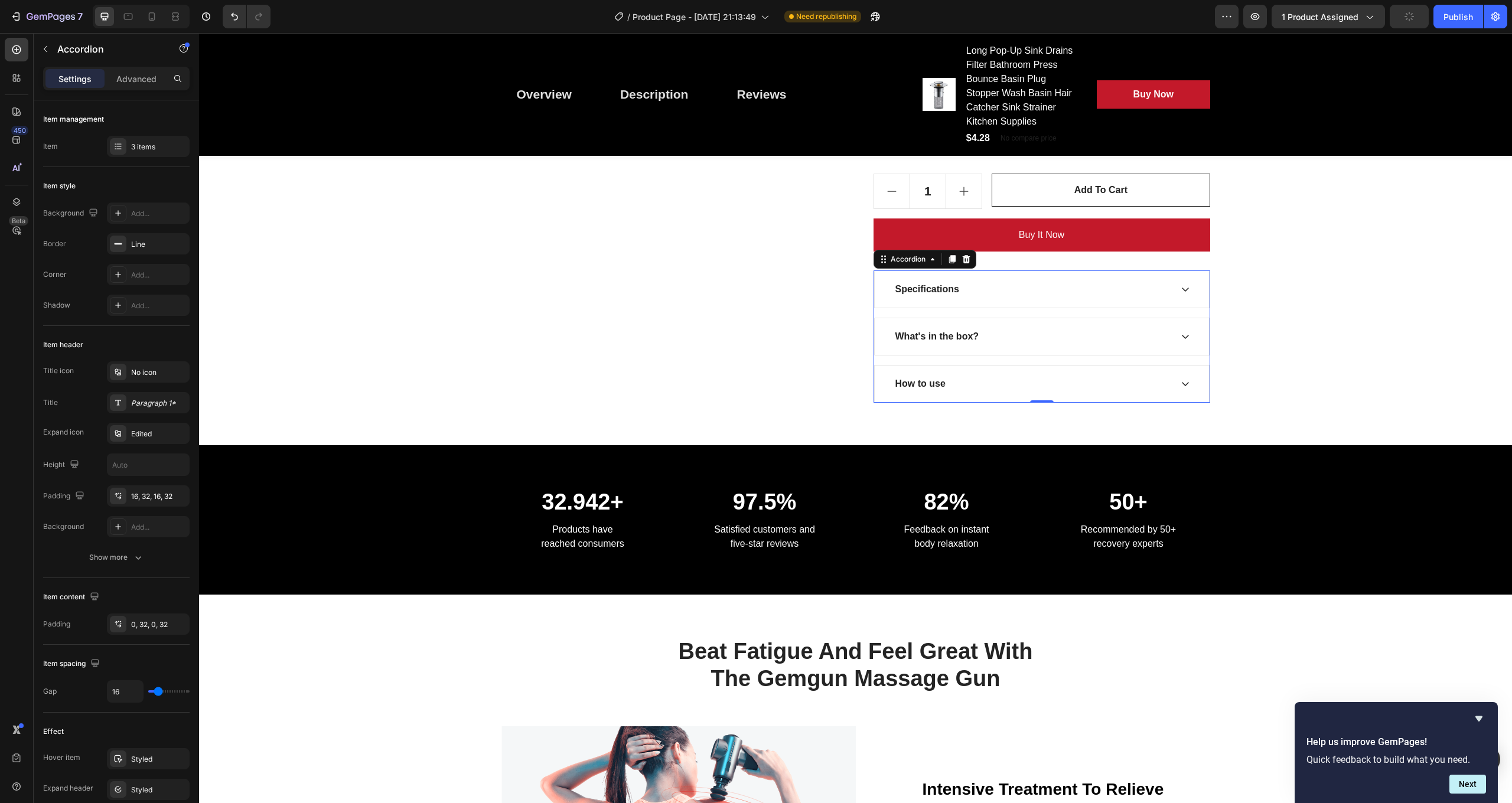
click at [1184, 379] on icon at bounding box center [1185, 383] width 9 height 9
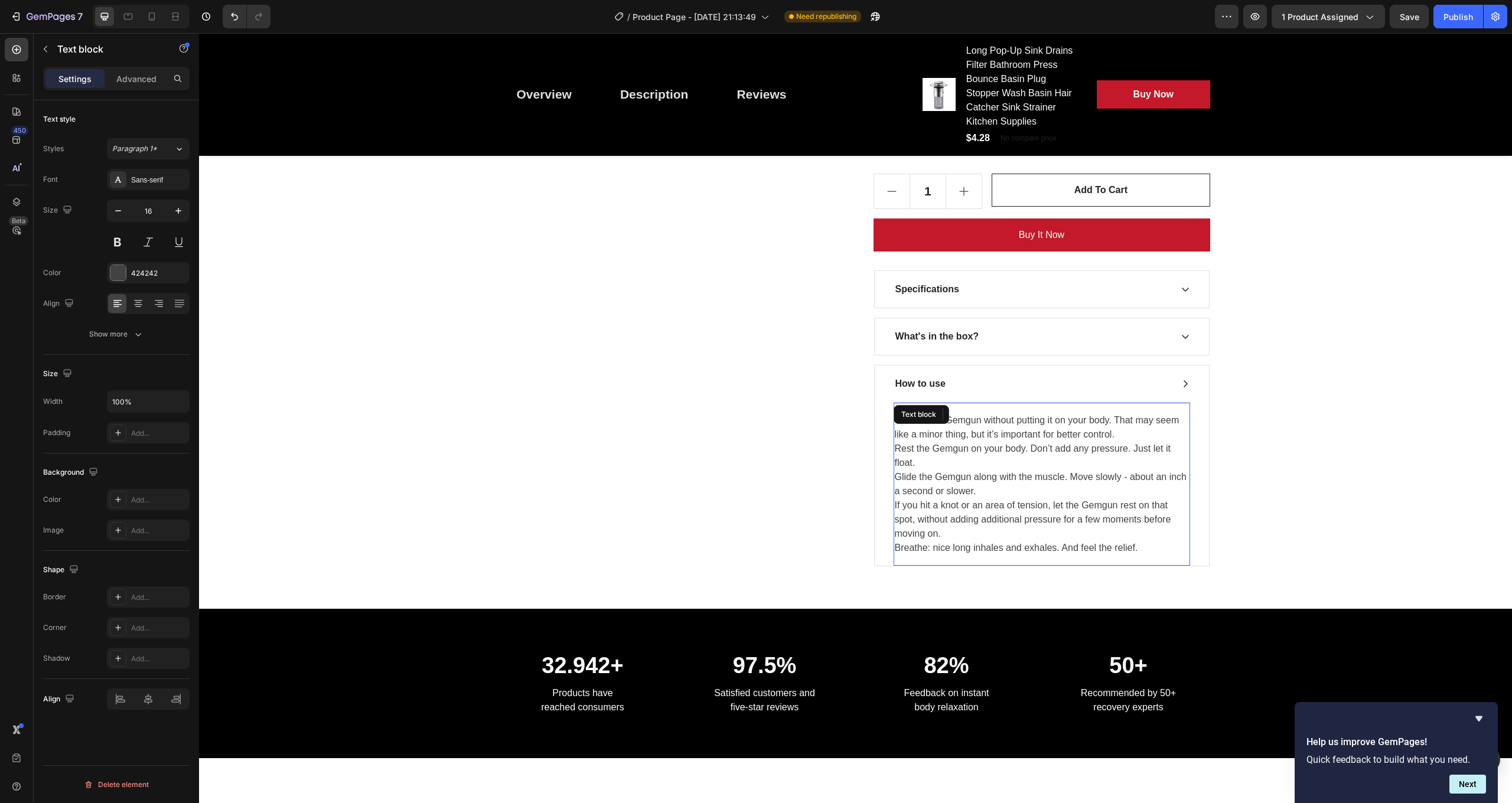
click at [1136, 544] on p "Turn on the Gemgun without putting it on your body. That may seem like a minor …" at bounding box center [1042, 484] width 294 height 142
click at [918, 433] on p "Turn on the Gemgun without putting it on your body. That may seem like a minor …" at bounding box center [1042, 484] width 294 height 142
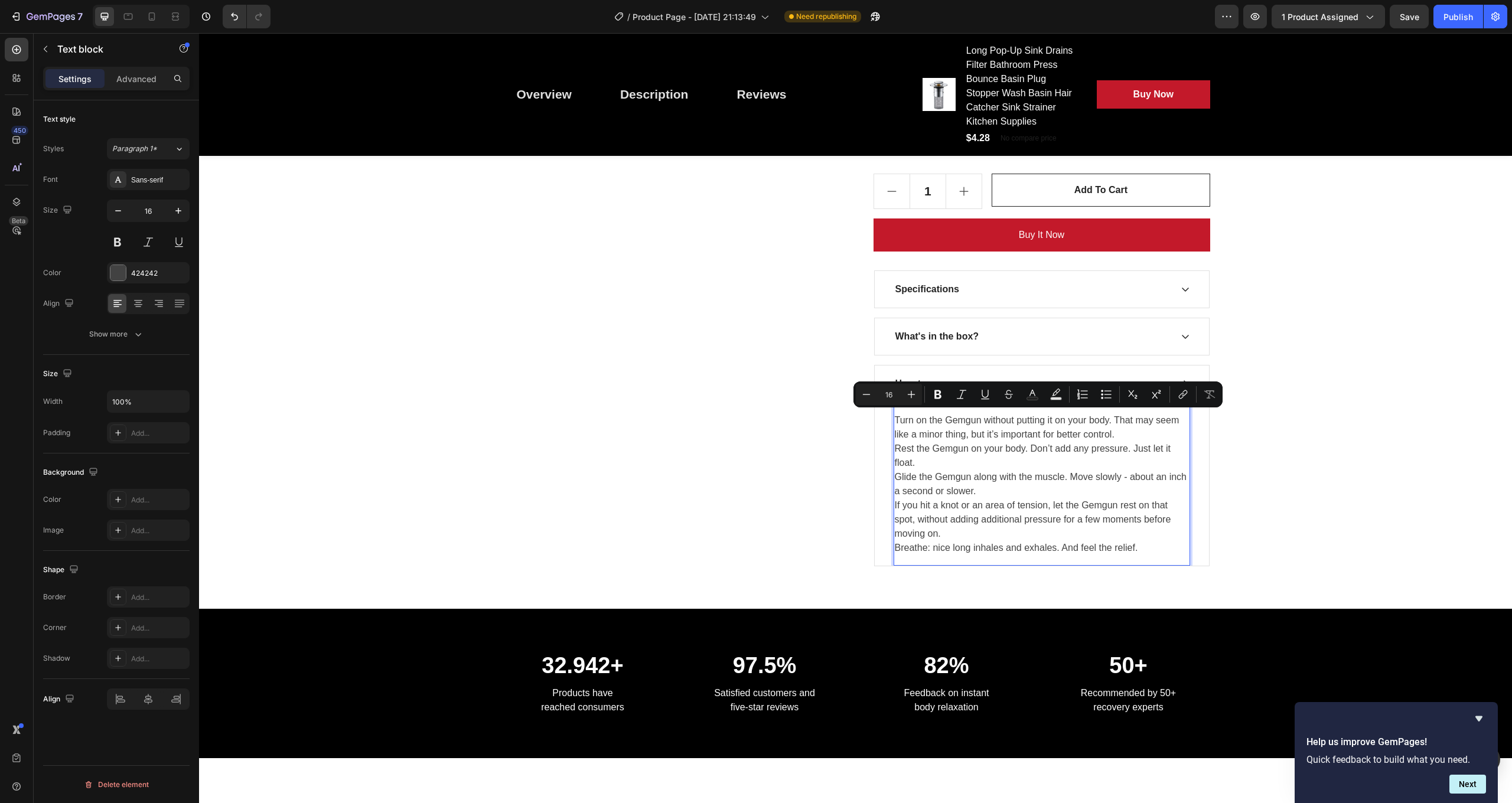
click at [1139, 543] on p "Turn on the Gemgun without putting it on your body. That may seem like a minor …" at bounding box center [1042, 484] width 294 height 142
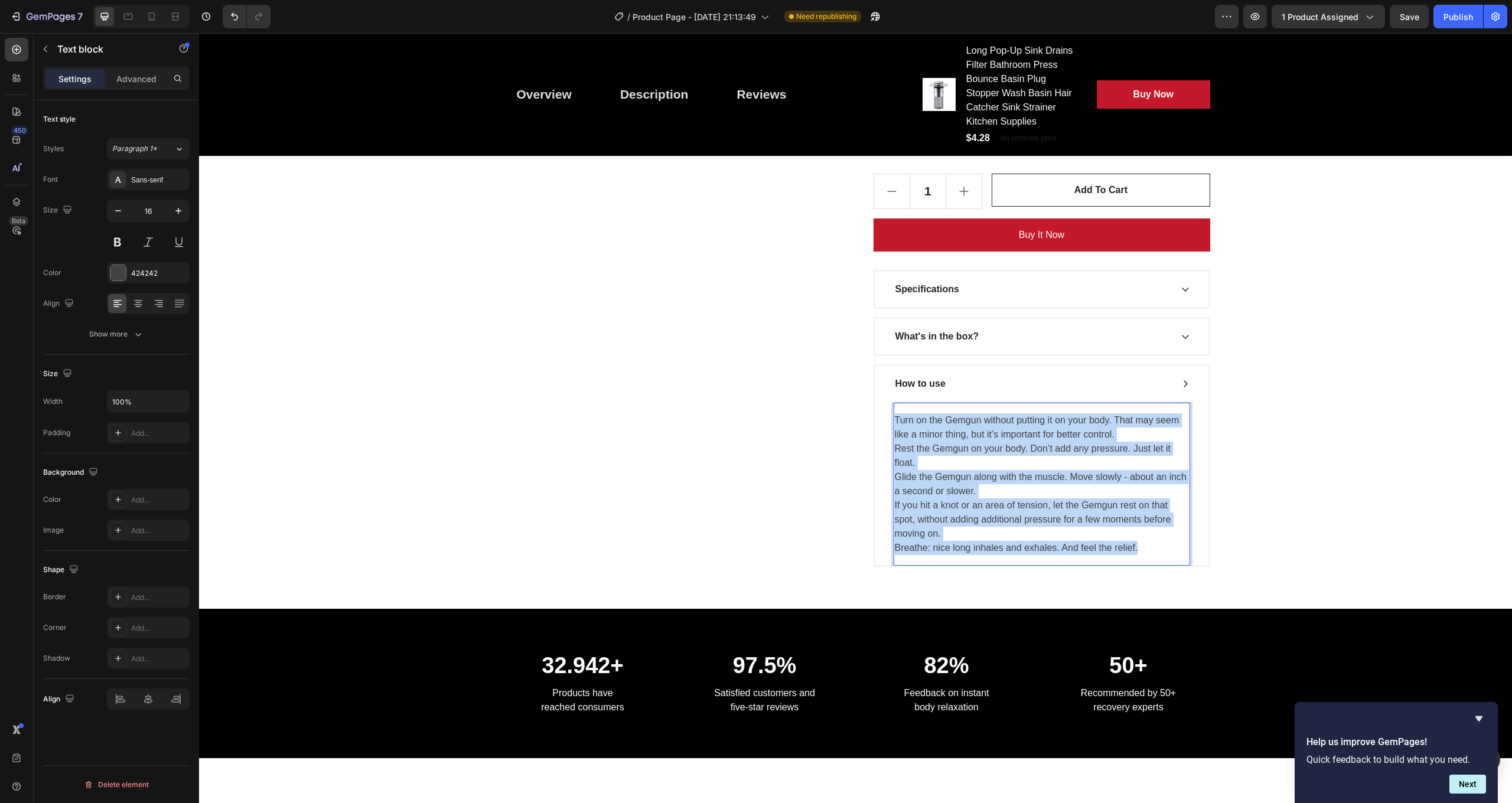
drag, startPoint x: 1138, startPoint y: 544, endPoint x: 895, endPoint y: 420, distance: 272.8
click at [895, 420] on p "Turn on the Gemgun without putting it on your body. That may seem like a minor …" at bounding box center [1042, 484] width 294 height 142
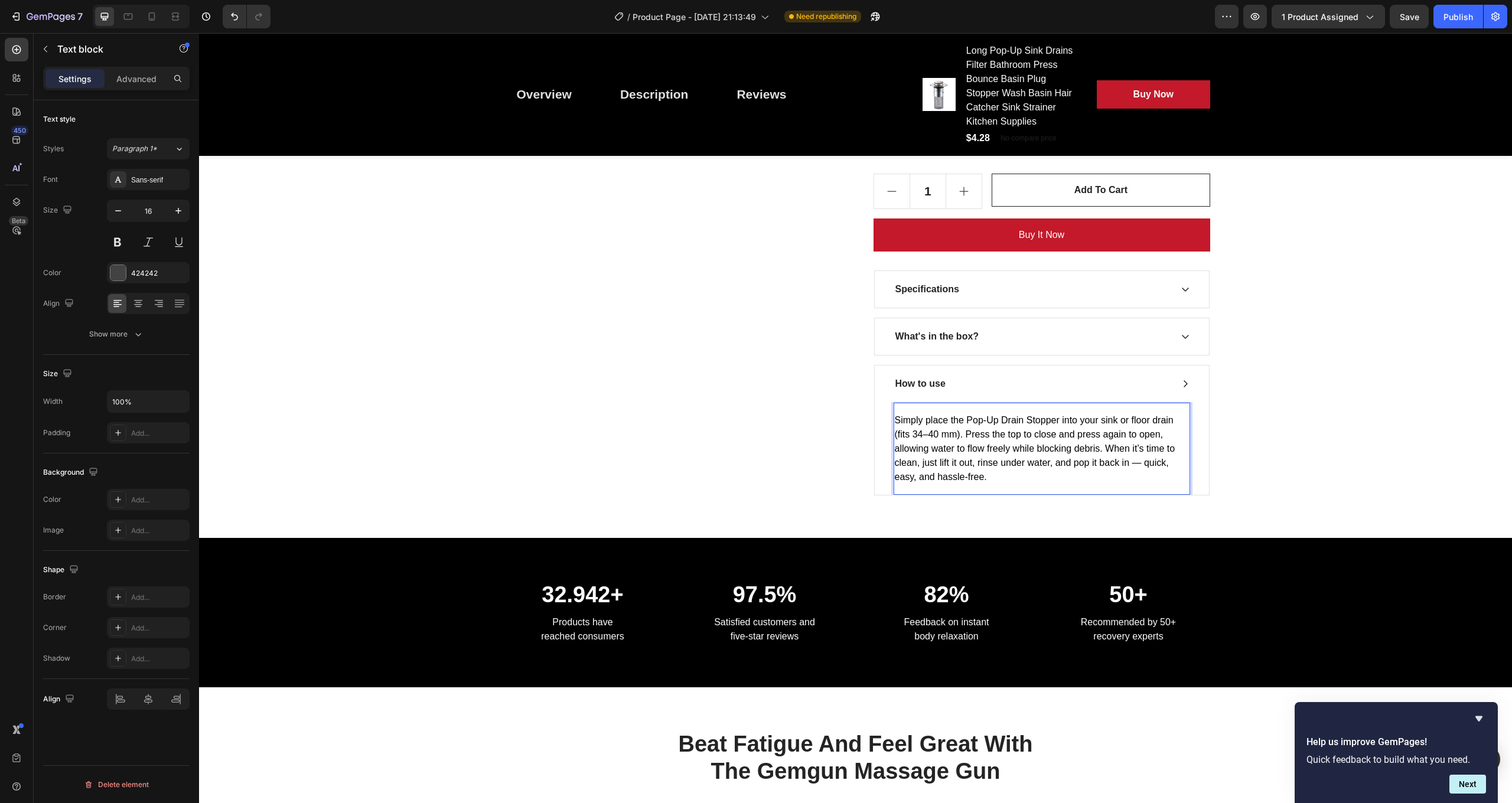
click at [1141, 460] on span "Simply place the Pop-Up Drain Stopper into your sink or floor drain (fits 34–40…" at bounding box center [1035, 449] width 280 height 67
click at [1184, 380] on icon at bounding box center [1185, 383] width 9 height 9
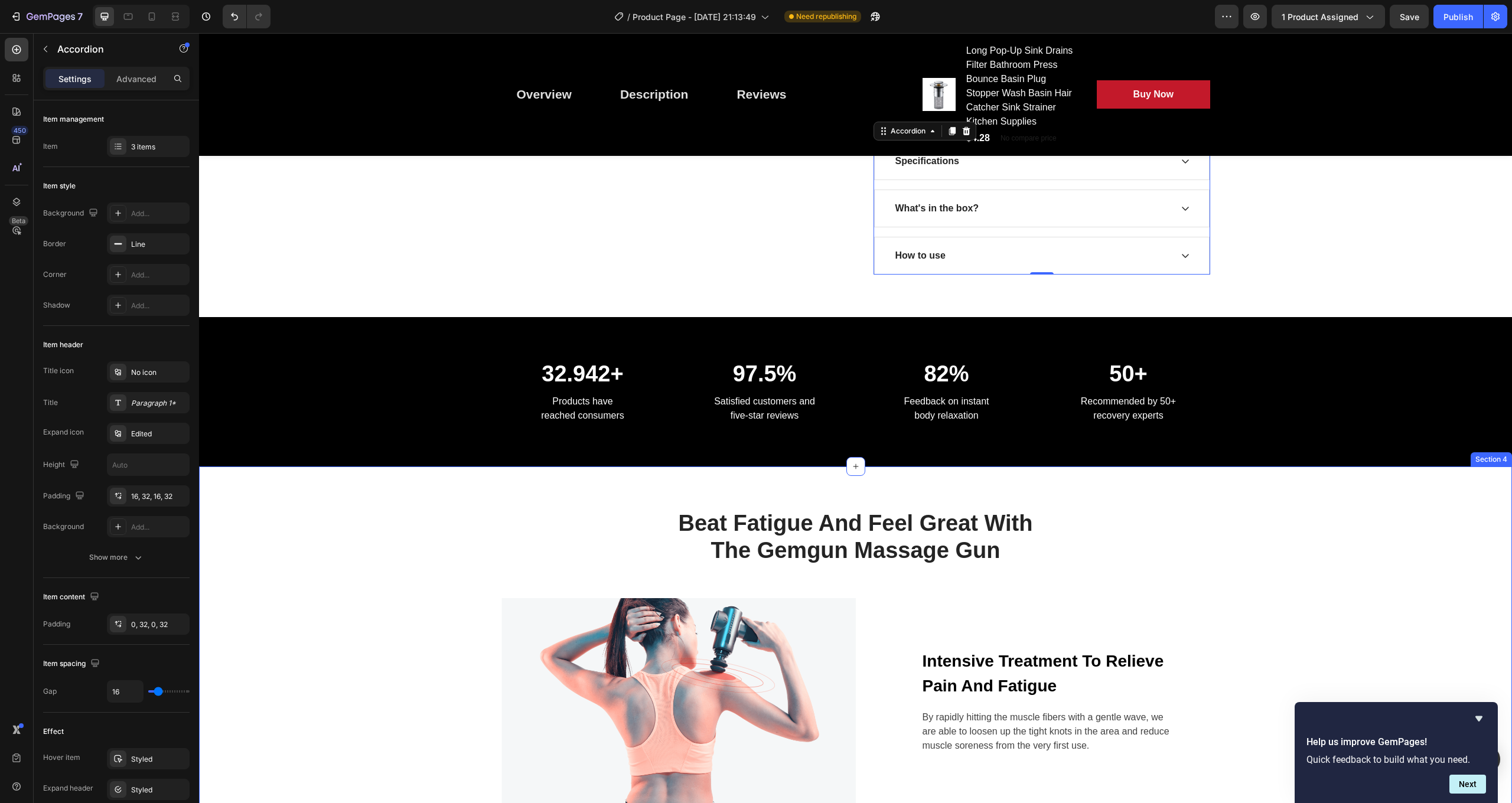
scroll to position [3820, 0]
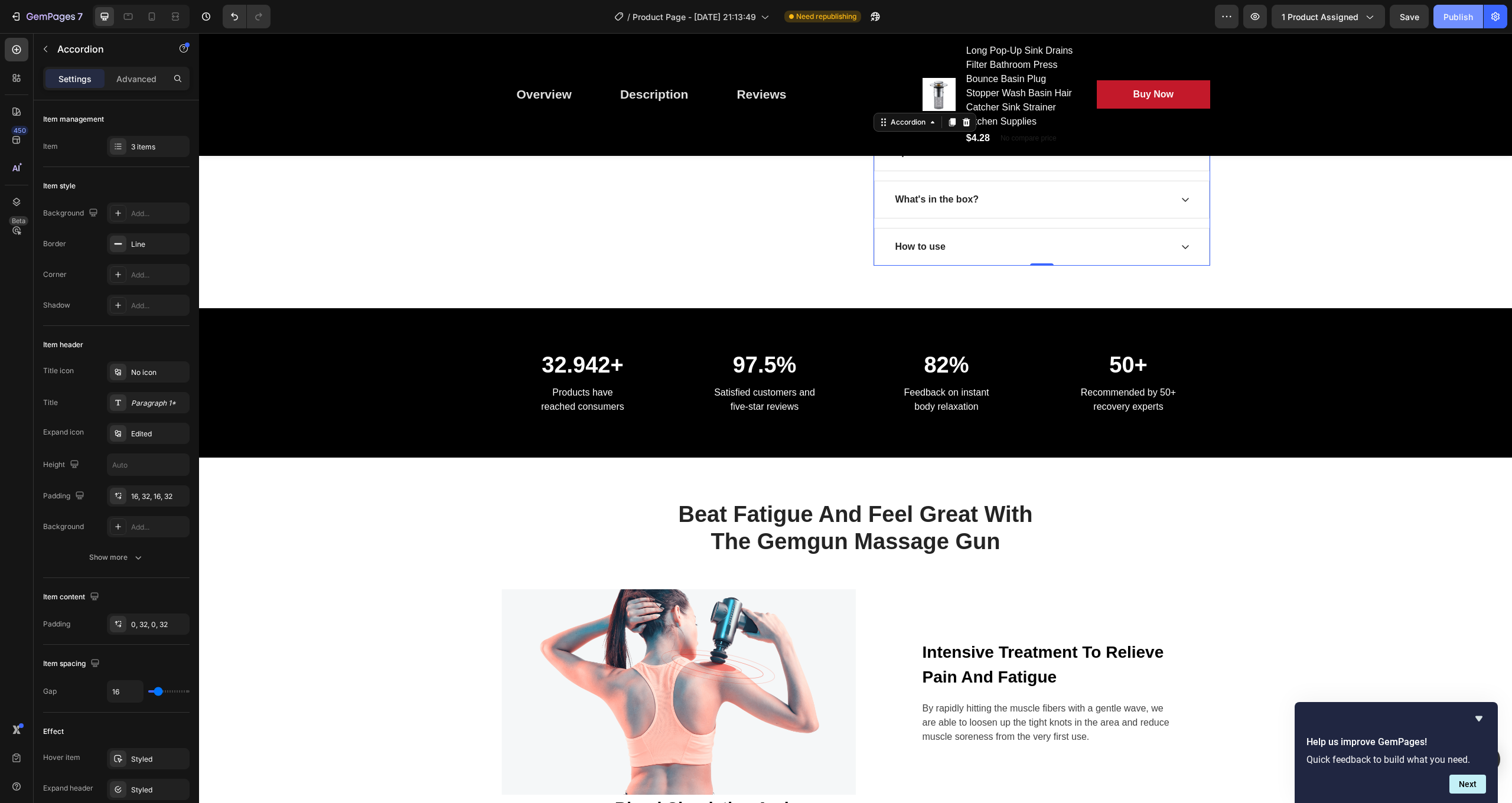
click at [1460, 23] on button "Publish" at bounding box center [1458, 17] width 50 height 23
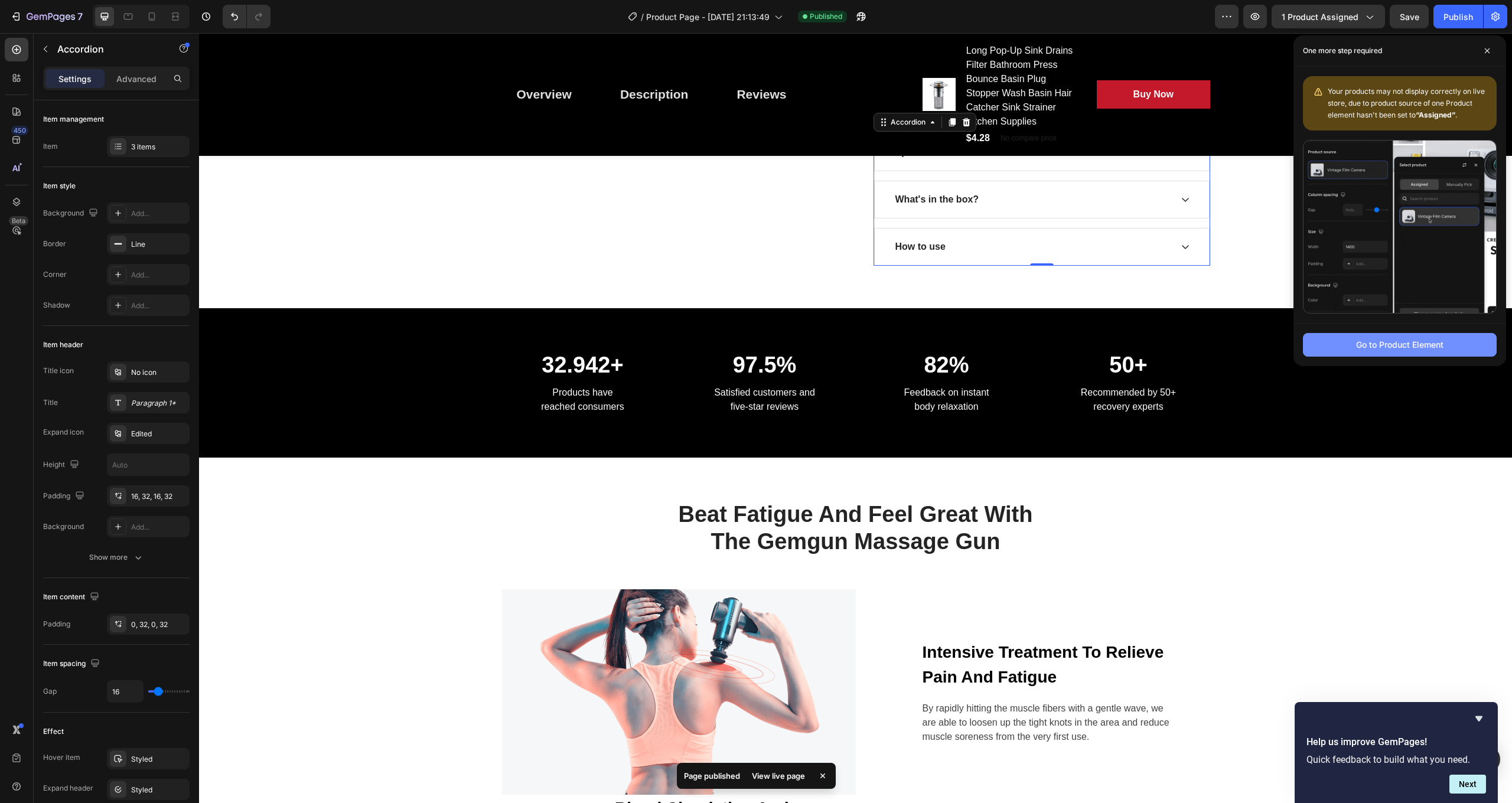
click at [1416, 345] on div "Go to Product Element" at bounding box center [1400, 345] width 87 height 12
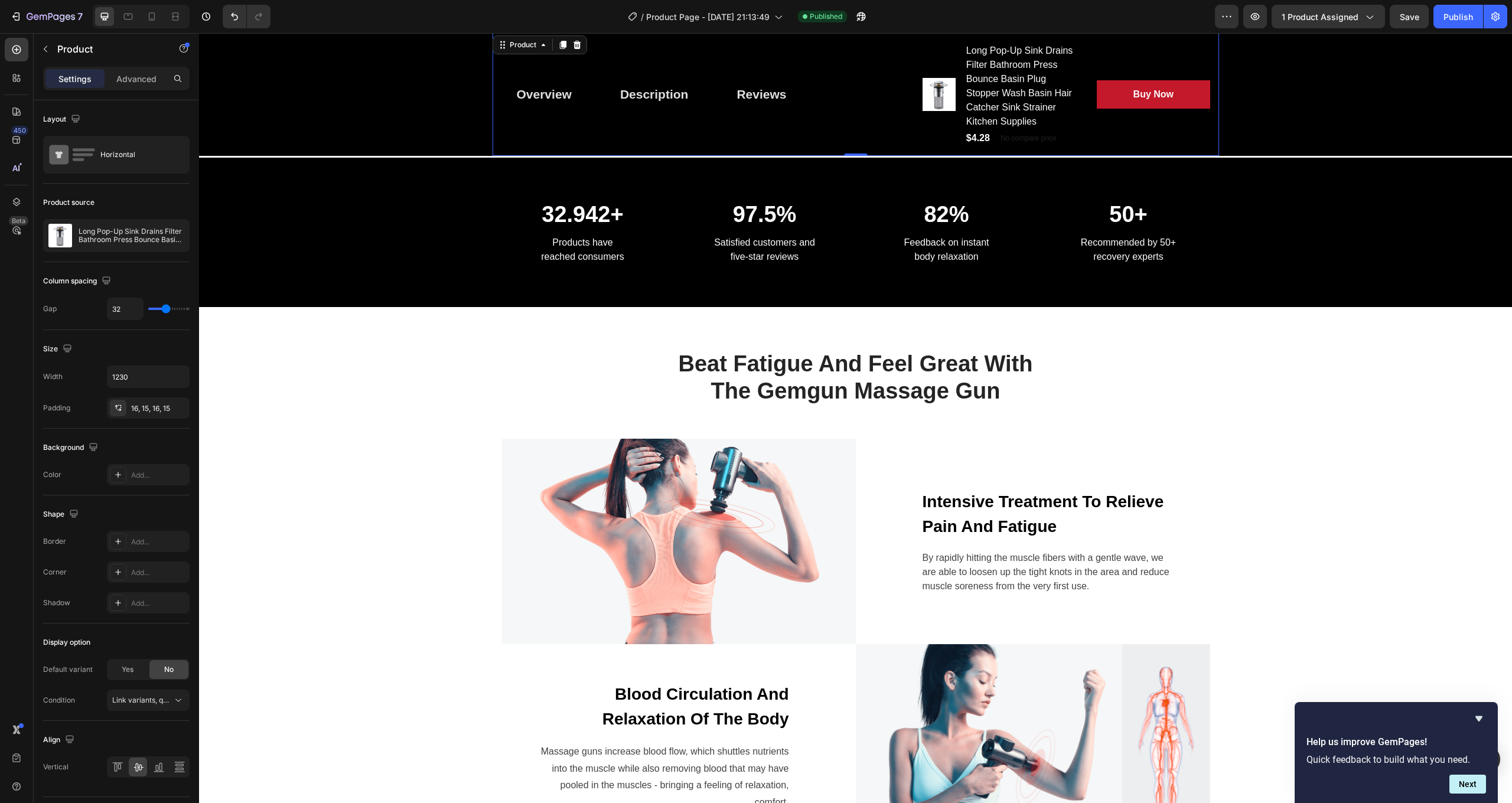
scroll to position [3967, 0]
